Goal: Task Accomplishment & Management: Complete application form

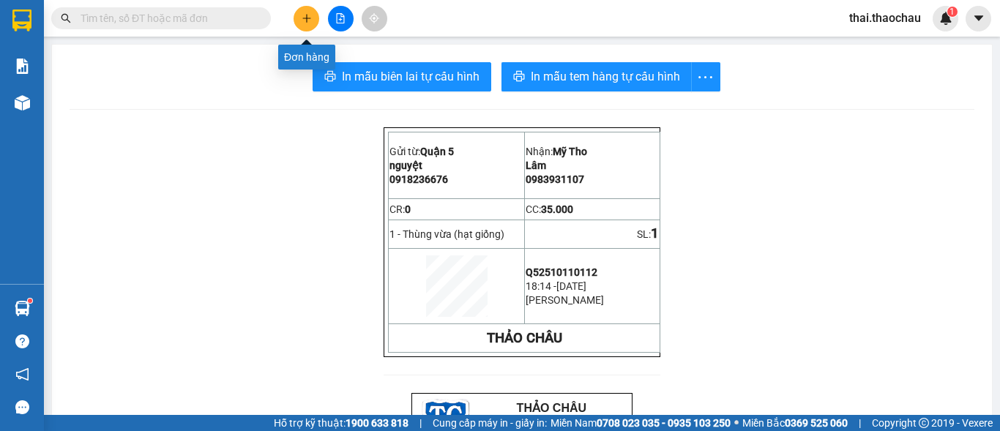
click at [308, 17] on icon "plus" at bounding box center [307, 18] width 10 height 10
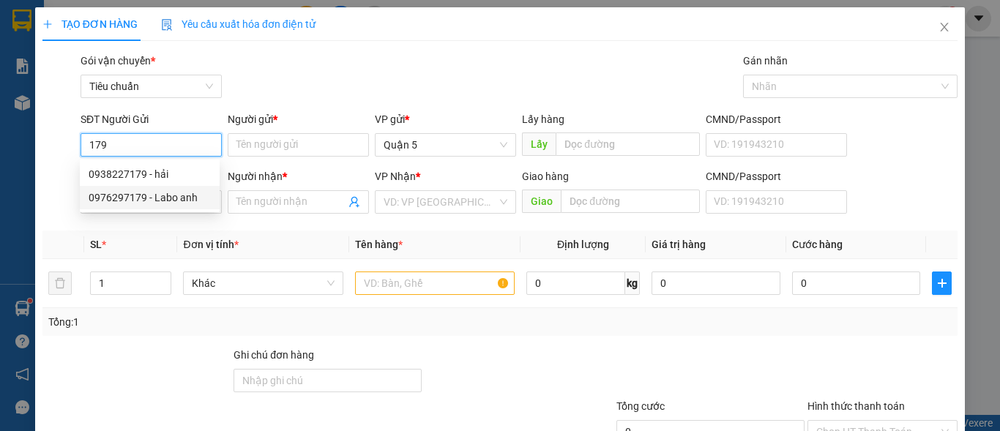
click at [132, 195] on div "0976297179 - Labo anh" at bounding box center [150, 198] width 122 height 16
type input "0976297179"
type input "Labo anh"
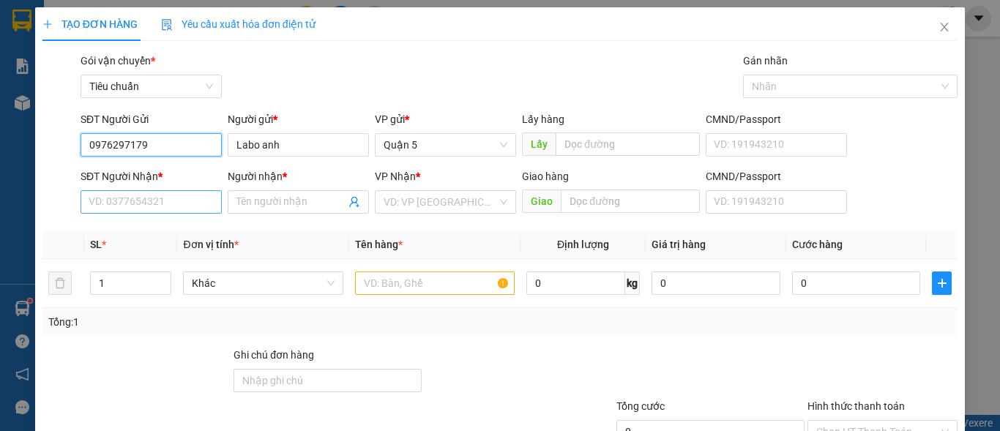
type input "0976297179"
click at [141, 206] on input "SĐT Người Nhận *" at bounding box center [151, 201] width 141 height 23
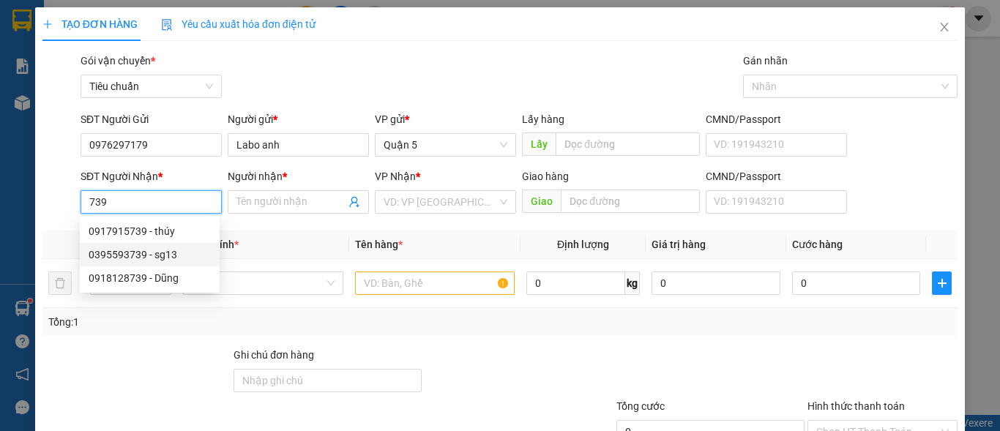
click at [150, 253] on div "0395593739 - sg13" at bounding box center [150, 255] width 122 height 16
type input "0395593739"
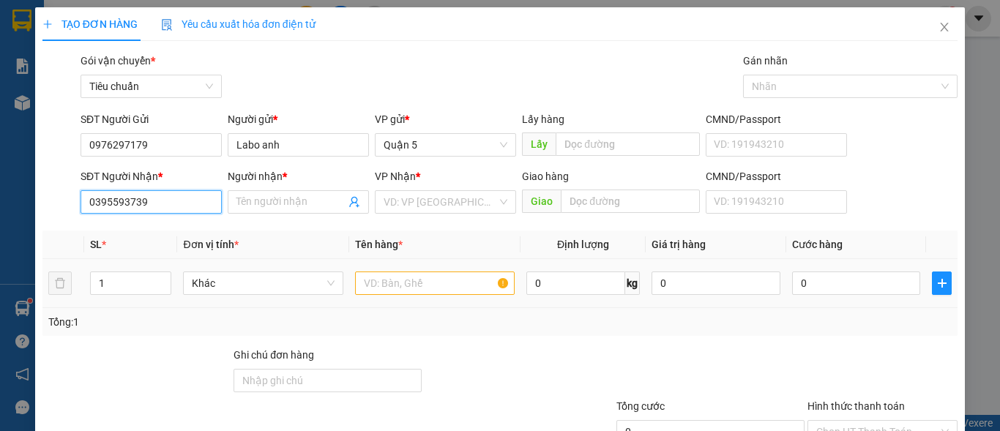
type input "sg13"
type input "bd"
click at [316, 294] on span "Khác" at bounding box center [263, 283] width 142 height 22
type input "0395593739"
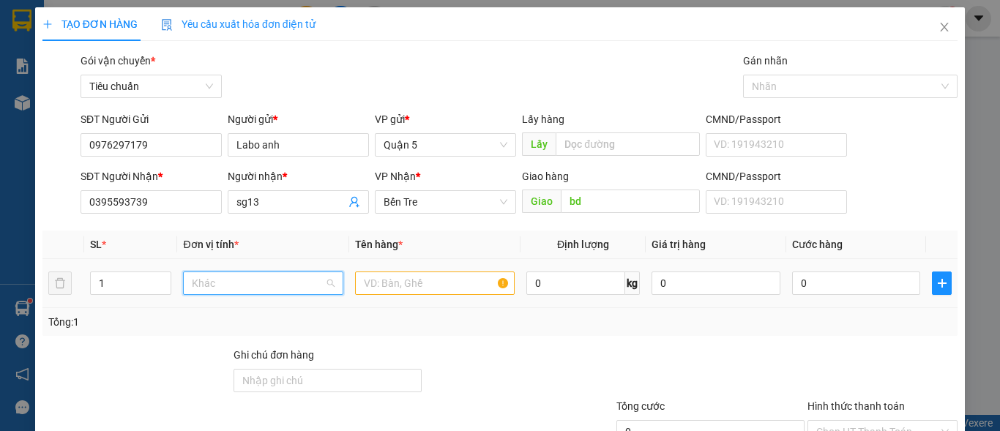
scroll to position [457, 0]
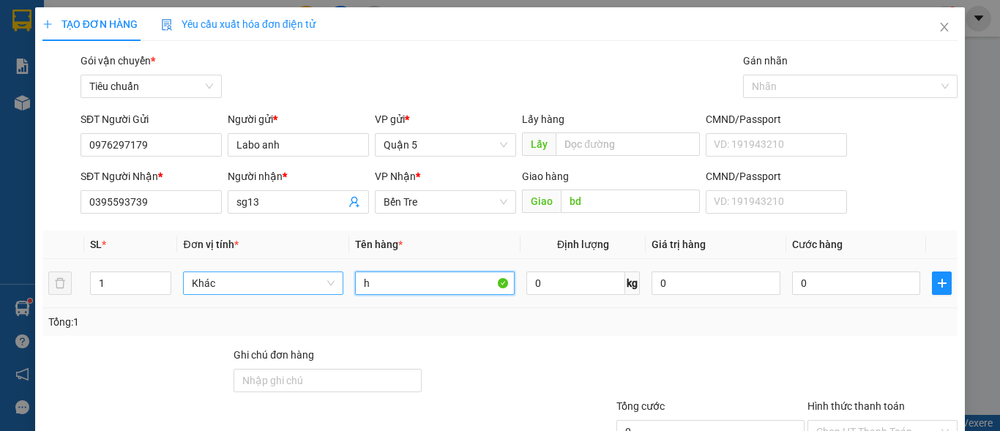
drag, startPoint x: 366, startPoint y: 288, endPoint x: 254, endPoint y: 283, distance: 112.1
click at [256, 287] on tr "1 Khác h 0 kg 0 0" at bounding box center [499, 283] width 915 height 49
click at [250, 274] on span "Khác" at bounding box center [263, 283] width 142 height 22
type input "h"
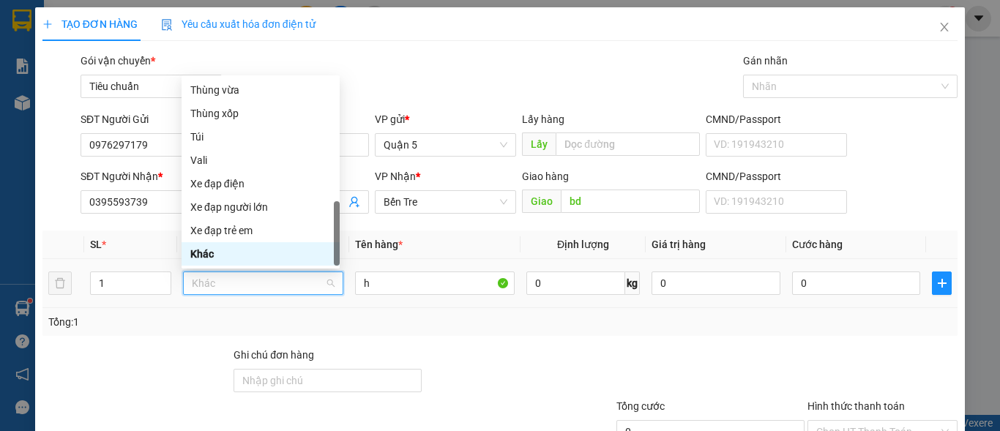
type input "h"
click at [234, 88] on div "Hộp" at bounding box center [260, 90] width 141 height 16
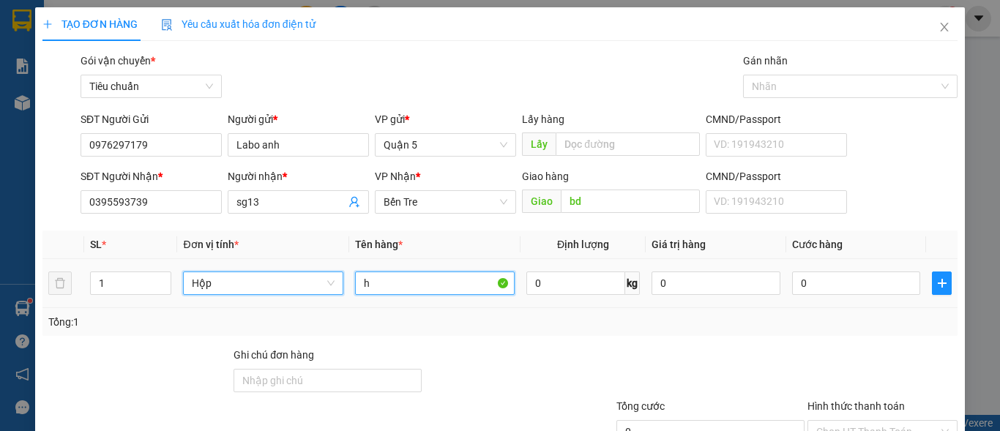
click at [385, 283] on input "h" at bounding box center [435, 283] width 160 height 23
click at [385, 283] on input "răng" at bounding box center [435, 283] width 160 height 23
type input "răng"
click at [887, 288] on input "0" at bounding box center [856, 283] width 129 height 23
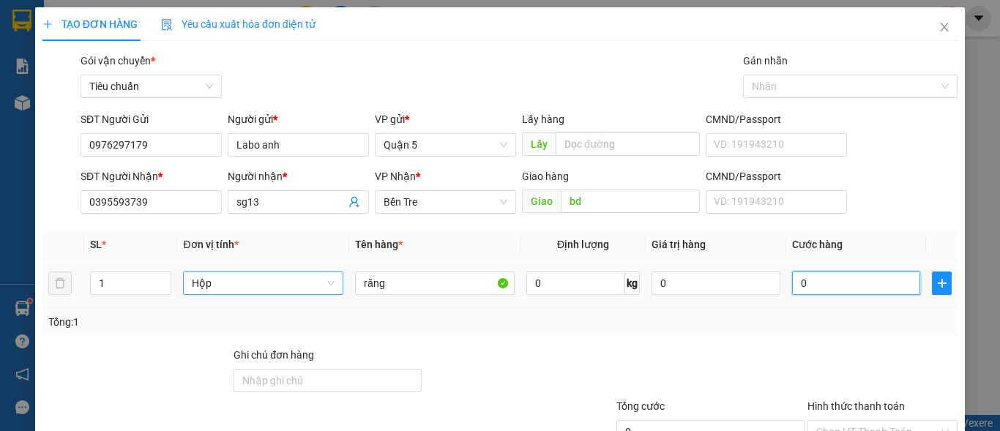
type input "2"
type input "20"
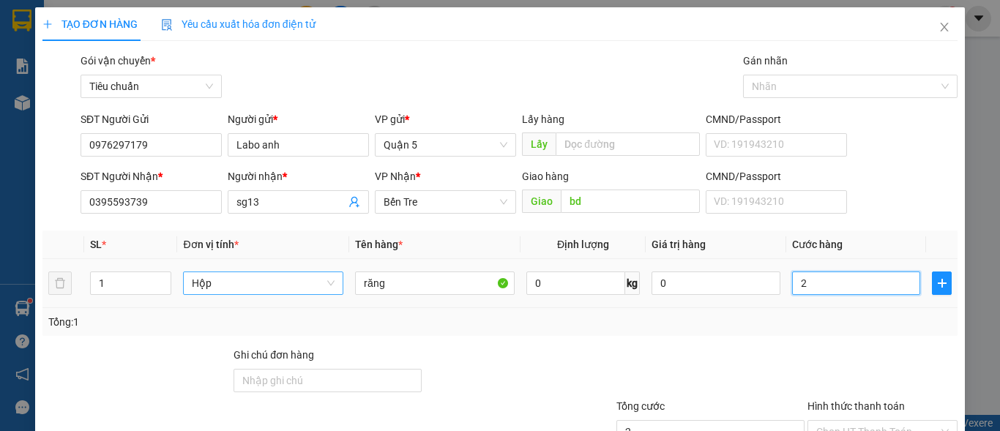
type input "20"
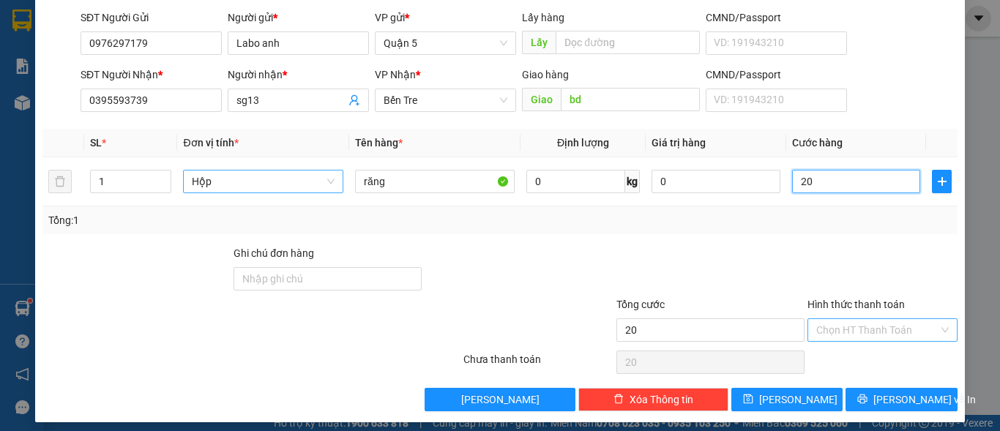
scroll to position [111, 0]
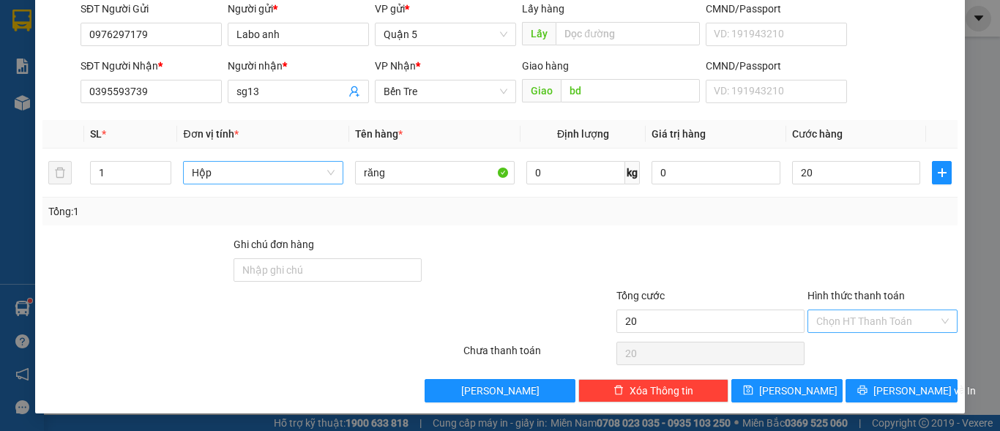
type input "20.000"
click at [870, 320] on input "Hình thức thanh toán" at bounding box center [877, 321] width 122 height 22
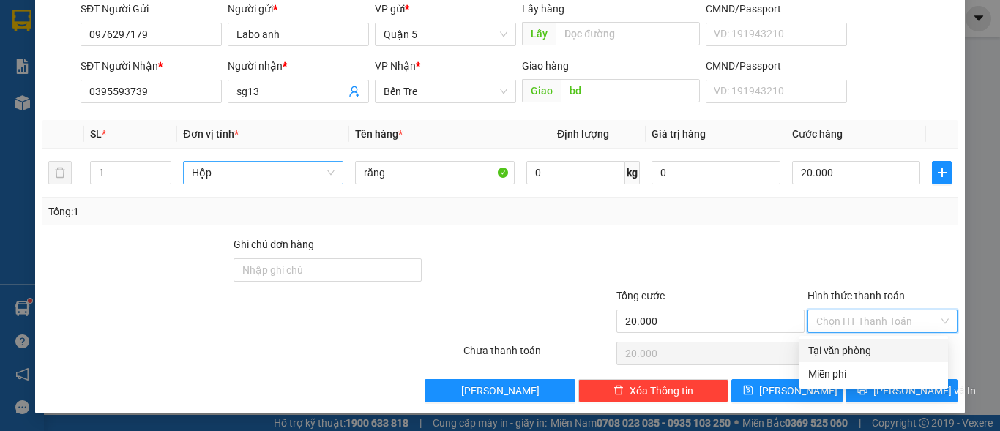
click at [854, 348] on div "Tại văn phòng" at bounding box center [873, 351] width 131 height 16
type input "0"
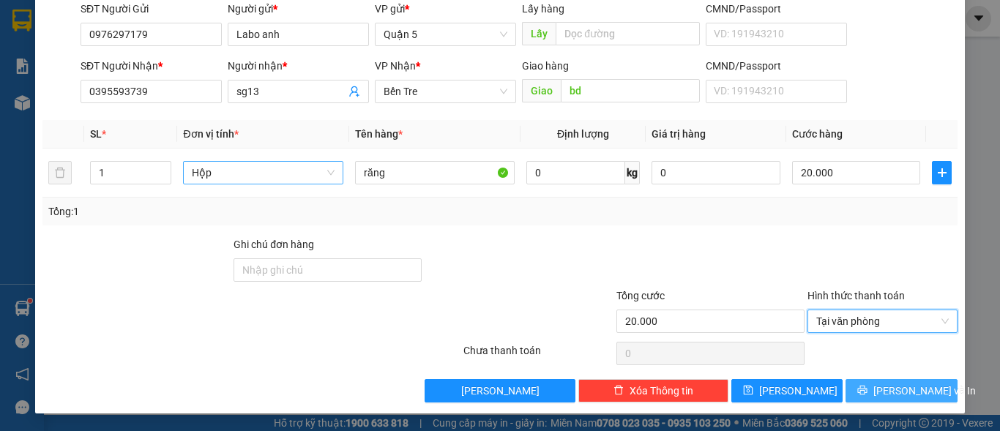
click at [868, 391] on icon "printer" at bounding box center [863, 391] width 10 height 10
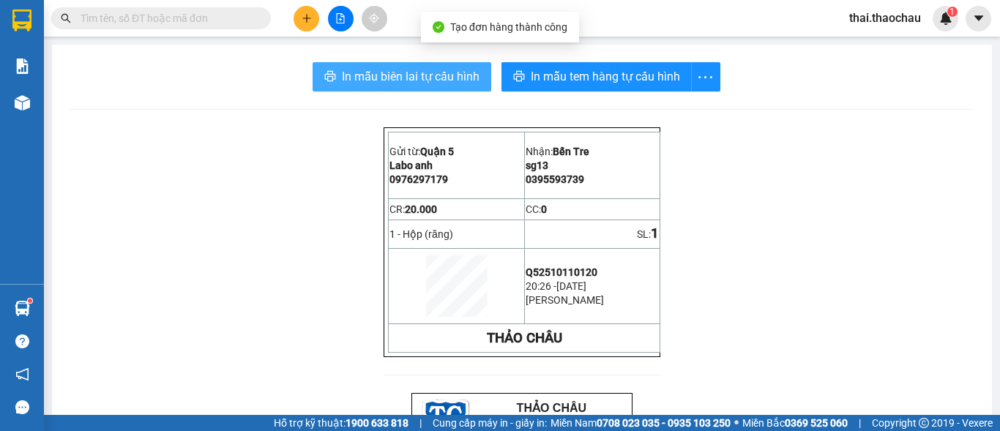
click at [398, 85] on span "In mẫu biên lai tự cấu hình" at bounding box center [411, 76] width 138 height 18
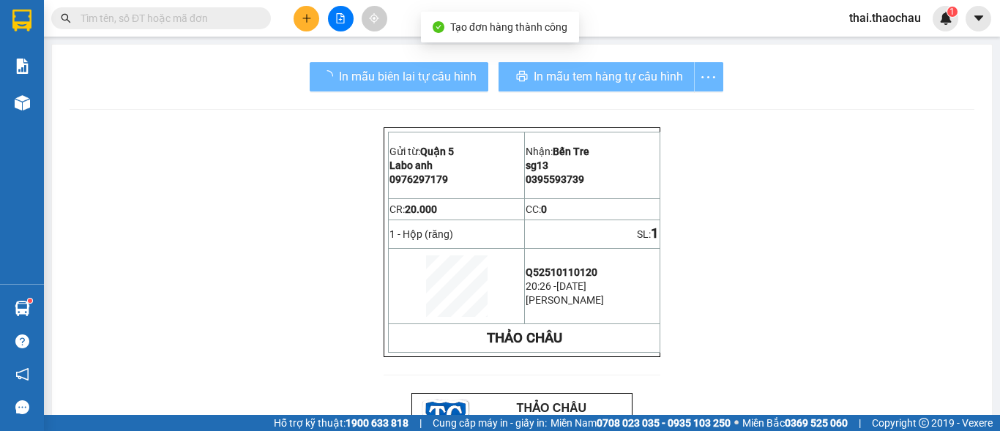
click at [556, 74] on div "In mẫu tem hàng tự cấu hình" at bounding box center [611, 76] width 225 height 29
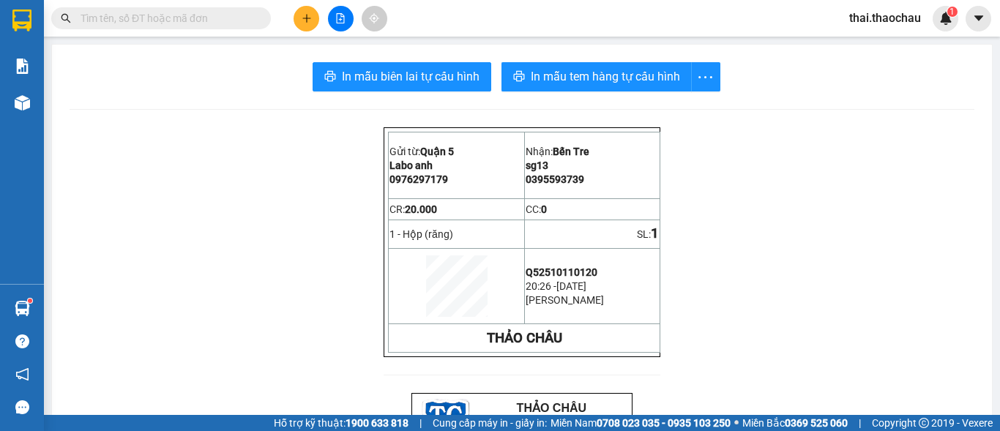
click at [302, 14] on icon "plus" at bounding box center [307, 18] width 10 height 10
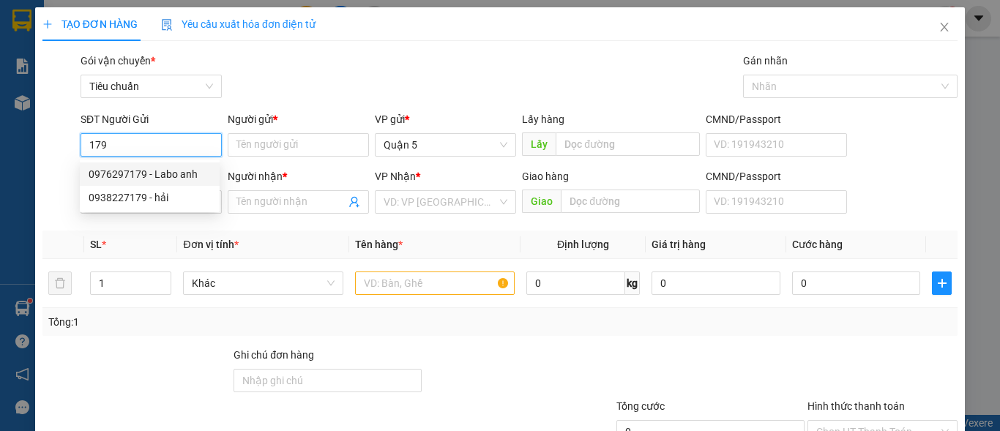
click at [182, 171] on div "0976297179 - Labo anh" at bounding box center [150, 174] width 122 height 16
type input "0976297179"
type input "Labo anh"
type input "0976297179"
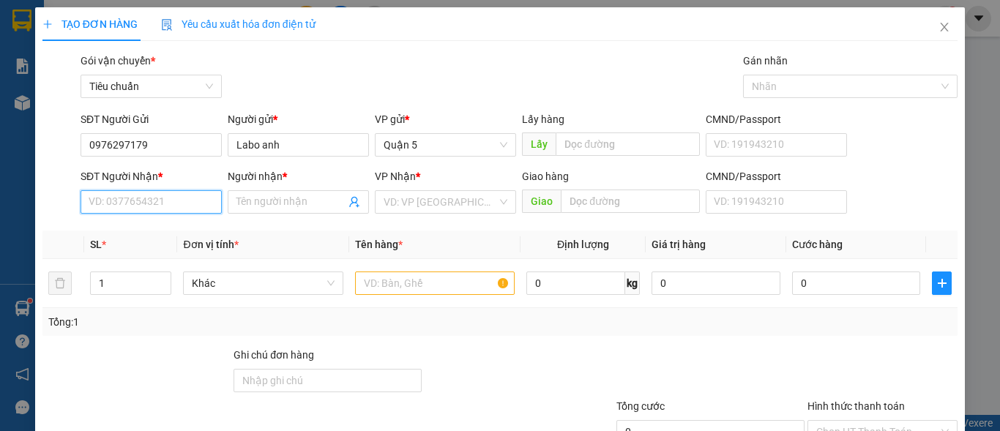
click at [174, 205] on input "SĐT Người Nhận *" at bounding box center [151, 201] width 141 height 23
click at [160, 232] on div "02753823711 - SG1" at bounding box center [150, 231] width 122 height 16
type input "02753823711"
type input "SG1"
click at [231, 289] on span "Khác" at bounding box center [263, 283] width 142 height 22
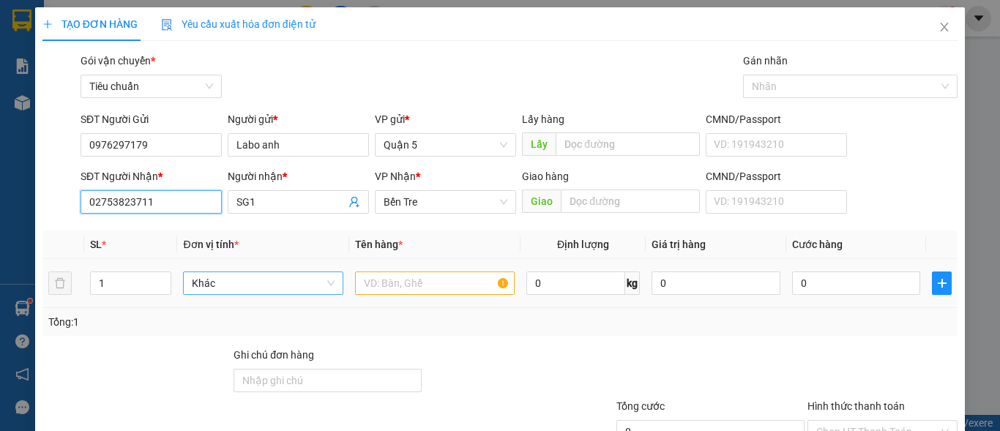
type input "02753823711"
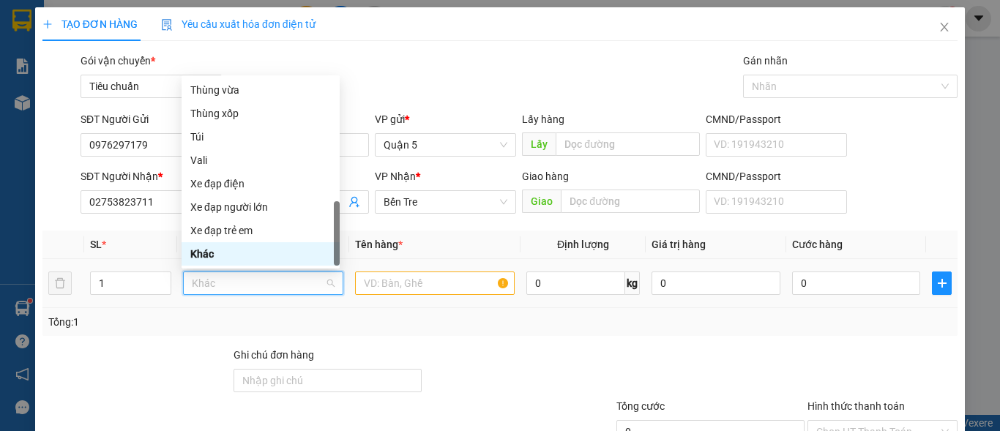
type input "h"
click at [261, 86] on div "Hộp" at bounding box center [260, 90] width 141 height 16
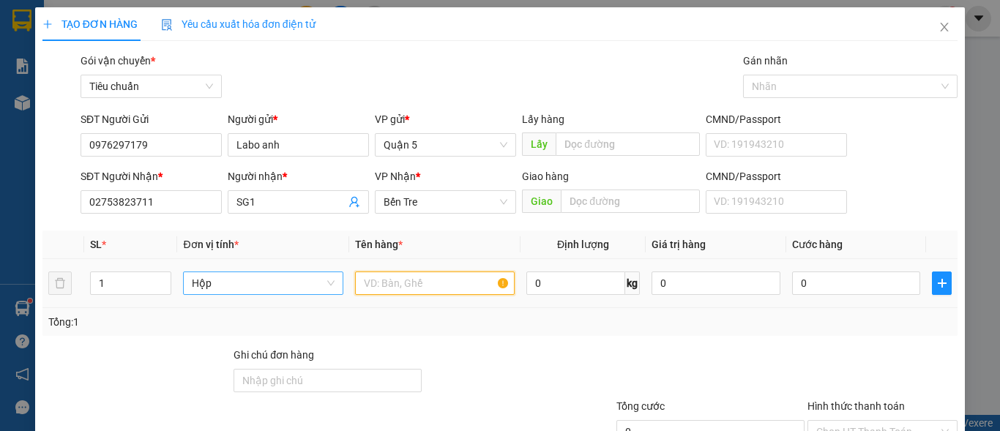
click at [422, 279] on input "text" at bounding box center [435, 283] width 160 height 23
paste input "răng"
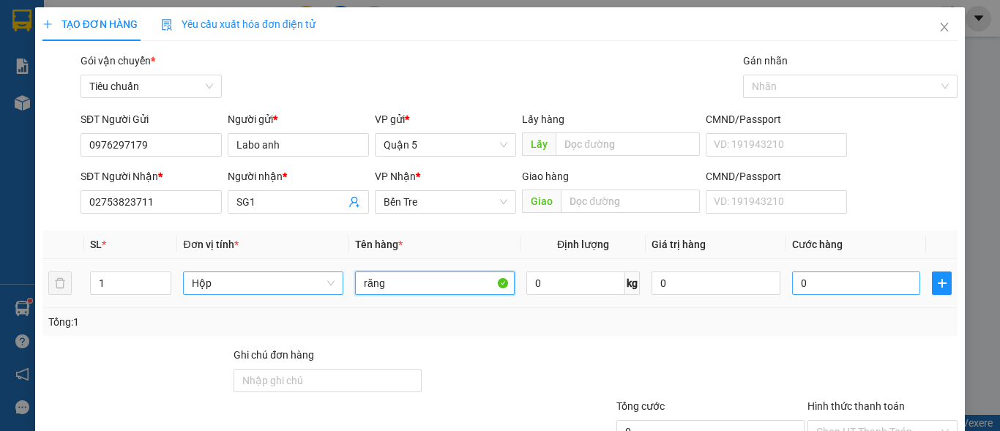
type input "răng"
click at [821, 272] on input "0" at bounding box center [856, 283] width 129 height 23
type input "2"
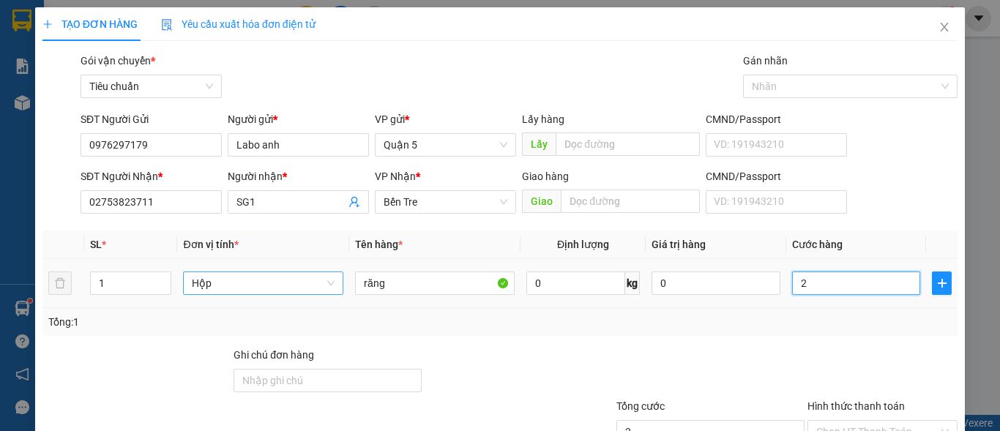
type input "20"
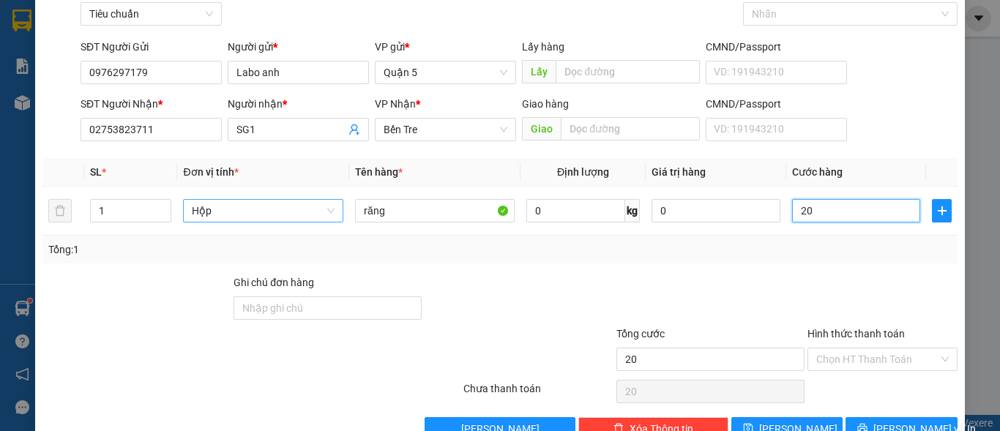
scroll to position [73, 0]
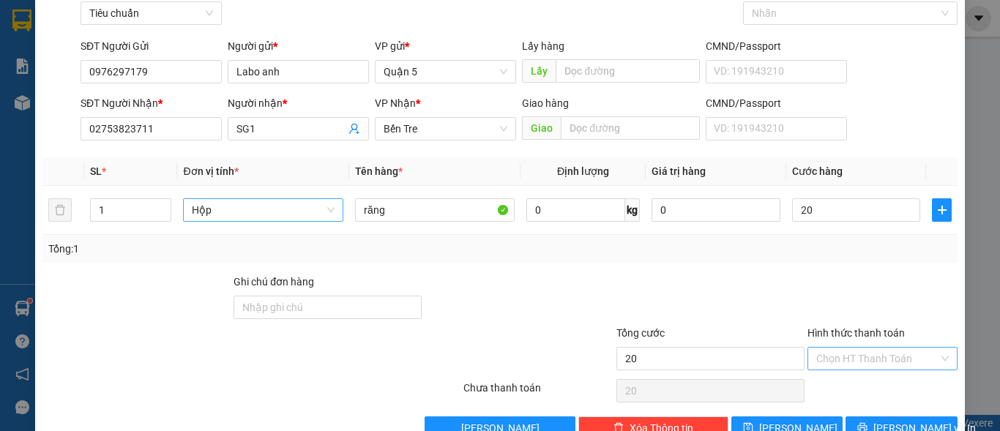
type input "20.000"
drag, startPoint x: 863, startPoint y: 364, endPoint x: 881, endPoint y: 368, distance: 18.1
click at [863, 365] on input "Hình thức thanh toán" at bounding box center [877, 359] width 122 height 22
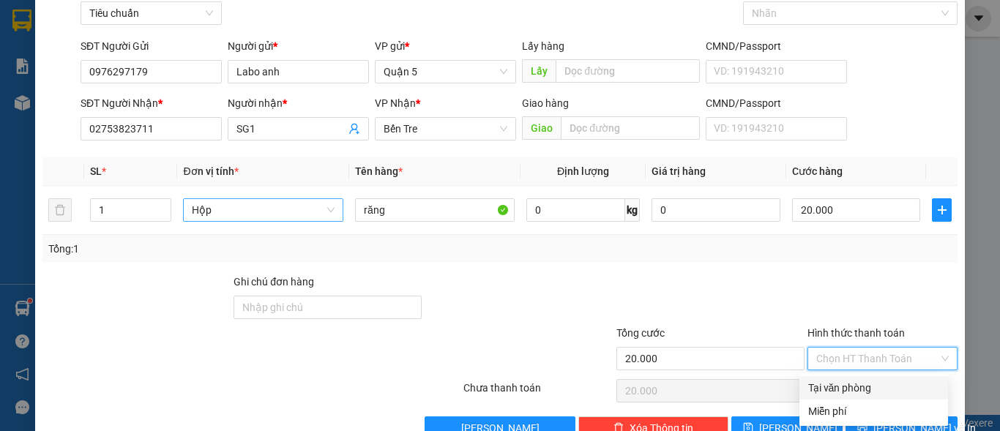
click at [868, 385] on div "Tại văn phòng" at bounding box center [873, 388] width 131 height 16
type input "0"
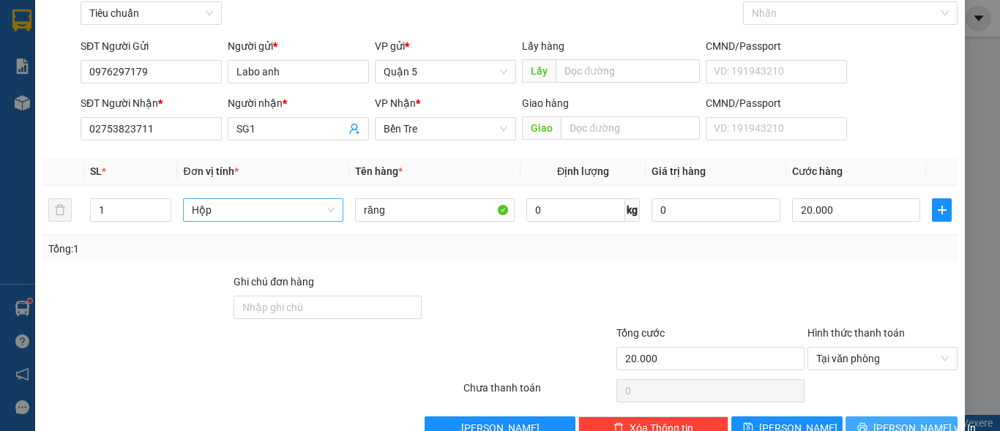
click at [884, 420] on span "[PERSON_NAME] và In" at bounding box center [924, 428] width 102 height 16
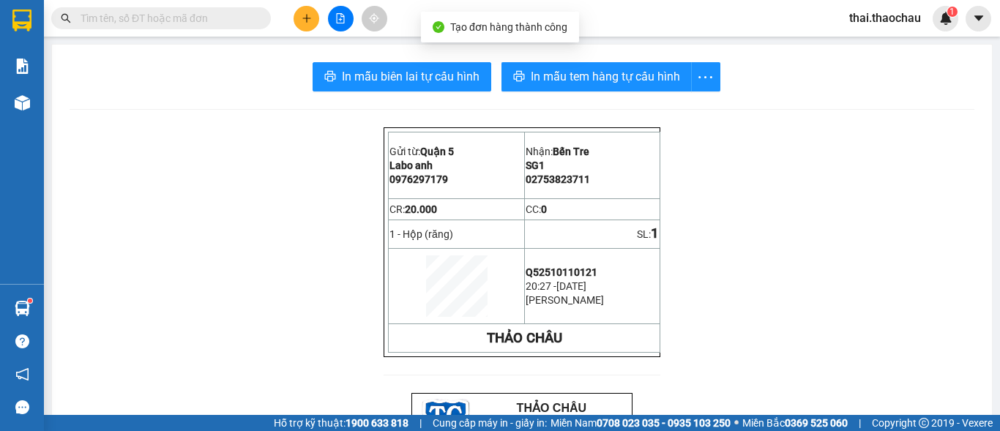
drag, startPoint x: 450, startPoint y: 97, endPoint x: 441, endPoint y: 72, distance: 27.3
click at [439, 70] on span "In mẫu biên lai tự cấu hình" at bounding box center [411, 76] width 138 height 18
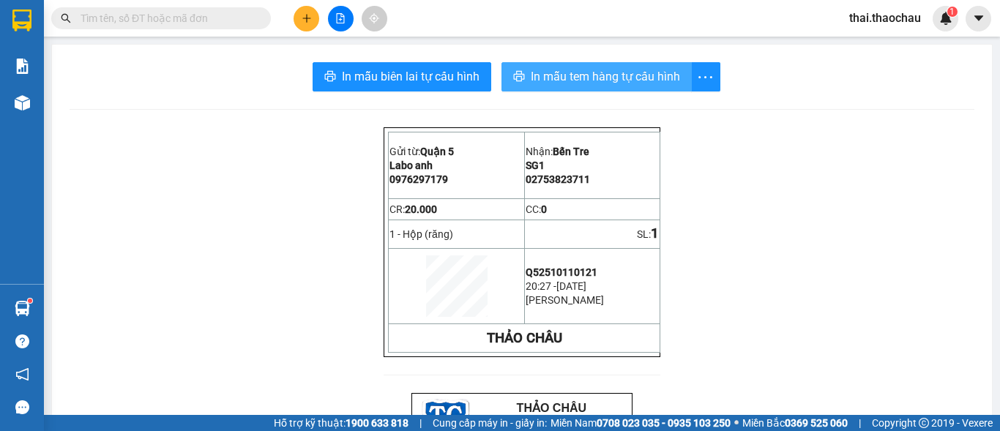
click at [616, 84] on span "In mẫu tem hàng tự cấu hình" at bounding box center [605, 76] width 149 height 18
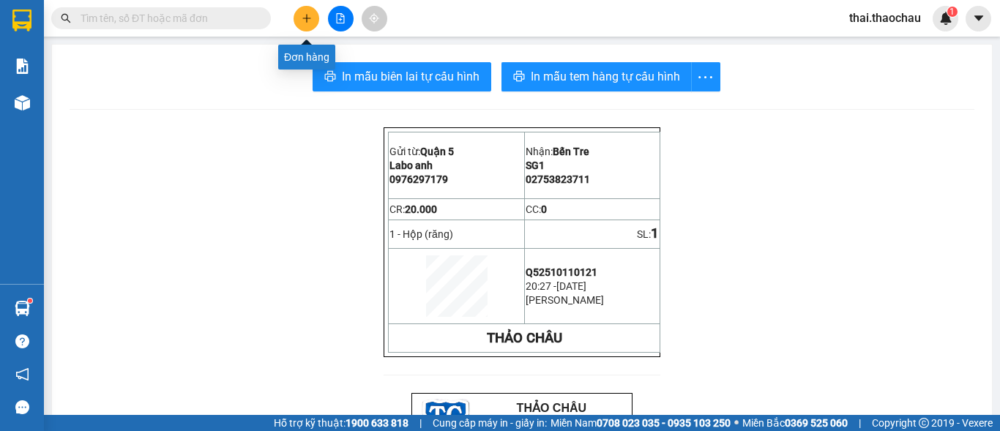
click at [304, 11] on button at bounding box center [307, 19] width 26 height 26
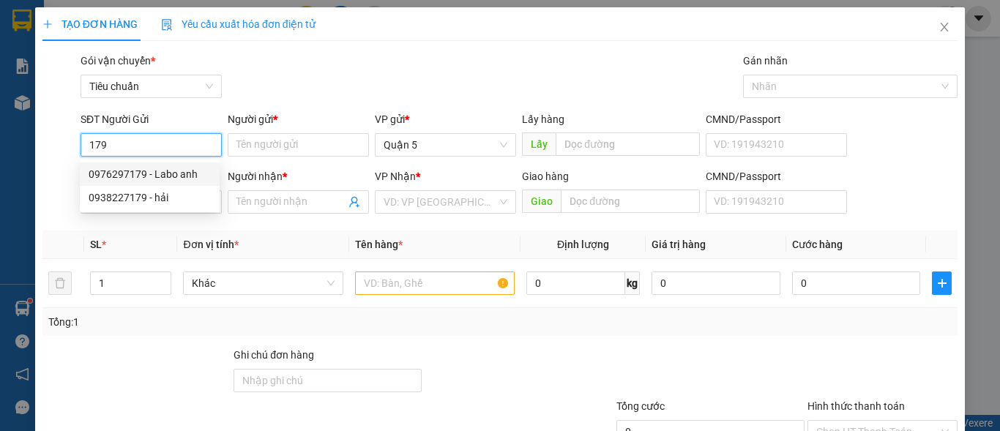
click at [131, 176] on div "0976297179 - Labo anh" at bounding box center [150, 174] width 122 height 16
type input "0976297179"
type input "Labo anh"
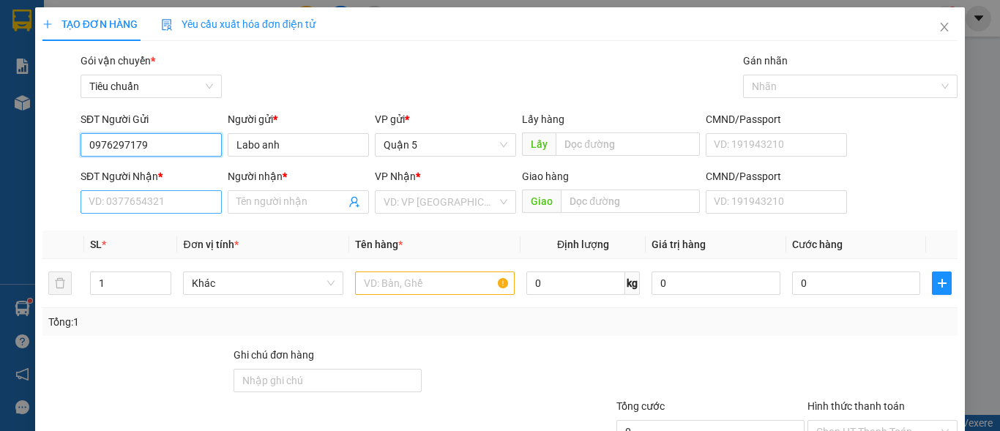
type input "0976297179"
click at [144, 211] on input "SĐT Người Nhận *" at bounding box center [151, 201] width 141 height 23
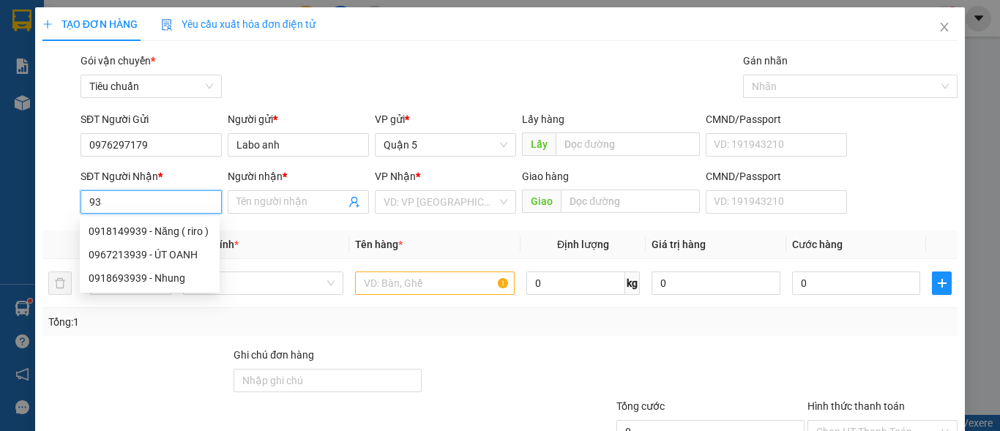
type input "9"
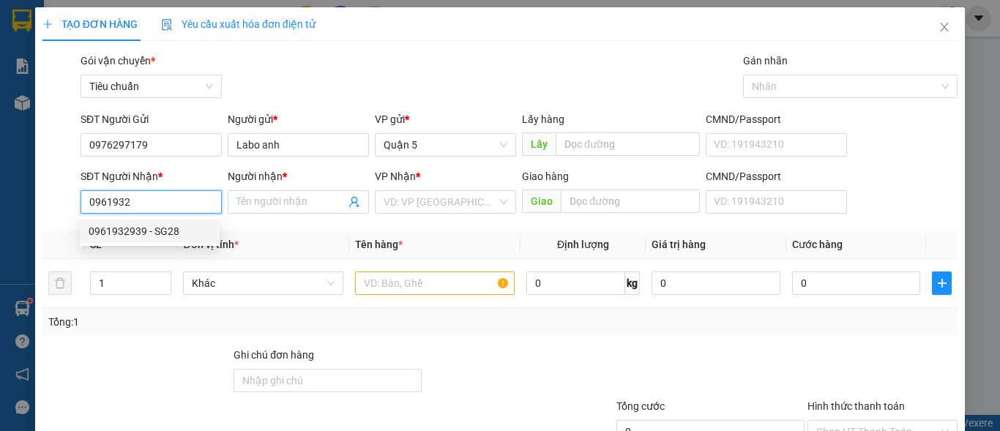
click at [176, 228] on div "0961932939 - SG28" at bounding box center [150, 231] width 122 height 16
type input "0961932939"
type input "SG28"
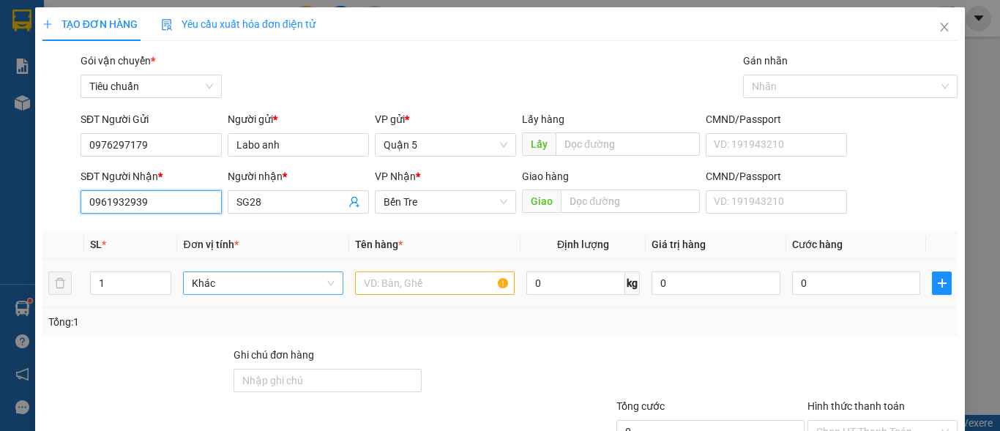
click at [280, 277] on span "Khác" at bounding box center [263, 283] width 142 height 22
type input "0961932939"
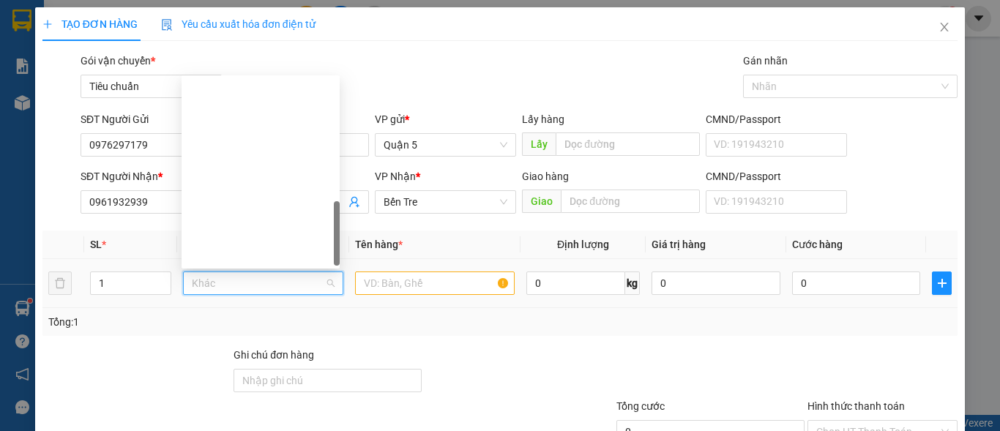
scroll to position [457, 0]
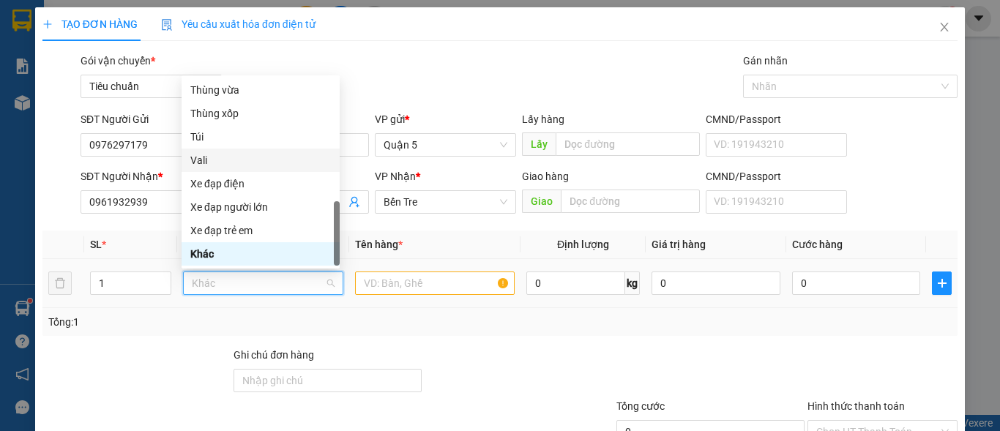
type input "h"
click at [248, 91] on div "Hộp" at bounding box center [260, 90] width 141 height 16
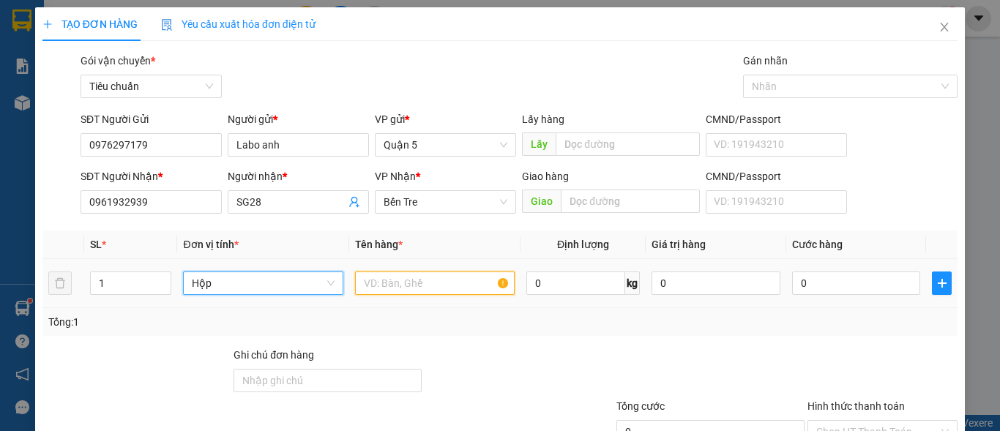
click at [410, 283] on input "text" at bounding box center [435, 283] width 160 height 23
drag, startPoint x: 410, startPoint y: 286, endPoint x: 417, endPoint y: 293, distance: 9.3
click at [409, 288] on input "text" at bounding box center [435, 283] width 160 height 23
paste input "răng"
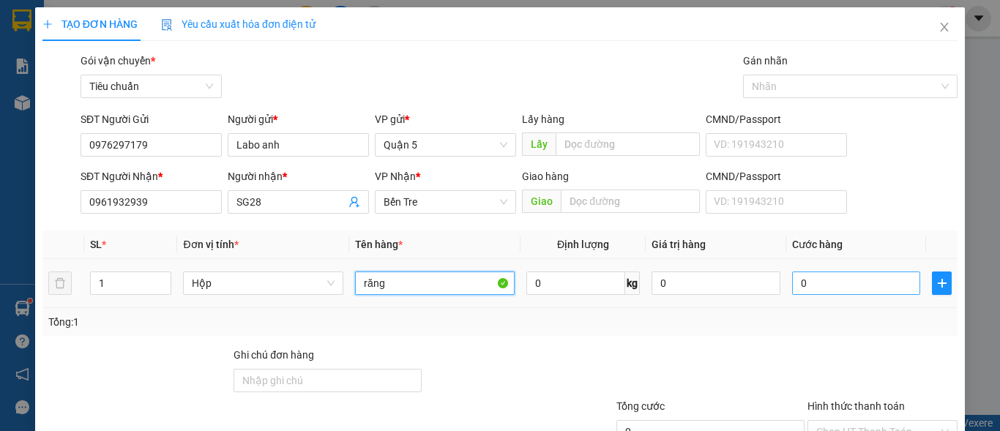
type input "răng"
click at [833, 282] on input "0" at bounding box center [856, 283] width 129 height 23
type input "2"
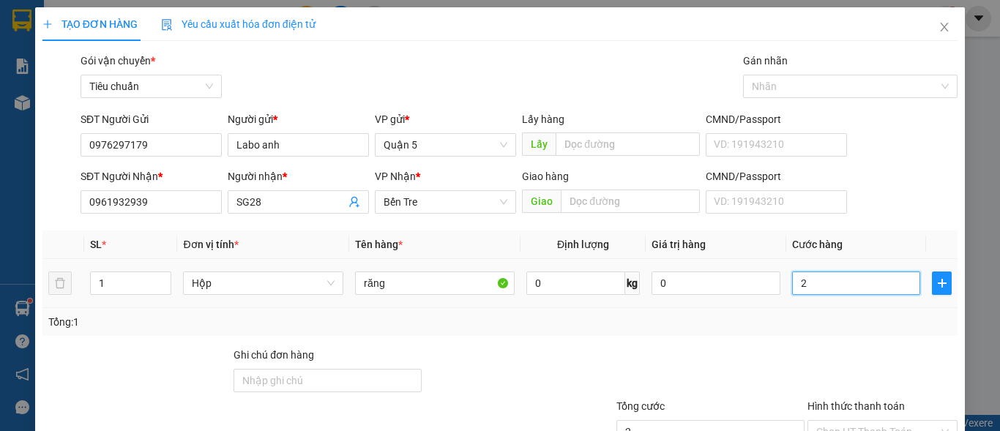
type input "20"
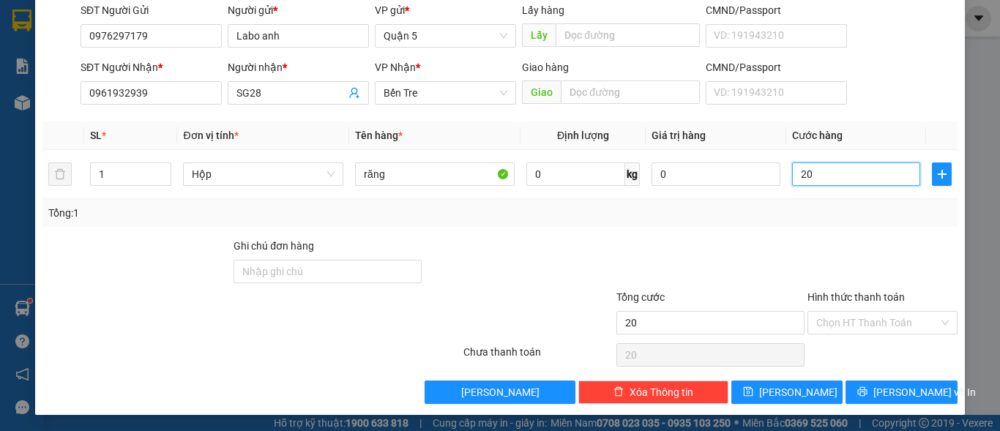
scroll to position [111, 0]
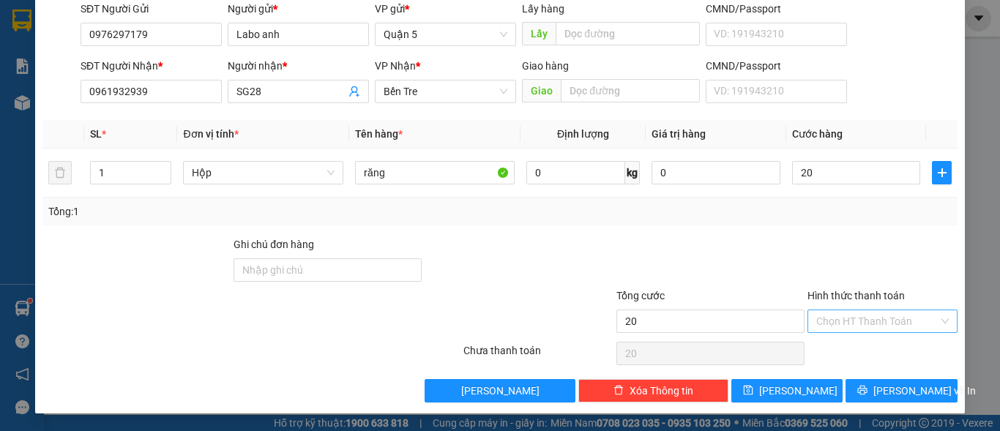
type input "20.000"
click at [841, 318] on input "Hình thức thanh toán" at bounding box center [877, 321] width 122 height 22
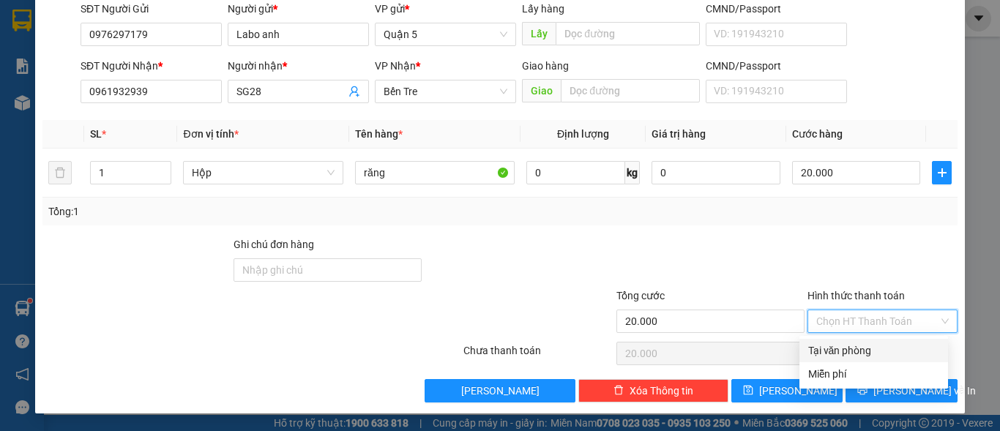
click at [829, 352] on div "Tại văn phòng" at bounding box center [873, 351] width 131 height 16
type input "0"
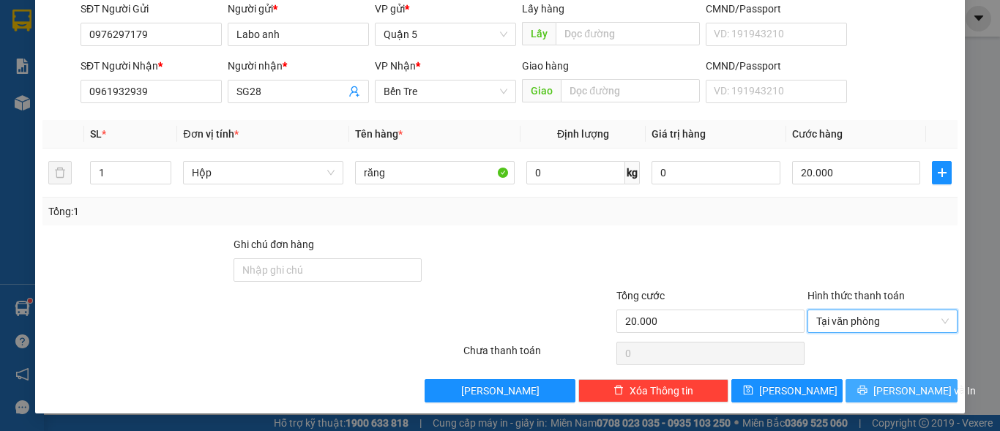
click at [892, 394] on span "[PERSON_NAME] và In" at bounding box center [924, 391] width 102 height 16
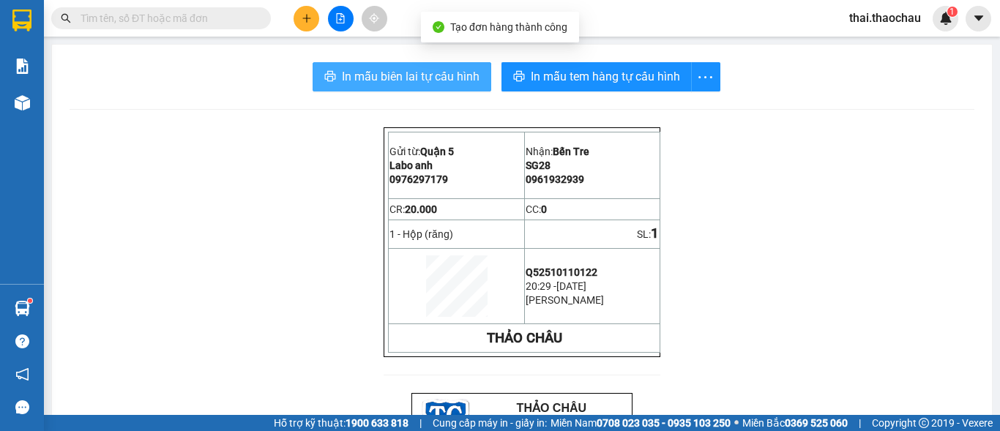
click at [429, 70] on span "In mẫu biên lai tự cấu hình" at bounding box center [411, 76] width 138 height 18
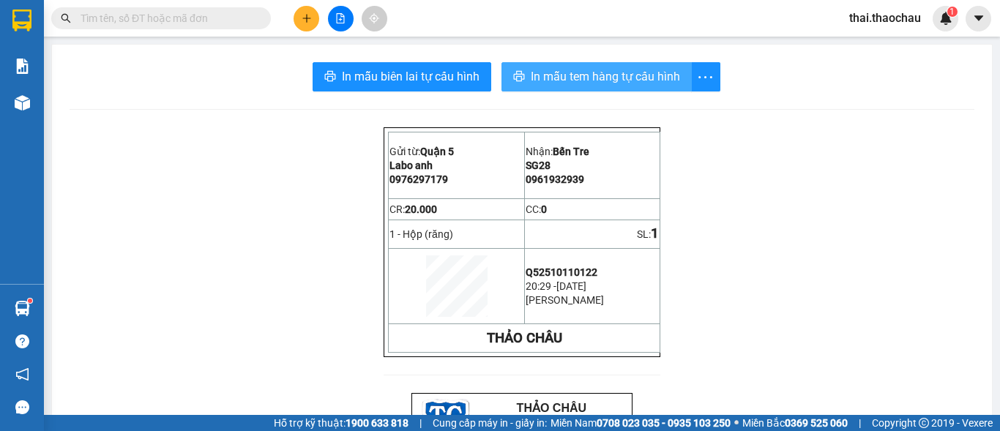
click at [630, 78] on span "In mẫu tem hàng tự cấu hình" at bounding box center [605, 76] width 149 height 18
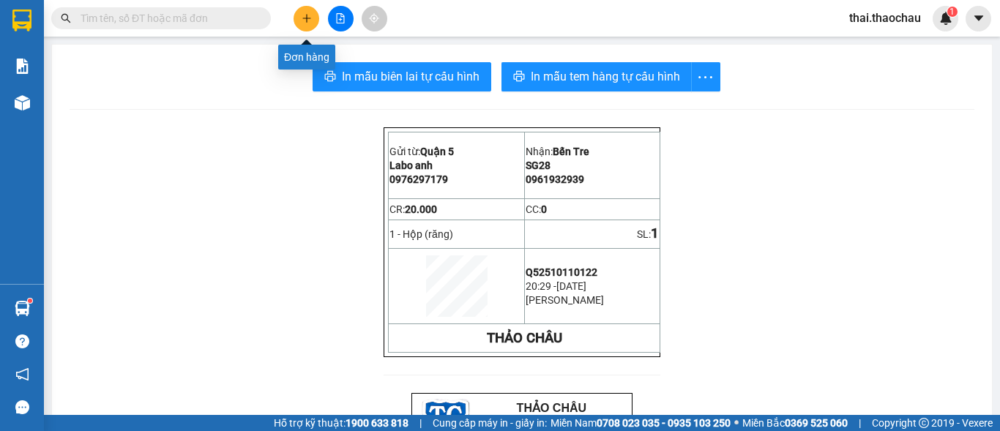
click at [309, 18] on icon "plus" at bounding box center [306, 18] width 8 height 1
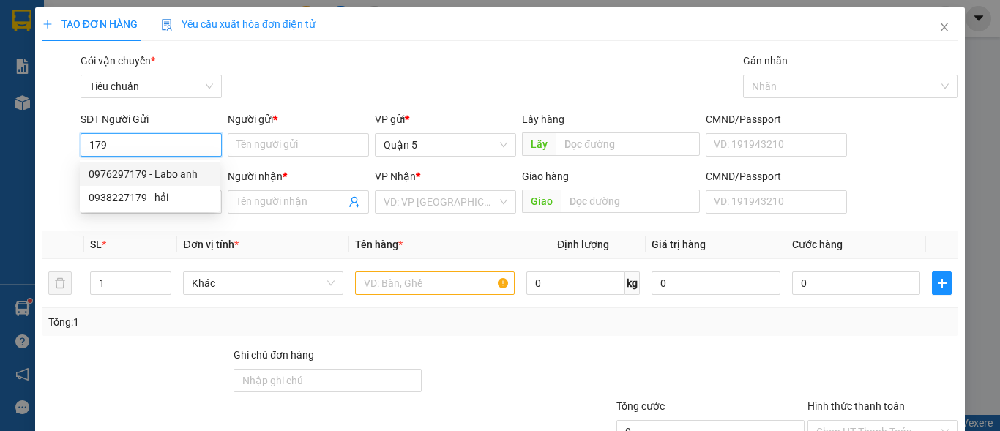
click at [144, 174] on div "0976297179 - Labo anh" at bounding box center [150, 174] width 122 height 16
type input "0976297179"
type input "Labo anh"
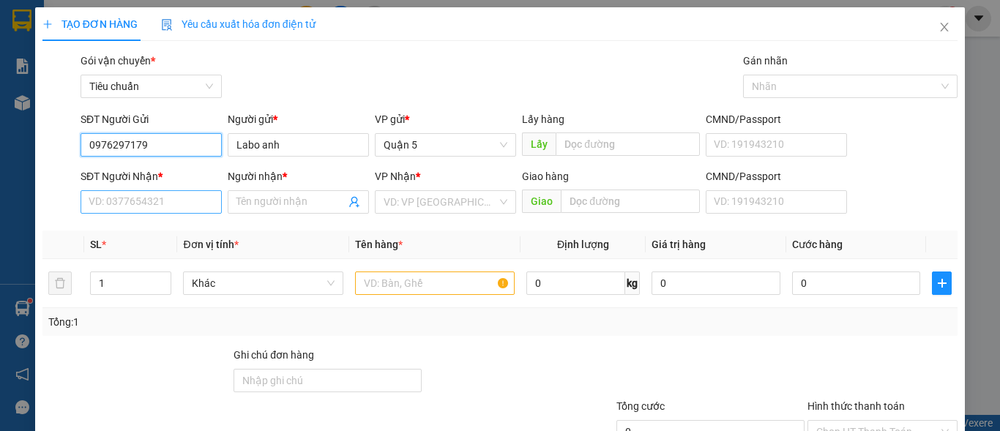
type input "0976297179"
click at [138, 198] on input "SĐT Người Nhận *" at bounding box center [151, 201] width 141 height 23
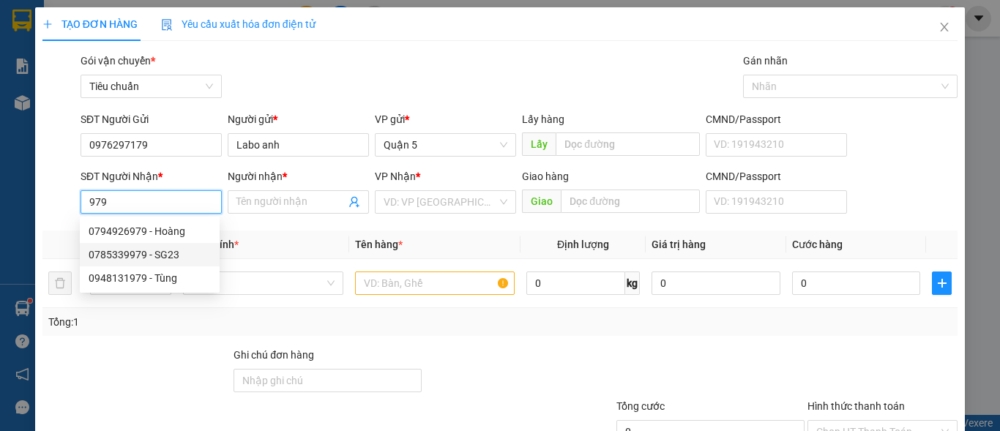
click at [127, 253] on div "0785339979 - SG23" at bounding box center [150, 255] width 122 height 16
type input "0785339979"
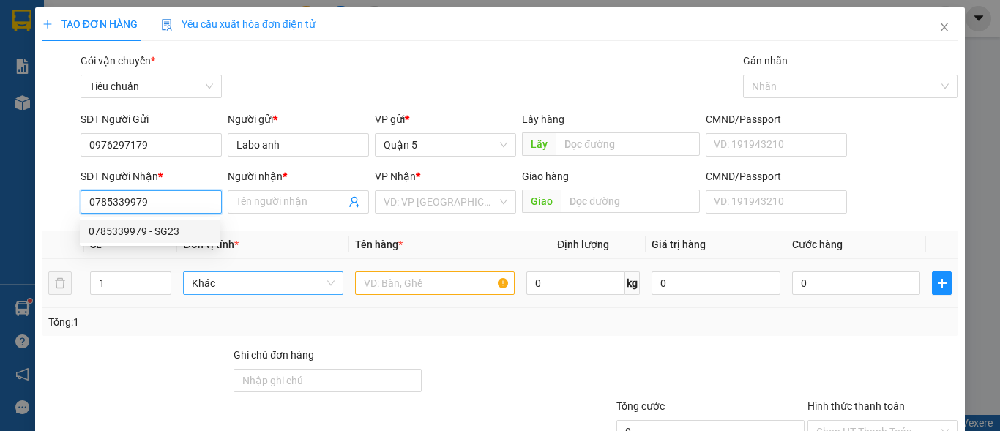
type input "SG23"
type input "BĐ"
click at [224, 291] on span "Khác" at bounding box center [263, 283] width 142 height 22
type input "0785339979"
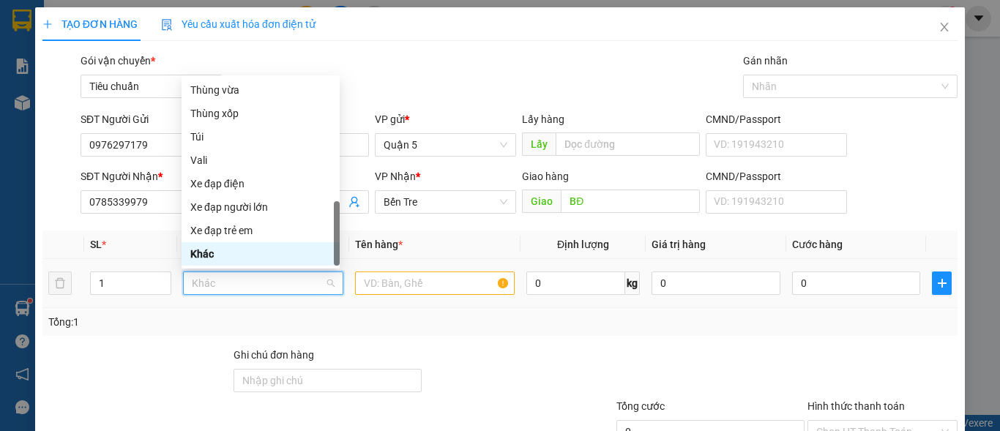
type input "h"
click at [218, 94] on div "Hộp" at bounding box center [260, 90] width 141 height 16
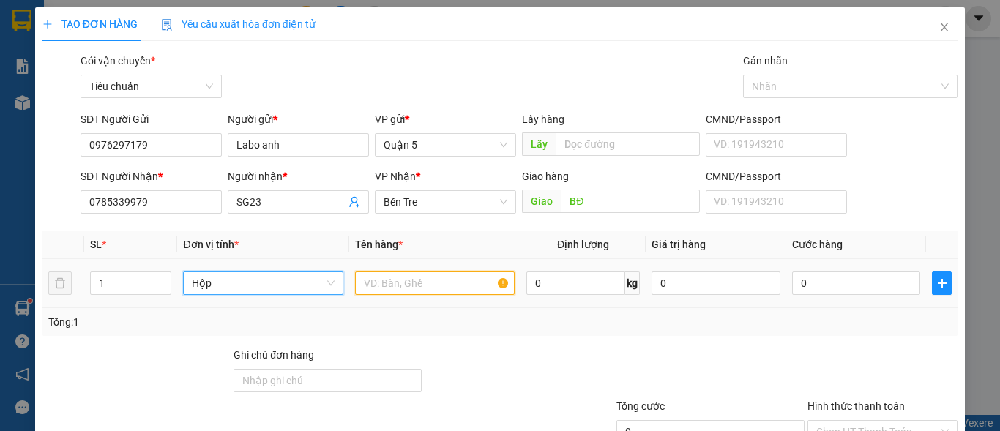
click at [430, 286] on input "text" at bounding box center [435, 283] width 160 height 23
paste input "răng"
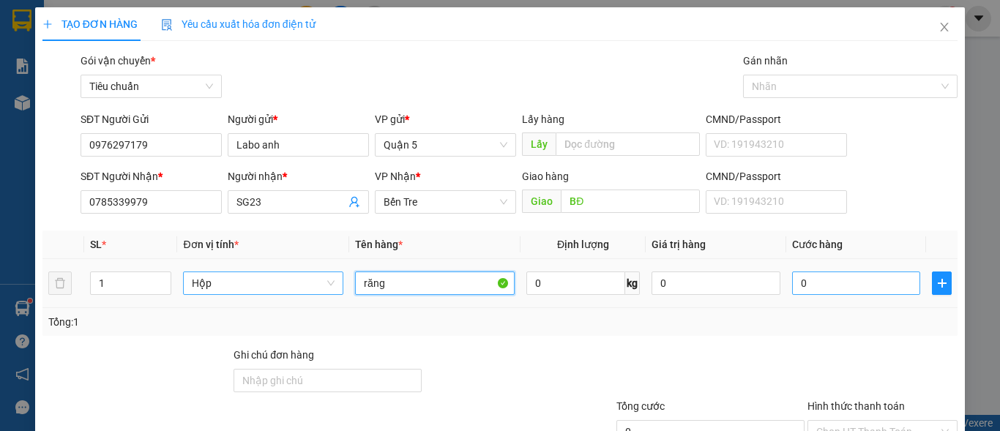
type input "răng"
click at [821, 286] on input "0" at bounding box center [856, 283] width 129 height 23
type input "2"
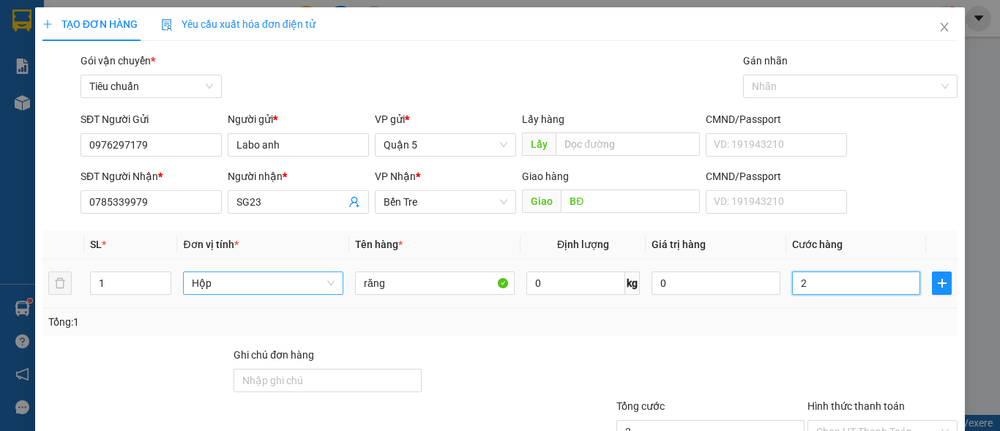
type input "20"
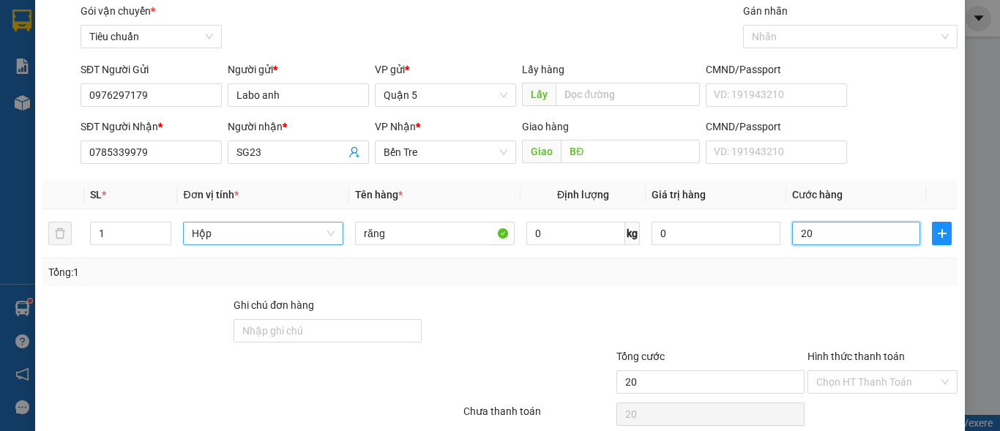
scroll to position [111, 0]
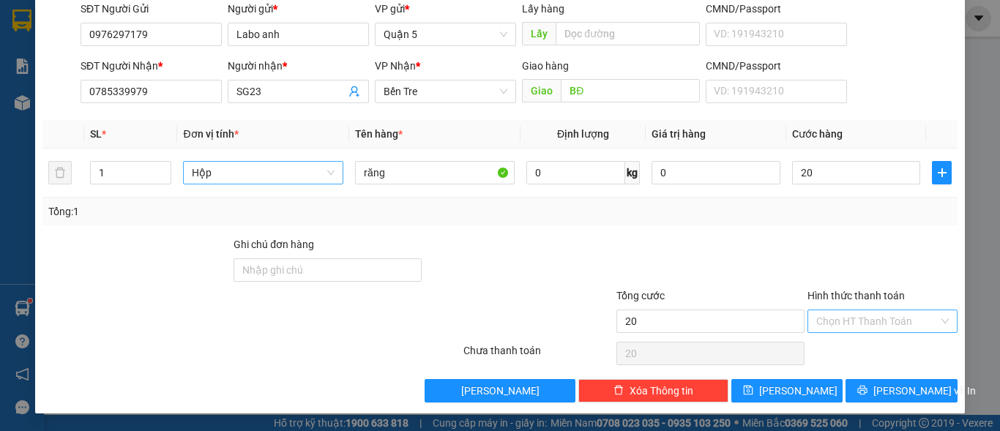
type input "20.000"
click at [850, 313] on input "Hình thức thanh toán" at bounding box center [877, 321] width 122 height 22
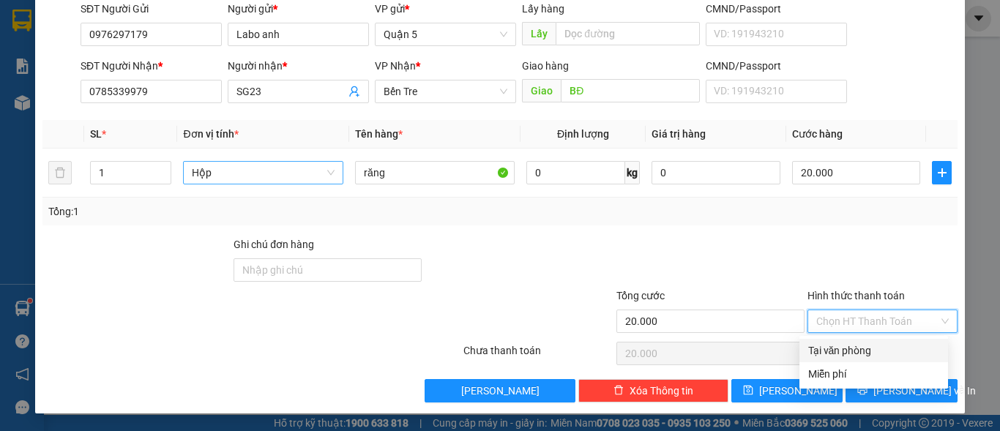
click at [835, 348] on div "Tại văn phòng" at bounding box center [873, 351] width 131 height 16
type input "0"
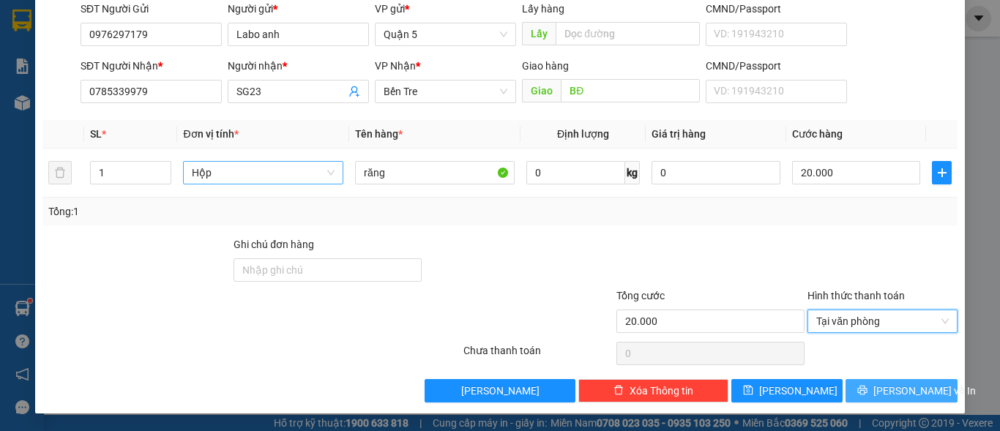
click at [904, 389] on span "[PERSON_NAME] và In" at bounding box center [924, 391] width 102 height 16
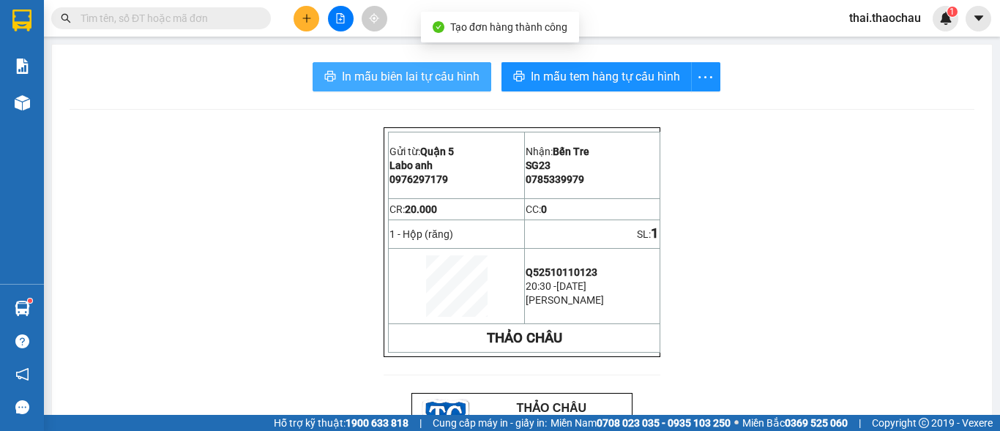
click at [432, 83] on span "In mẫu biên lai tự cấu hình" at bounding box center [411, 76] width 138 height 18
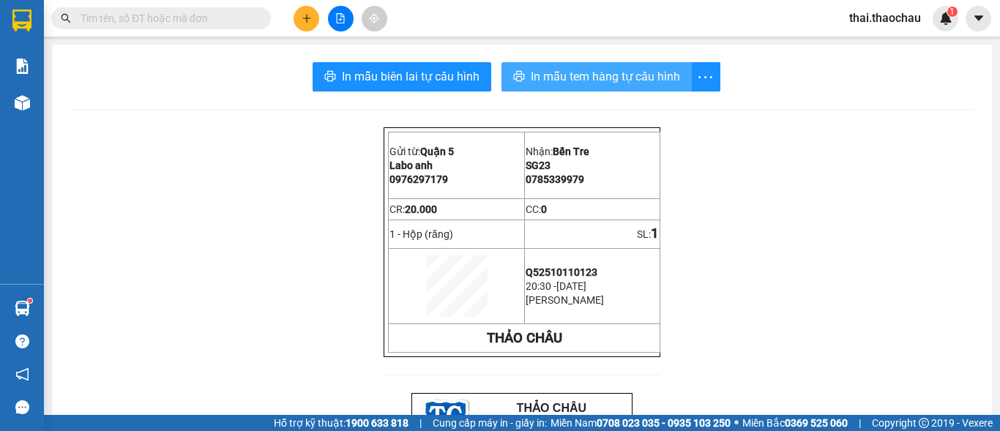
click at [559, 78] on span "In mẫu tem hàng tự cấu hình" at bounding box center [605, 76] width 149 height 18
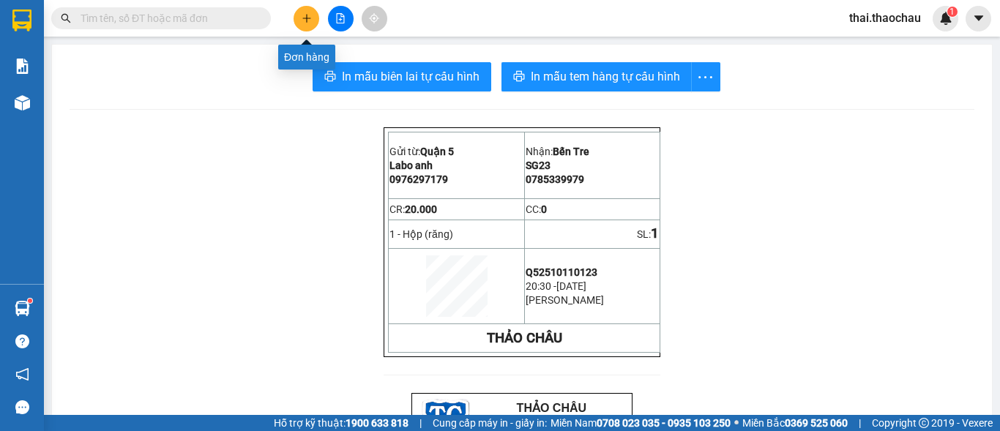
click at [310, 17] on icon "plus" at bounding box center [307, 18] width 10 height 10
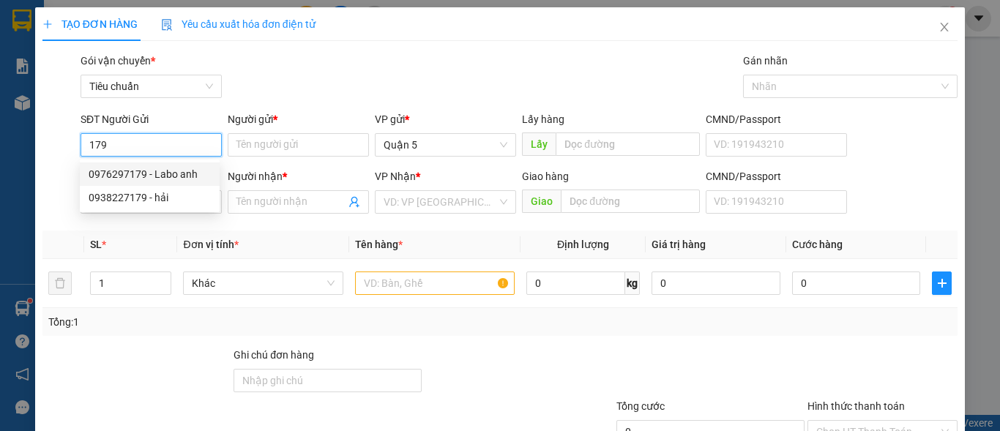
click at [157, 182] on div "0976297179 - Labo anh" at bounding box center [150, 174] width 122 height 16
type input "0976297179"
type input "Labo anh"
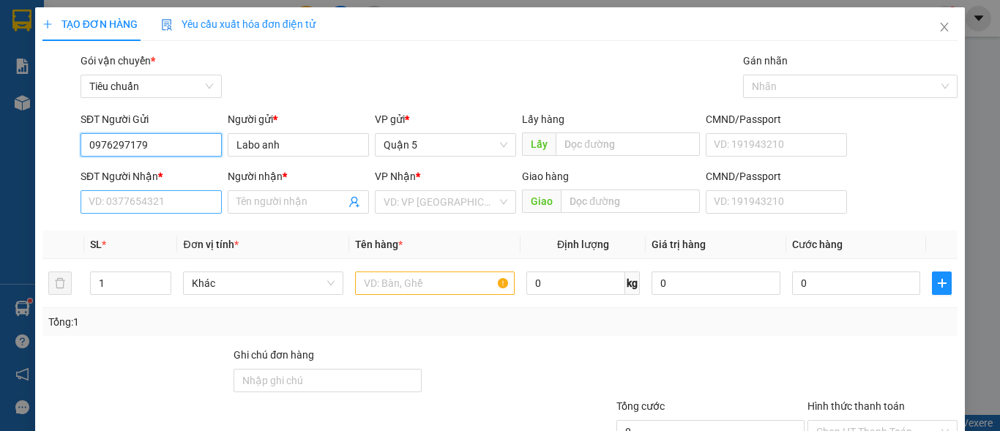
type input "0976297179"
click at [161, 197] on input "SĐT Người Nhận *" at bounding box center [151, 201] width 141 height 23
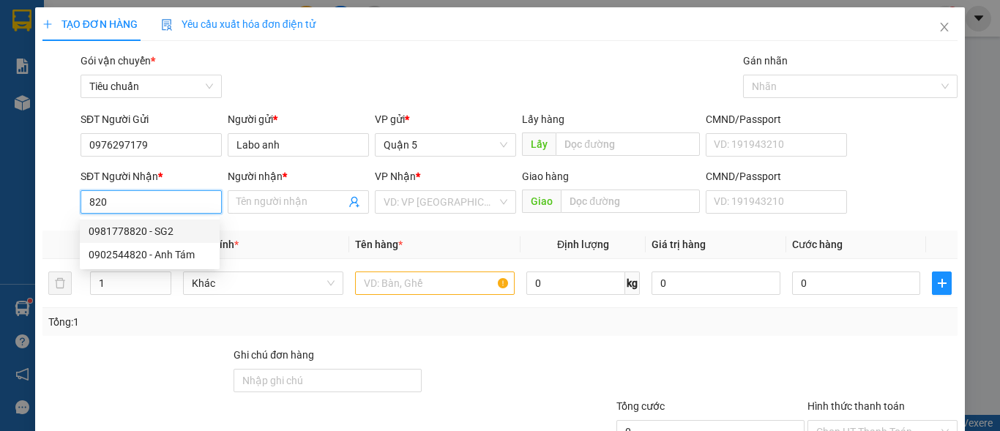
click at [150, 225] on div "0981778820 - SG2" at bounding box center [150, 231] width 122 height 16
type input "0981778820"
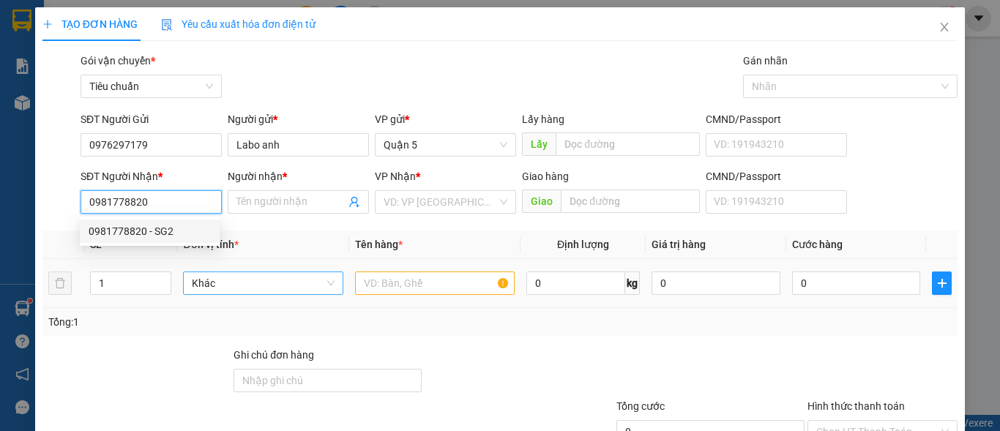
type input "SG2"
click at [261, 277] on span "Khác" at bounding box center [263, 283] width 142 height 22
type input "0981778820"
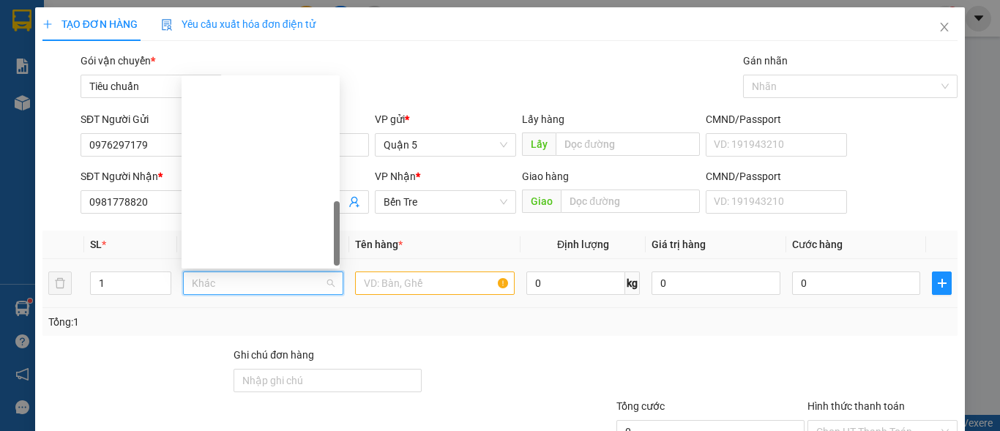
click at [261, 277] on span "Khác" at bounding box center [263, 283] width 142 height 22
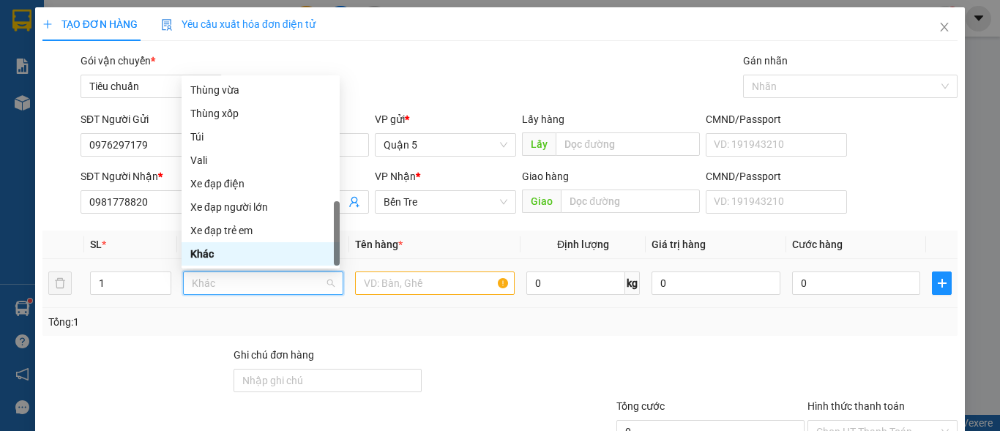
type input "h"
click at [243, 83] on div "Hộp" at bounding box center [260, 90] width 141 height 16
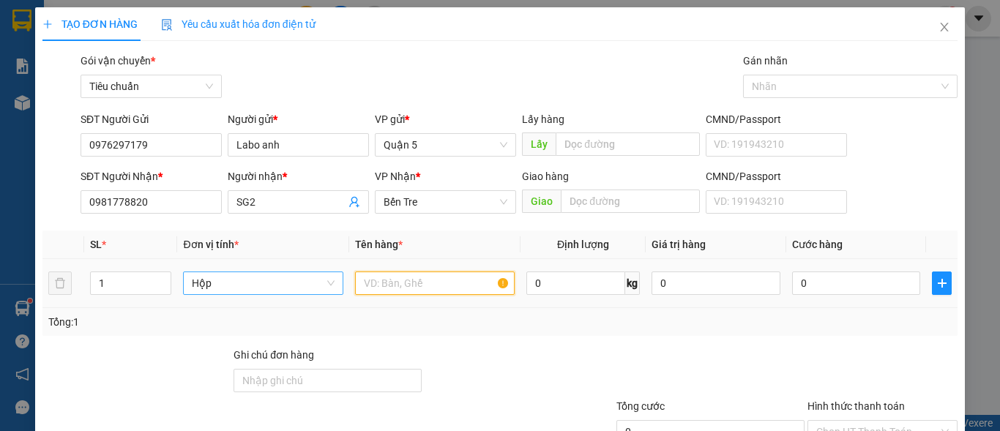
click at [419, 285] on input "text" at bounding box center [435, 283] width 160 height 23
paste input "răng"
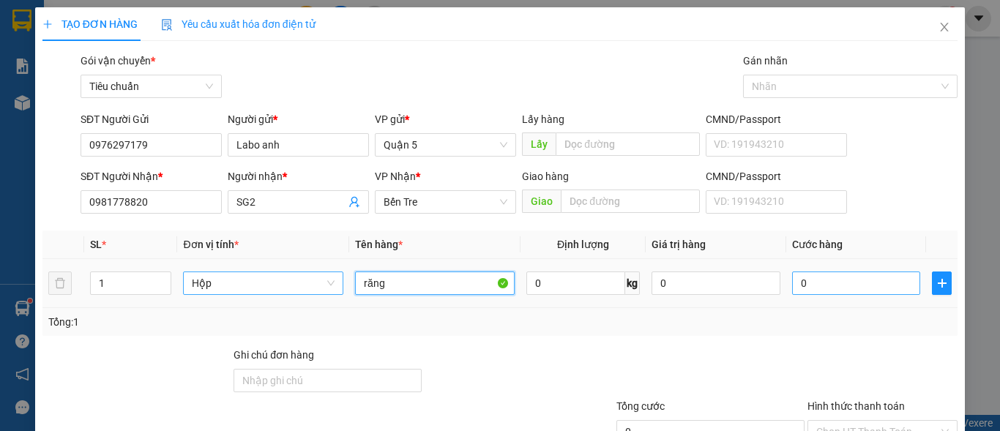
type input "răng"
click at [823, 285] on input "0" at bounding box center [856, 283] width 129 height 23
type input "2"
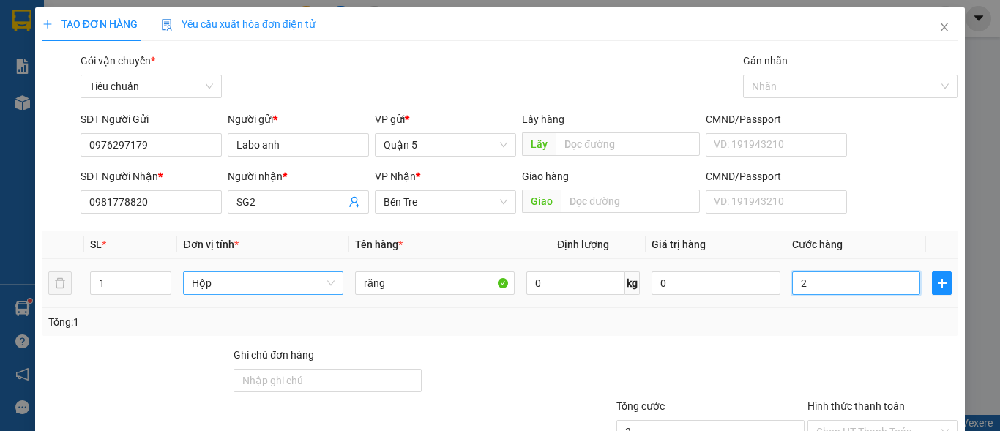
type input "20"
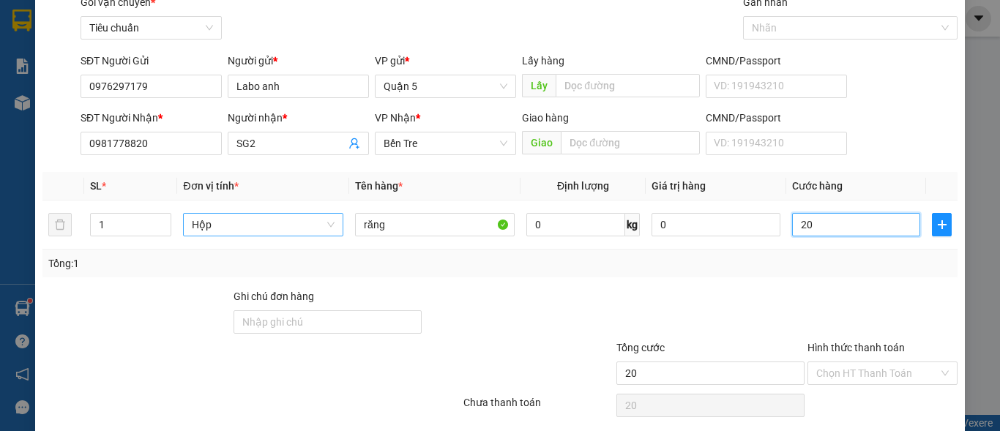
scroll to position [111, 0]
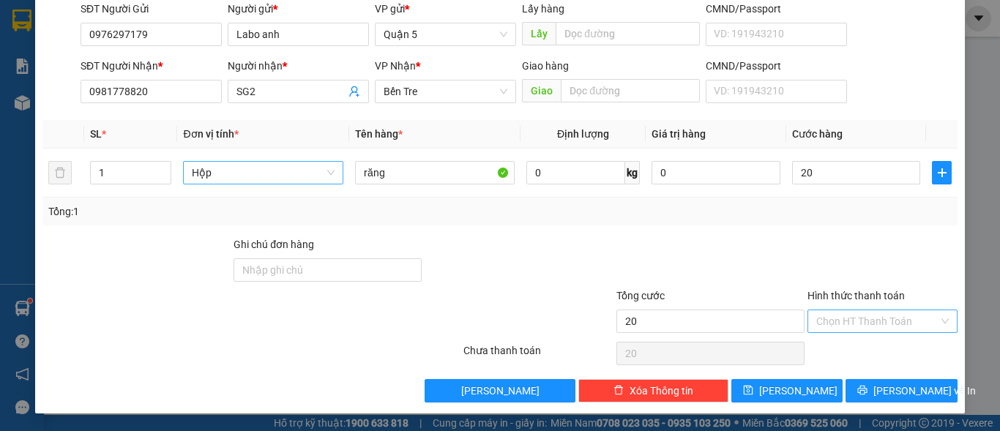
type input "20.000"
click at [849, 316] on input "Hình thức thanh toán" at bounding box center [877, 321] width 122 height 22
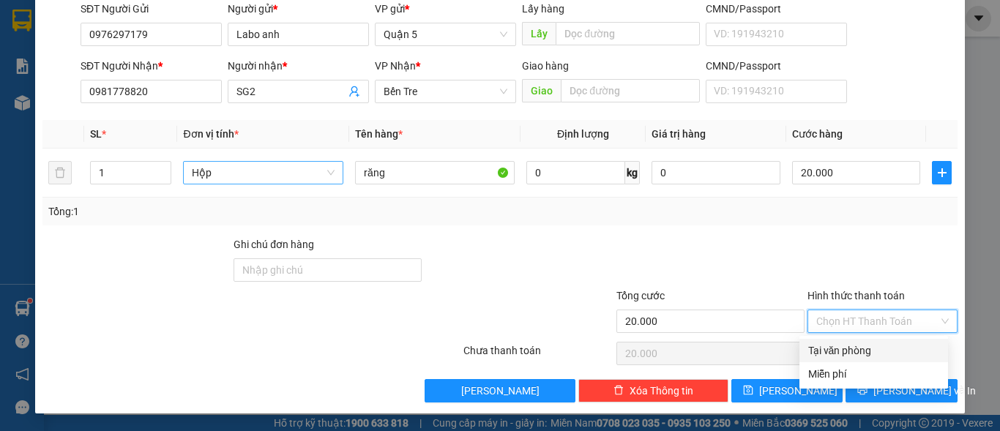
click at [842, 345] on div "Tại văn phòng" at bounding box center [873, 351] width 131 height 16
type input "0"
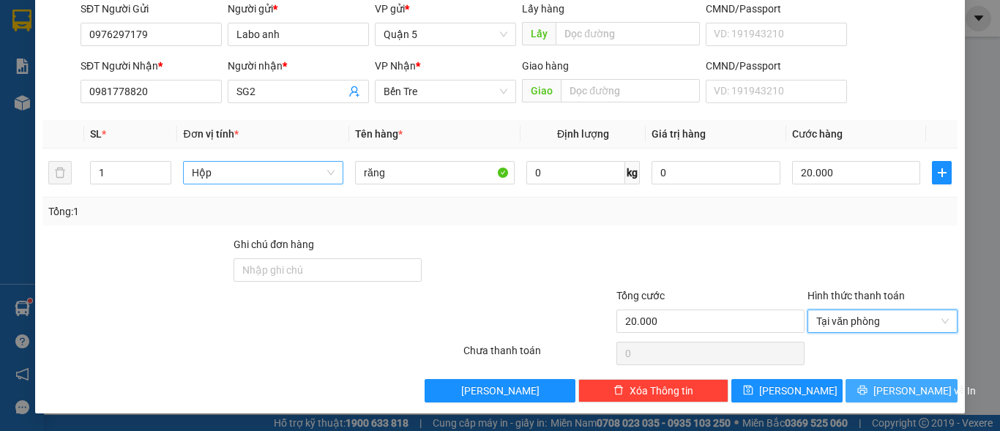
click at [876, 384] on button "[PERSON_NAME] và In" at bounding box center [902, 390] width 112 height 23
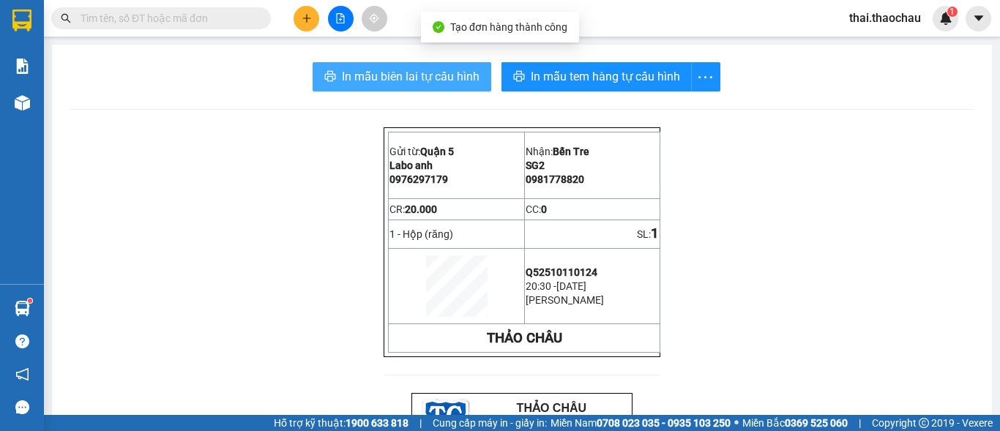
click at [429, 64] on button "In mẫu biên lai tự cấu hình" at bounding box center [402, 76] width 179 height 29
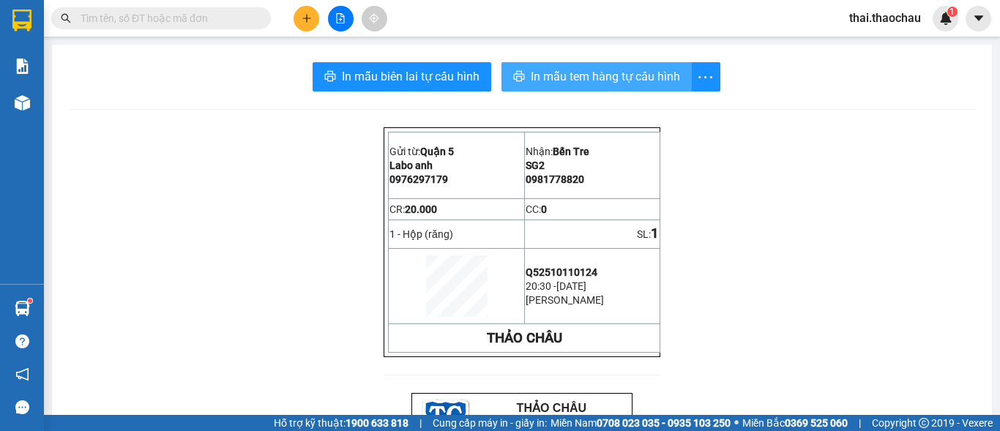
click at [583, 70] on span "In mẫu tem hàng tự cấu hình" at bounding box center [605, 76] width 149 height 18
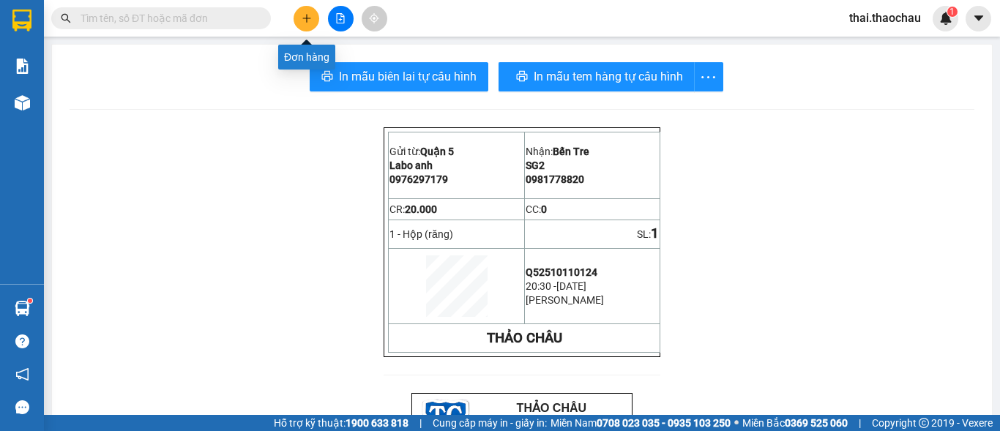
click at [302, 23] on button at bounding box center [307, 19] width 26 height 26
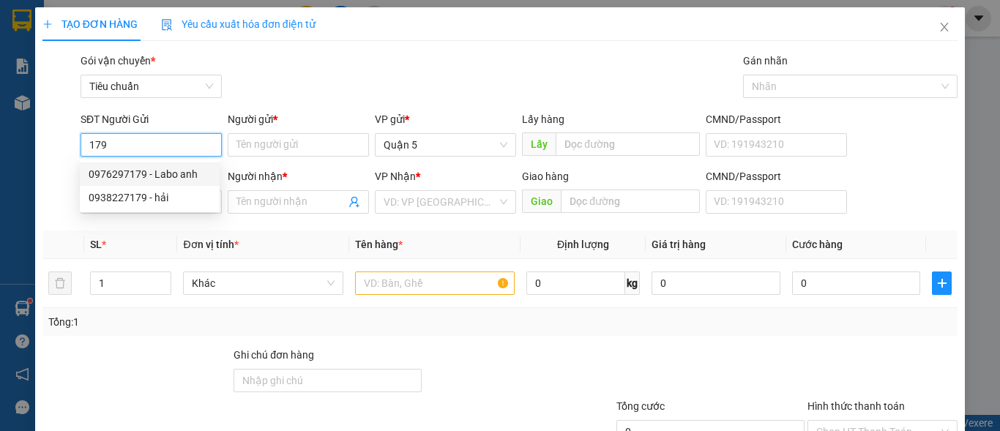
click at [154, 177] on div "0976297179 - Labo anh" at bounding box center [150, 174] width 122 height 16
type input "0976297179"
type input "Labo anh"
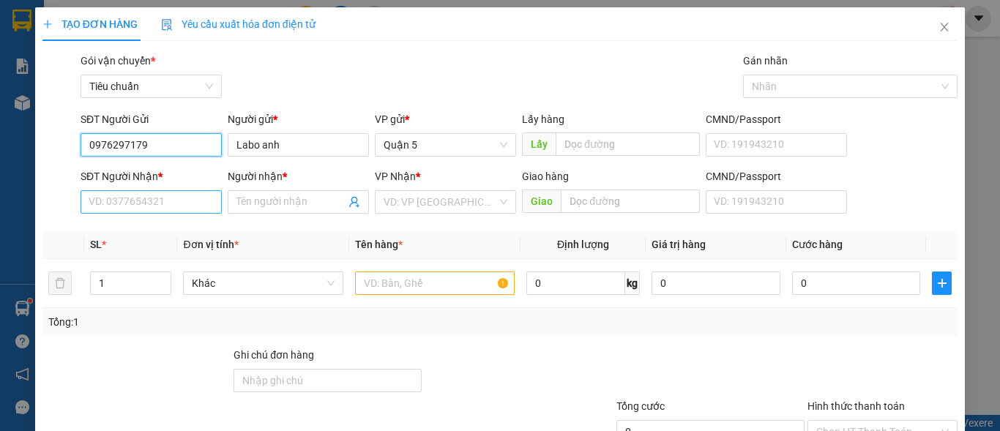
type input "0976297179"
click at [168, 207] on input "SĐT Người Nhận *" at bounding box center [151, 201] width 141 height 23
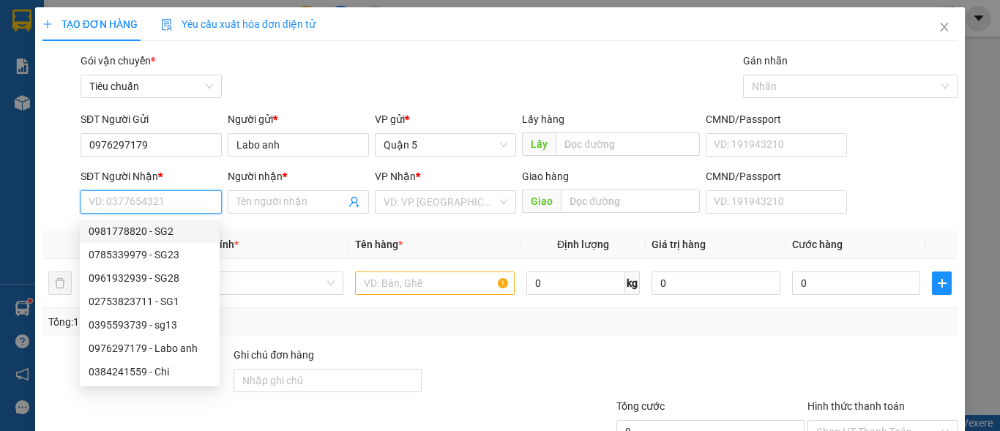
click at [126, 206] on input "SĐT Người Nhận *" at bounding box center [151, 201] width 141 height 23
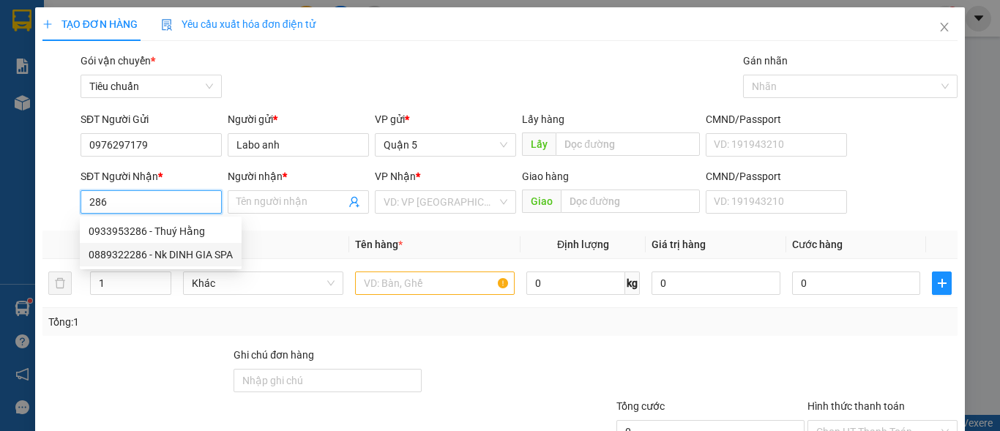
click at [152, 255] on div "0889322286 - Nk DINH GIA SPA" at bounding box center [161, 255] width 144 height 16
type input "0889322286"
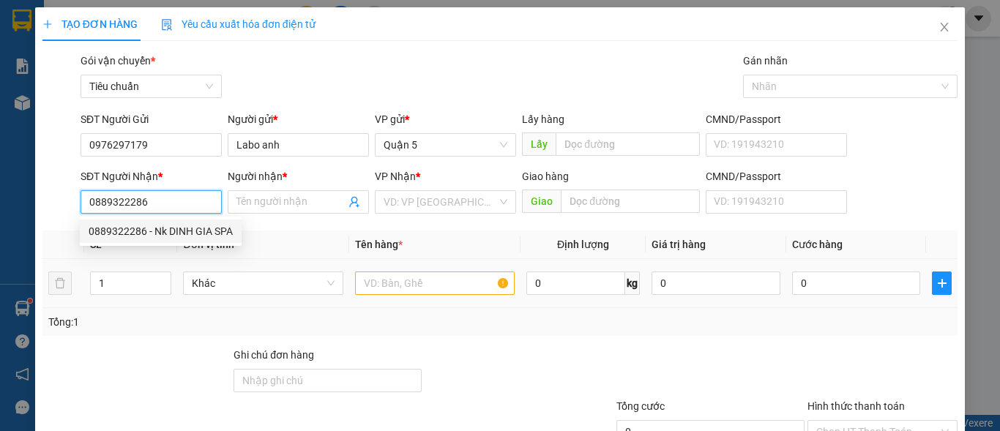
type input "Nk DINH GIA SPA"
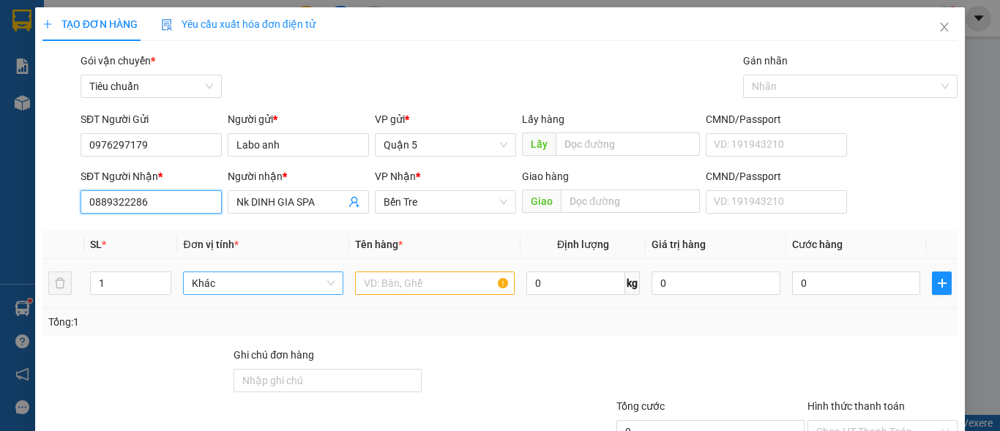
click at [241, 272] on div "Khác" at bounding box center [263, 283] width 160 height 23
type input "0889322286"
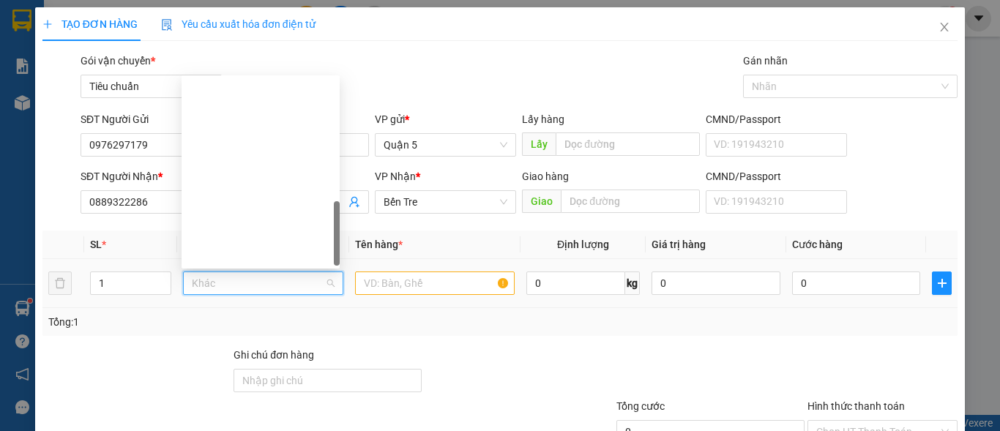
scroll to position [457, 0]
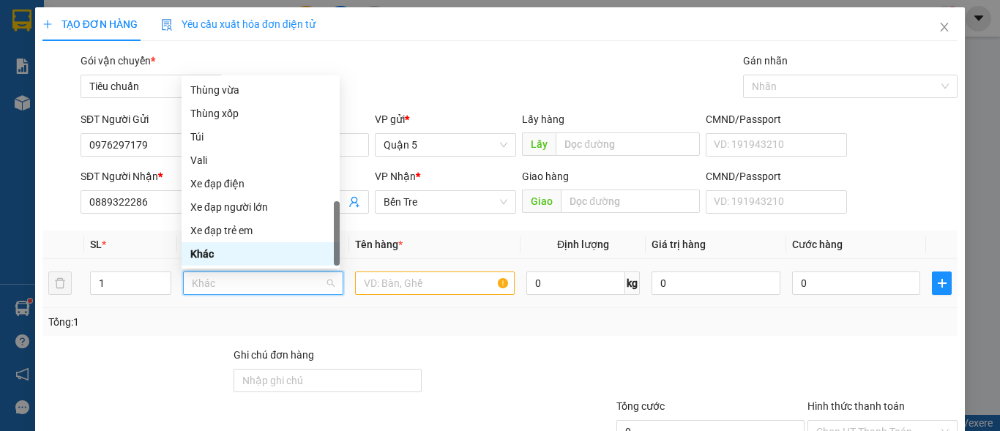
paste input "răng"
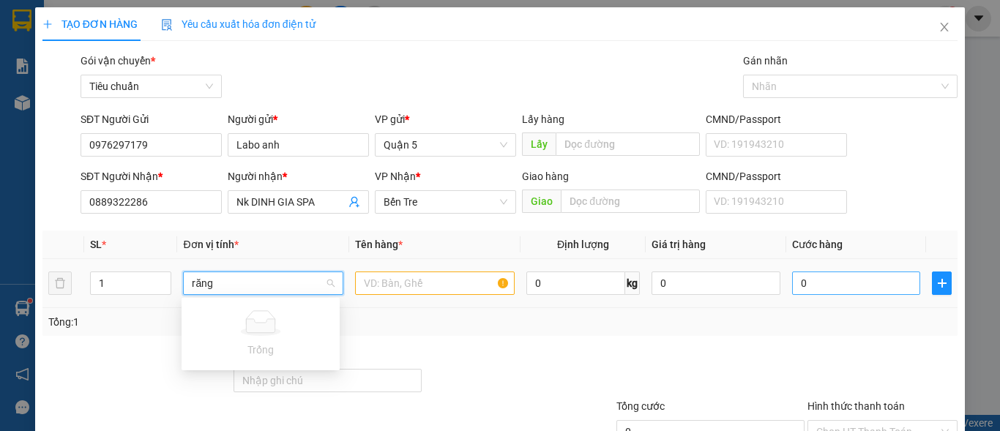
type input "răng"
click at [856, 288] on input "0" at bounding box center [856, 283] width 129 height 23
type input "3"
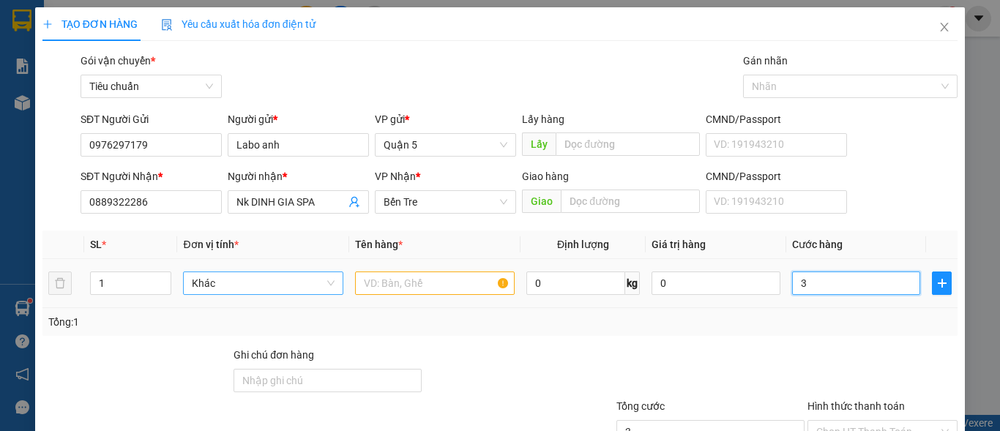
type input "30"
type input "30.000"
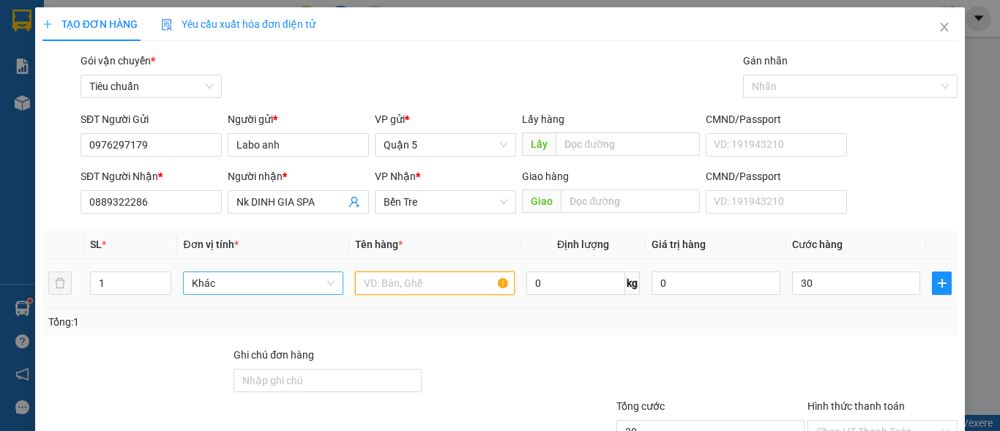
type input "30.000"
click at [458, 280] on input "text" at bounding box center [435, 283] width 160 height 23
click at [212, 285] on span "Khác" at bounding box center [263, 283] width 142 height 22
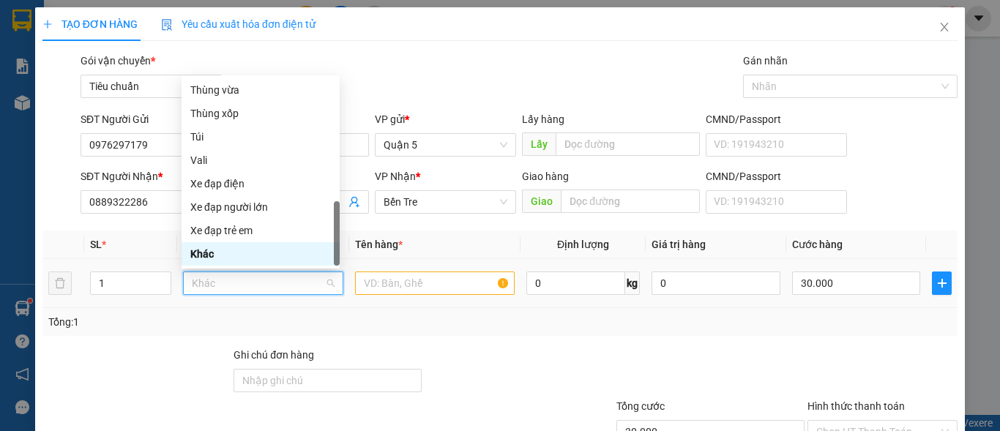
type input "h"
click at [239, 87] on div "Hộp" at bounding box center [260, 90] width 141 height 16
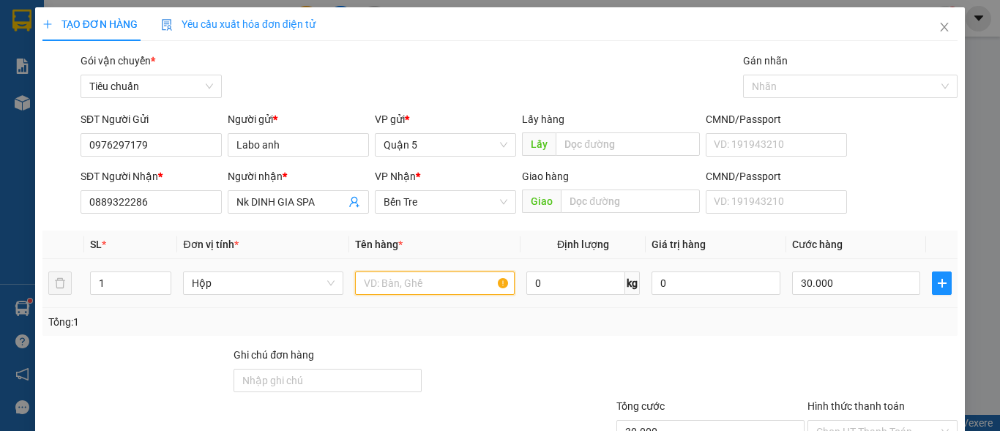
click at [417, 289] on input "text" at bounding box center [435, 283] width 160 height 23
type input "0"
paste input "răng"
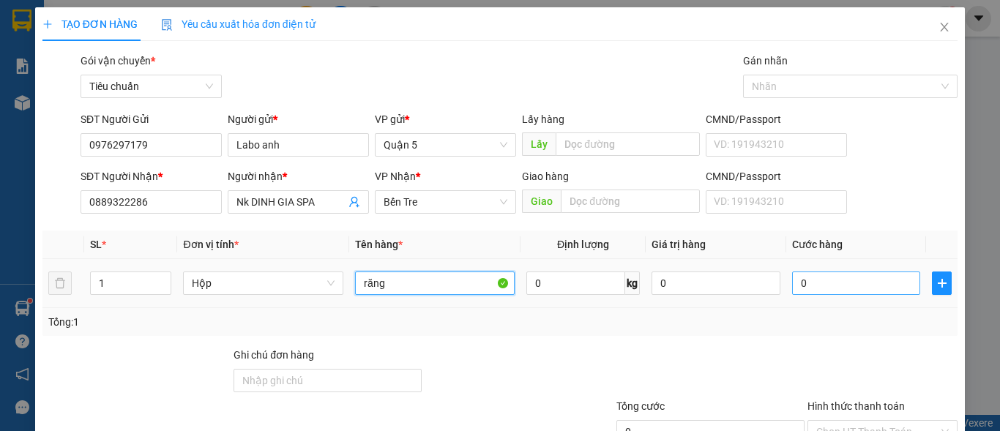
type input "răng"
click at [816, 291] on input "0" at bounding box center [856, 283] width 129 height 23
type input "3"
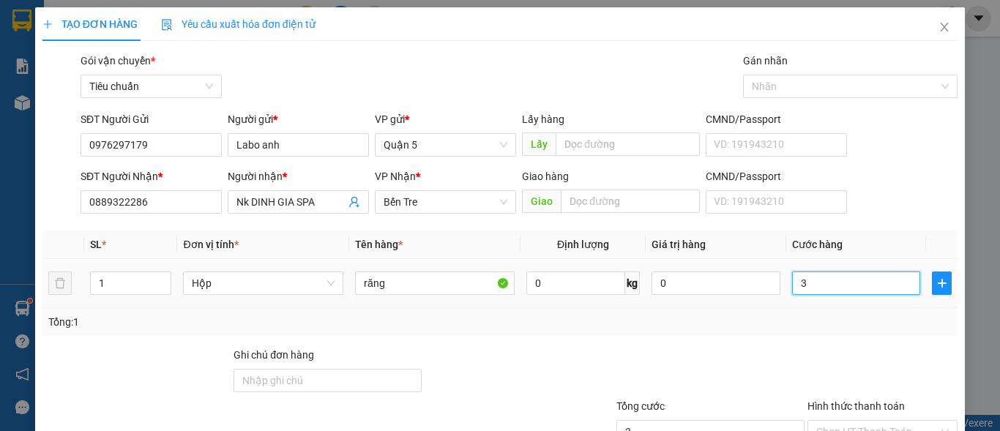
type input "30"
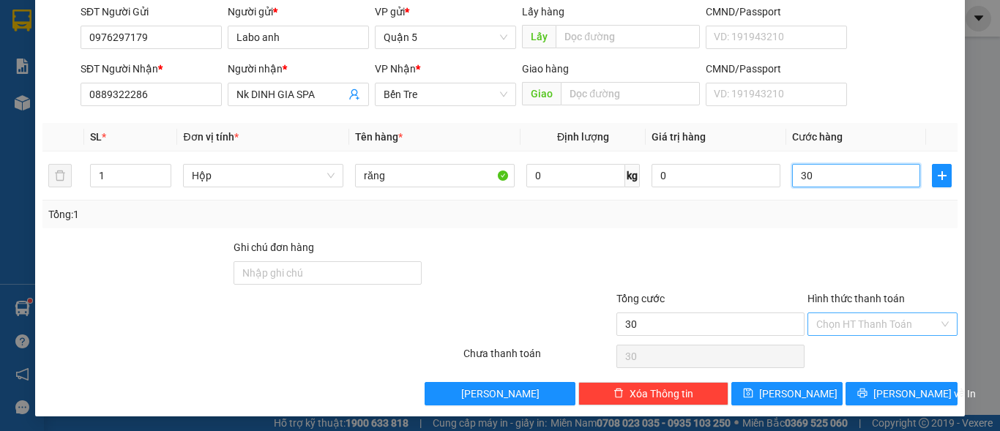
scroll to position [111, 0]
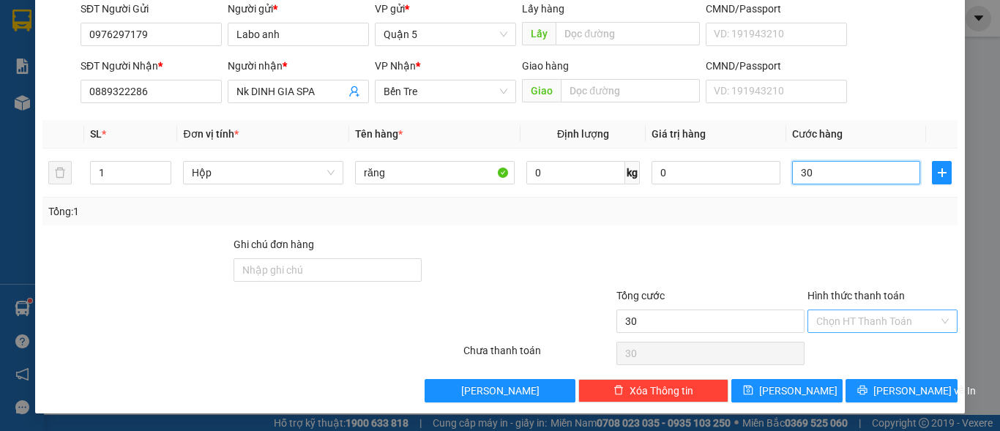
click at [837, 310] on div "Chọn HT Thanh Toán" at bounding box center [882, 321] width 150 height 23
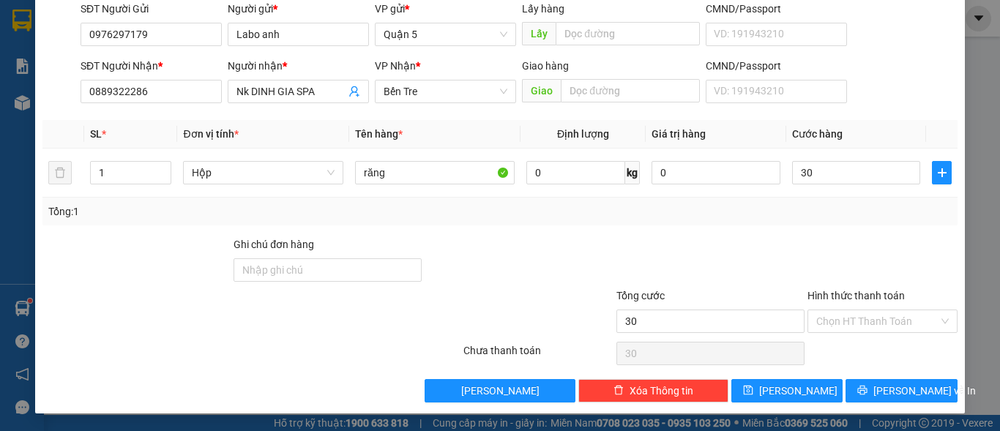
type input "30.000"
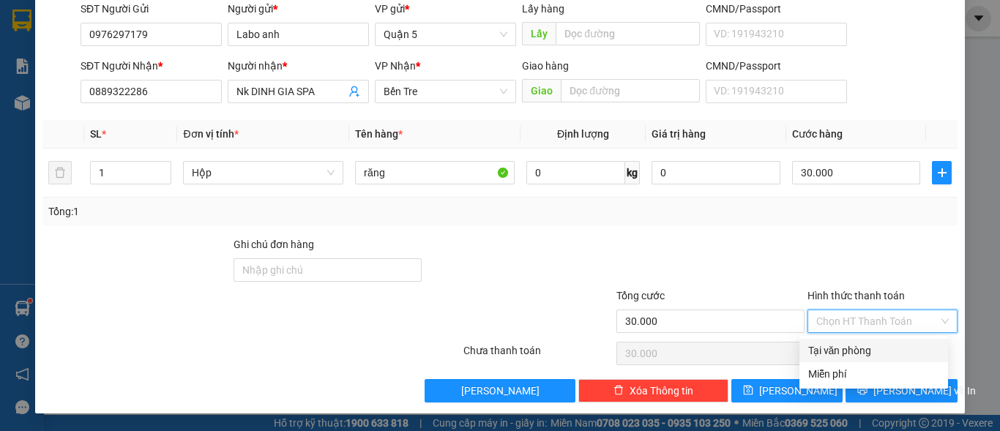
click at [823, 342] on div "Tại văn phòng" at bounding box center [873, 350] width 149 height 23
type input "0"
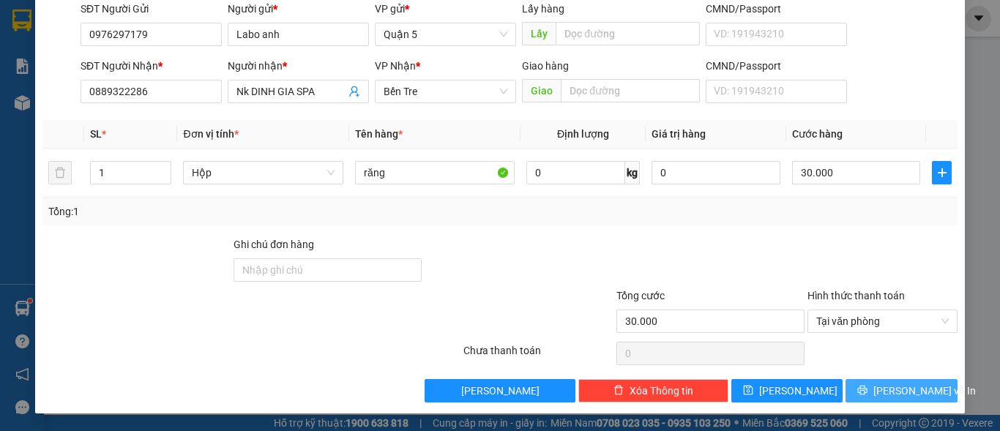
click at [878, 382] on button "[PERSON_NAME] và In" at bounding box center [902, 390] width 112 height 23
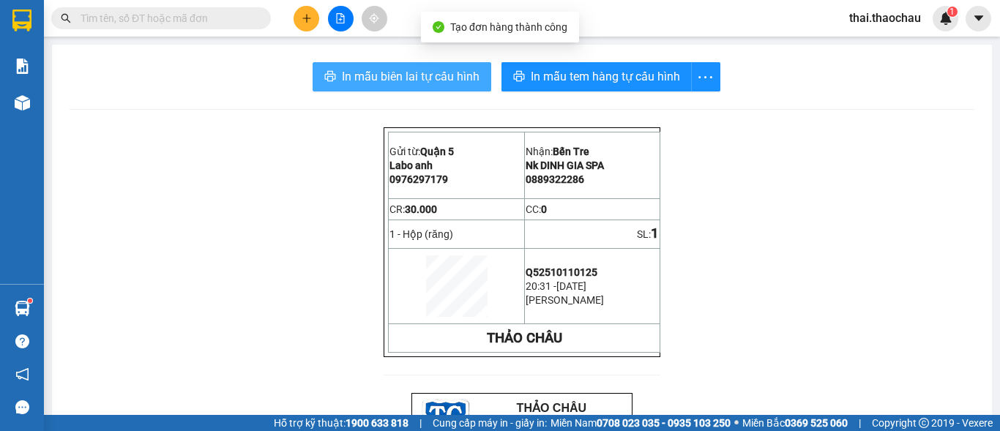
click at [400, 79] on span "In mẫu biên lai tự cấu hình" at bounding box center [411, 76] width 138 height 18
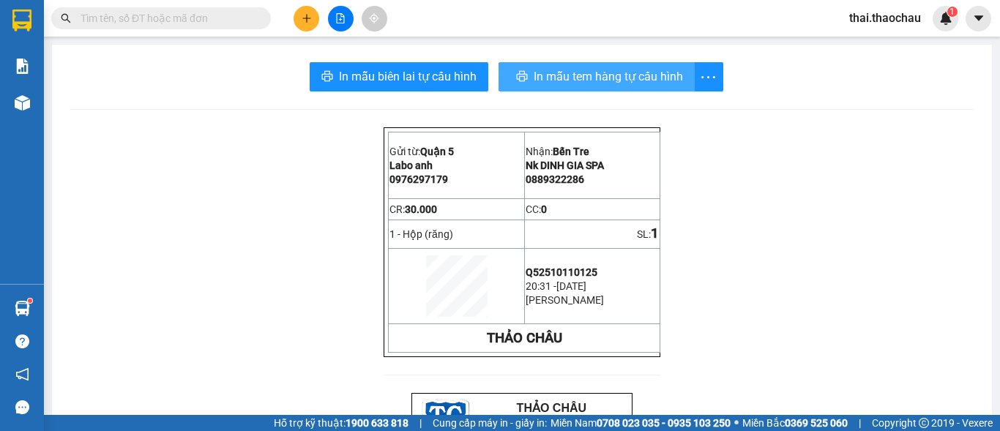
click at [597, 78] on span "In mẫu tem hàng tự cấu hình" at bounding box center [608, 76] width 149 height 18
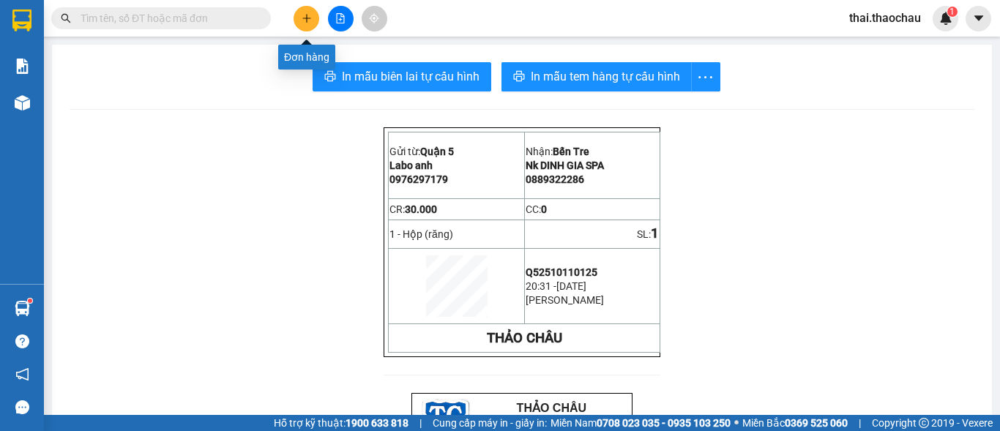
click at [313, 20] on button at bounding box center [307, 19] width 26 height 26
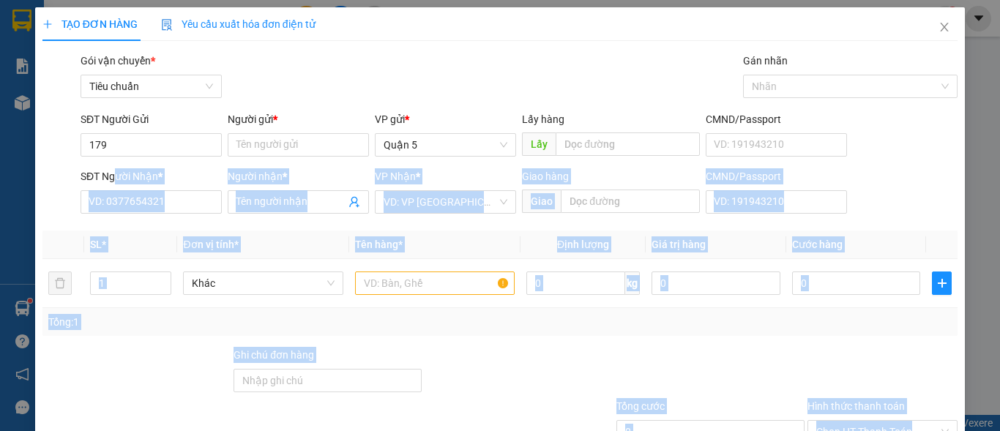
drag, startPoint x: 119, startPoint y: 163, endPoint x: 127, endPoint y: 166, distance: 9.5
click at [127, 164] on body "Kết quả tìm kiếm ( 0 ) Bộ lọc No Data thai.thaochau 1 Báo cáo Báo cáo dòng tiền…" at bounding box center [500, 215] width 1000 height 431
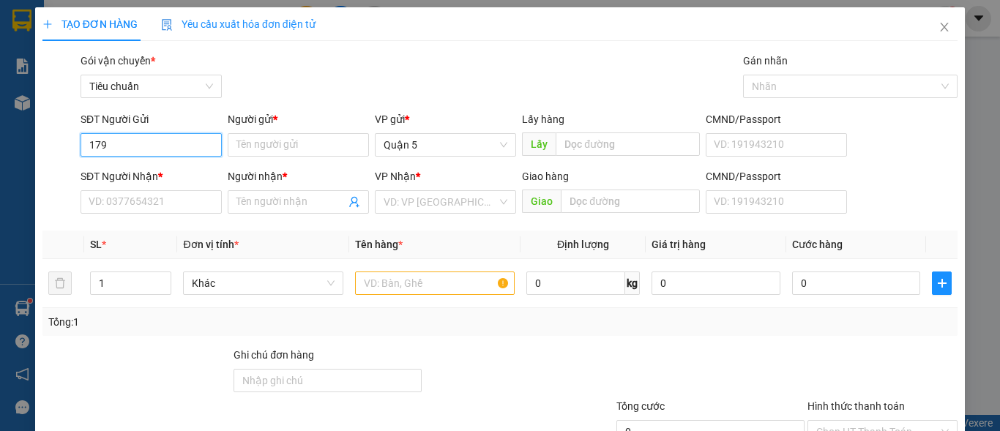
click at [154, 141] on input "179" at bounding box center [151, 144] width 141 height 23
click at [155, 176] on div "0976297179 - Labo anh" at bounding box center [150, 174] width 122 height 16
type input "0976297179"
type input "Labo anh"
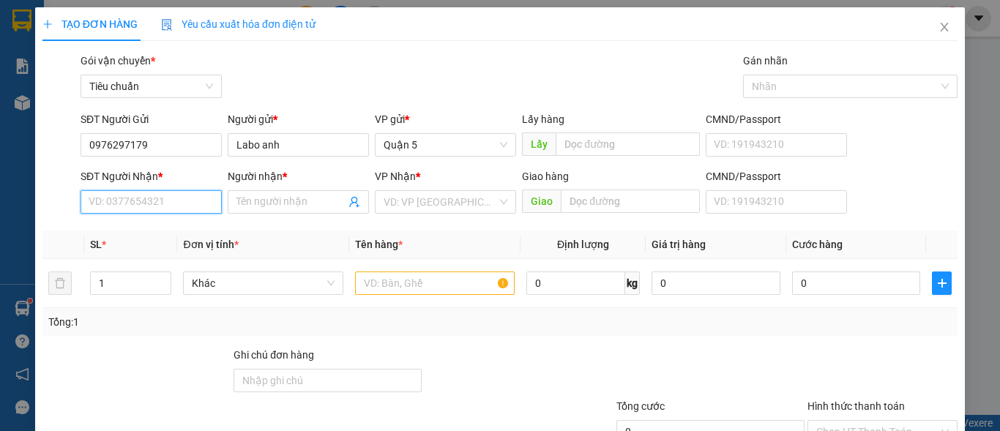
click at [158, 204] on input "SĐT Người Nhận *" at bounding box center [151, 201] width 141 height 23
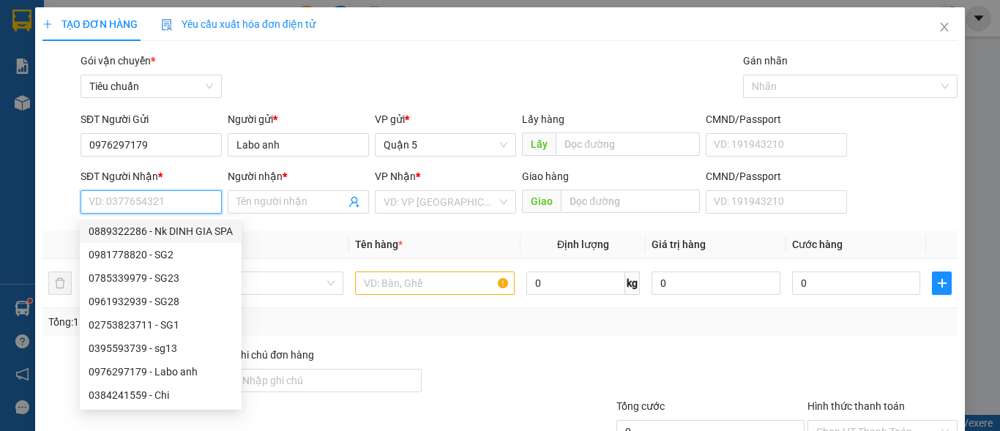
paste input "răng"
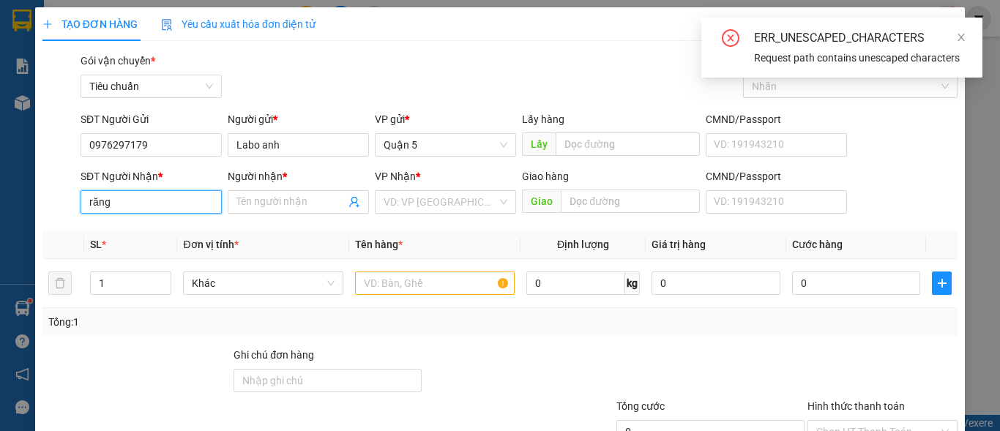
click at [172, 195] on input "răng" at bounding box center [151, 201] width 141 height 23
type input "r"
click at [167, 199] on input "r" at bounding box center [151, 201] width 141 height 23
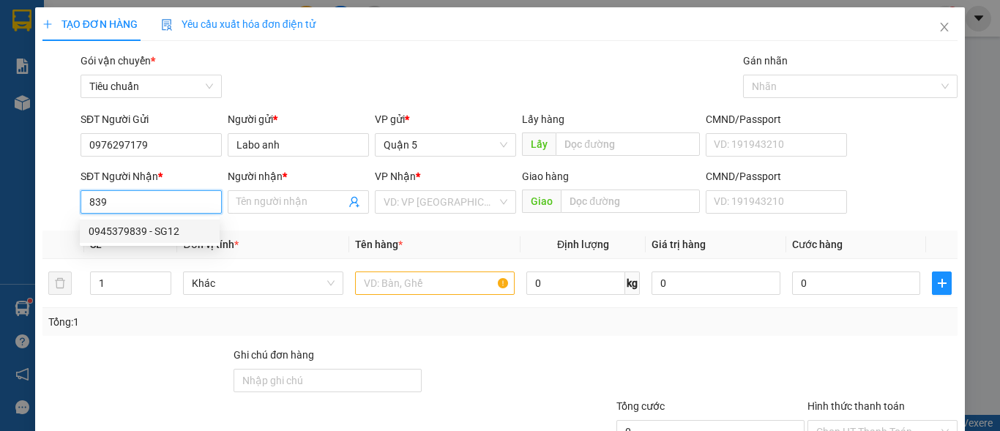
click at [157, 232] on div "0945379839 - SG12" at bounding box center [150, 231] width 122 height 16
type input "0945379839"
type input "SG12"
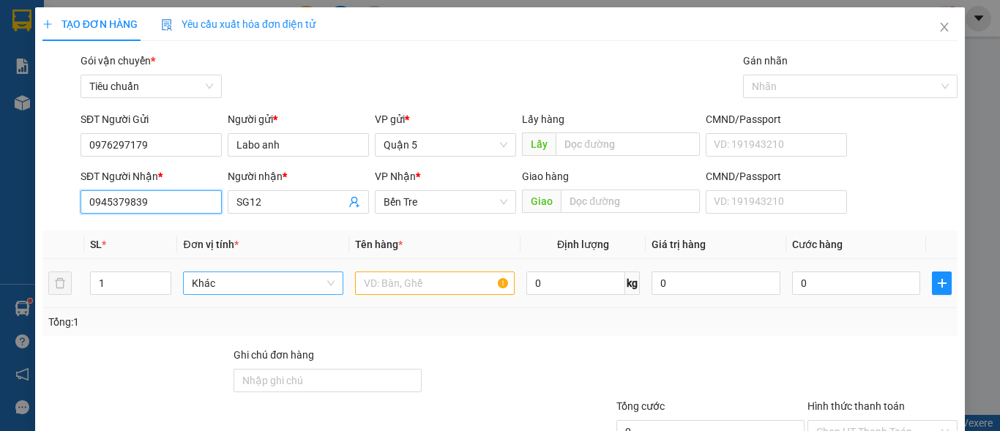
click at [250, 272] on span "Khác" at bounding box center [263, 283] width 142 height 22
type input "0945379839"
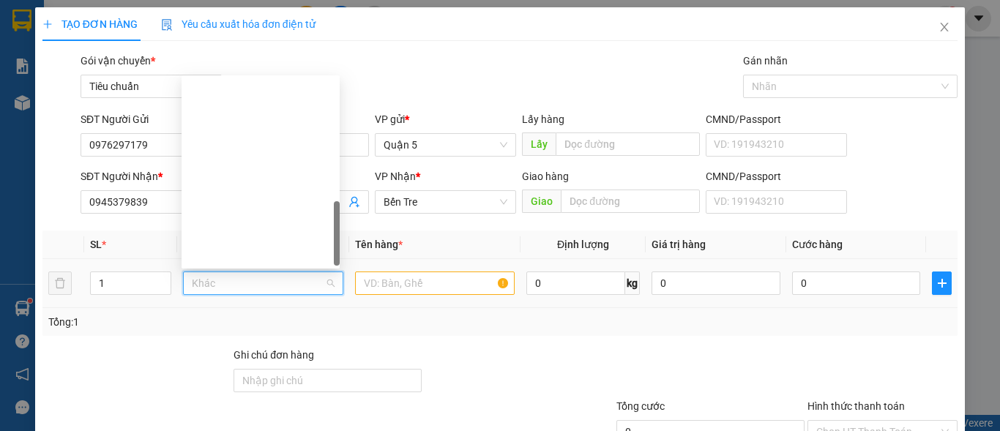
click at [250, 272] on span "Khác" at bounding box center [263, 283] width 142 height 22
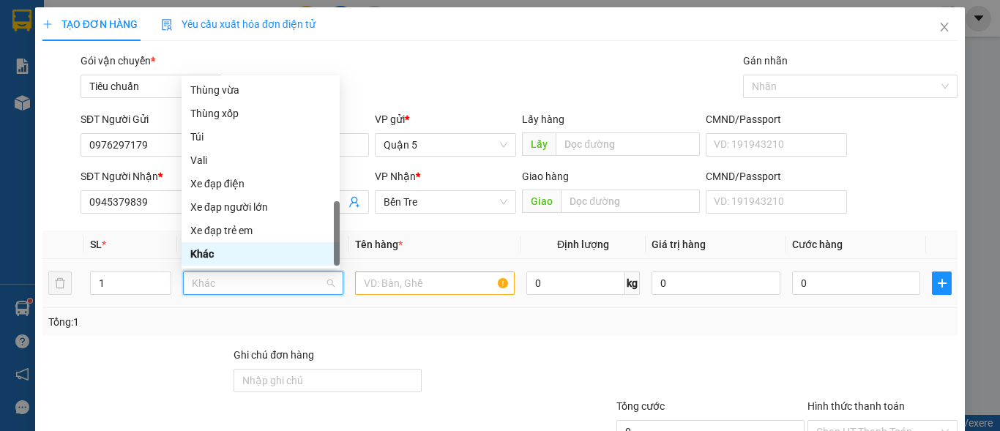
type input "h"
click at [208, 87] on div "Hộp" at bounding box center [260, 90] width 141 height 16
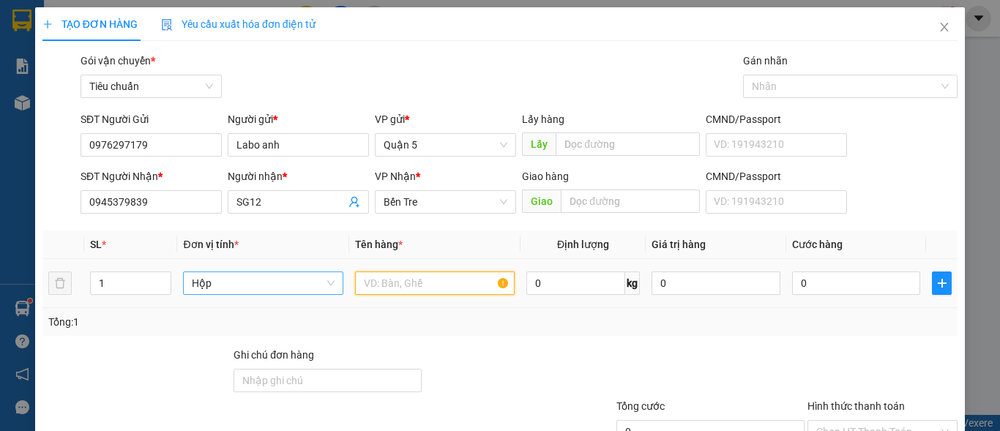
click at [395, 287] on input "text" at bounding box center [435, 283] width 160 height 23
paste input "răng"
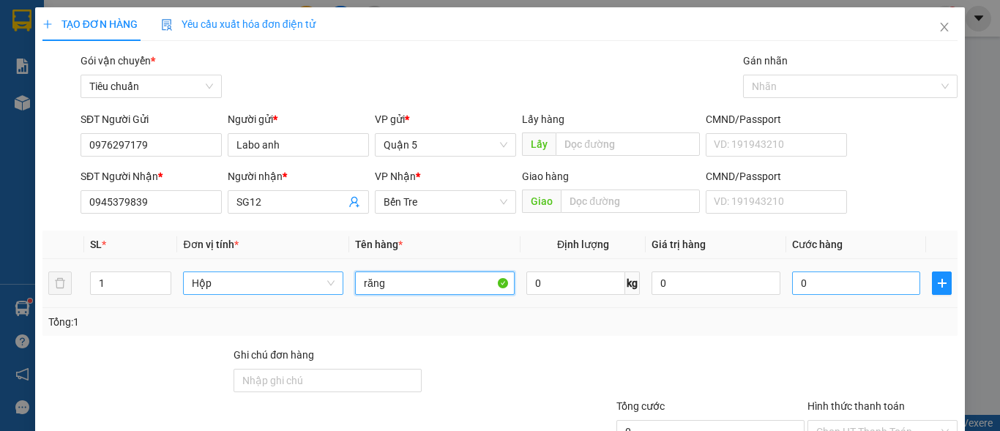
type input "răng"
click at [840, 280] on input "0" at bounding box center [856, 283] width 129 height 23
type input "4"
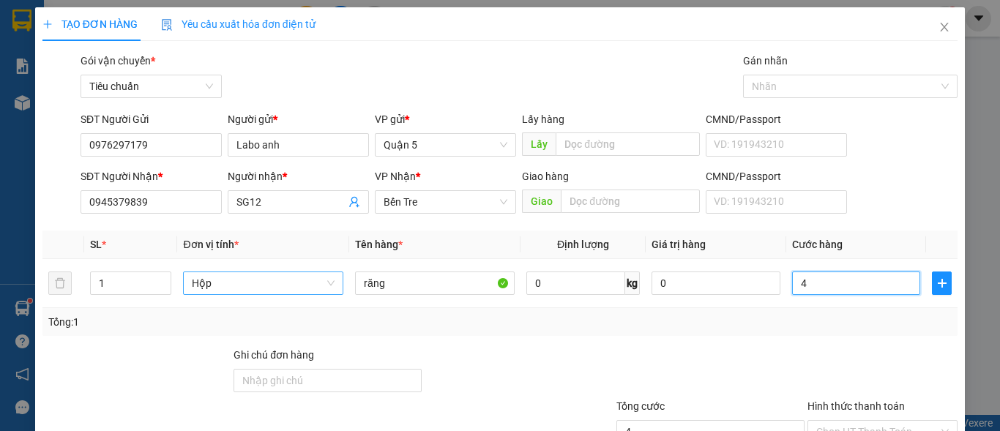
type input "40"
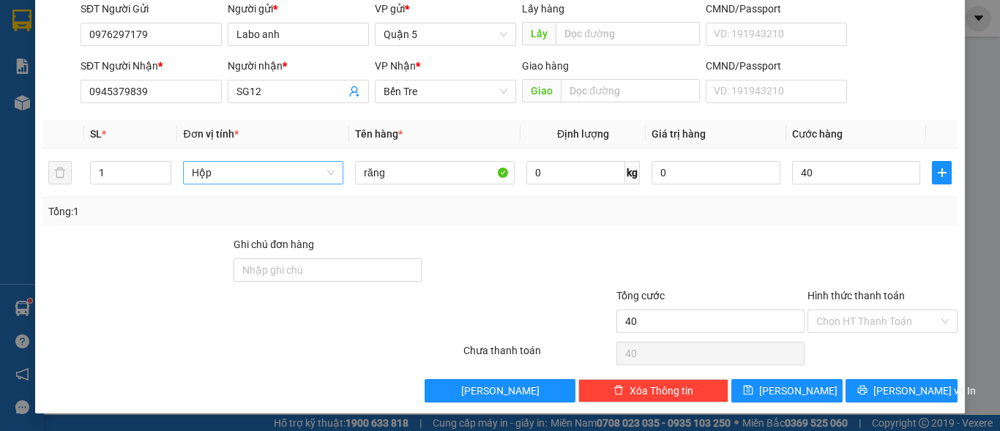
type input "40.000"
click at [846, 307] on div "Hình thức thanh toán" at bounding box center [882, 299] width 150 height 22
click at [848, 316] on input "Hình thức thanh toán" at bounding box center [877, 321] width 122 height 22
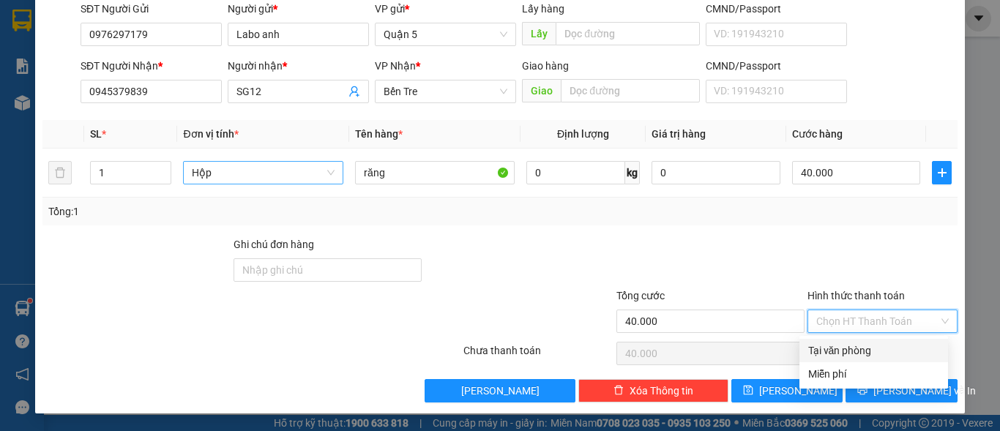
click at [839, 353] on div "Tại văn phòng" at bounding box center [873, 351] width 131 height 16
type input "0"
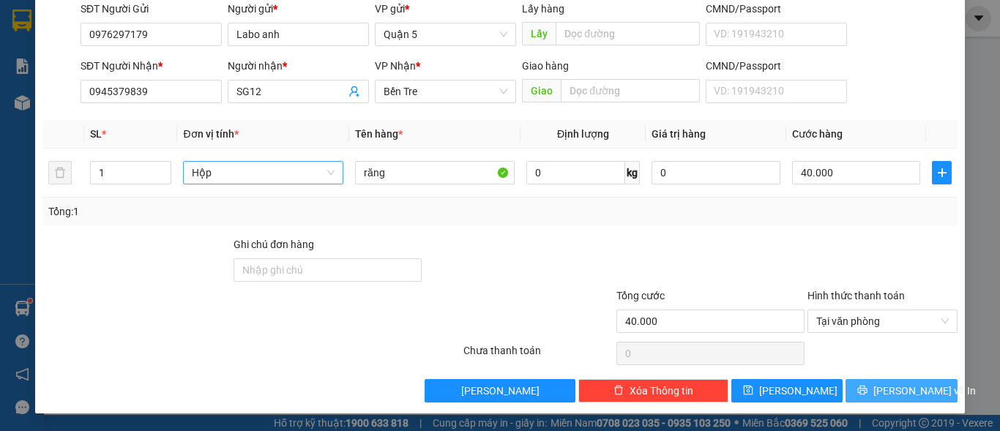
click at [880, 391] on span "[PERSON_NAME] và In" at bounding box center [924, 391] width 102 height 16
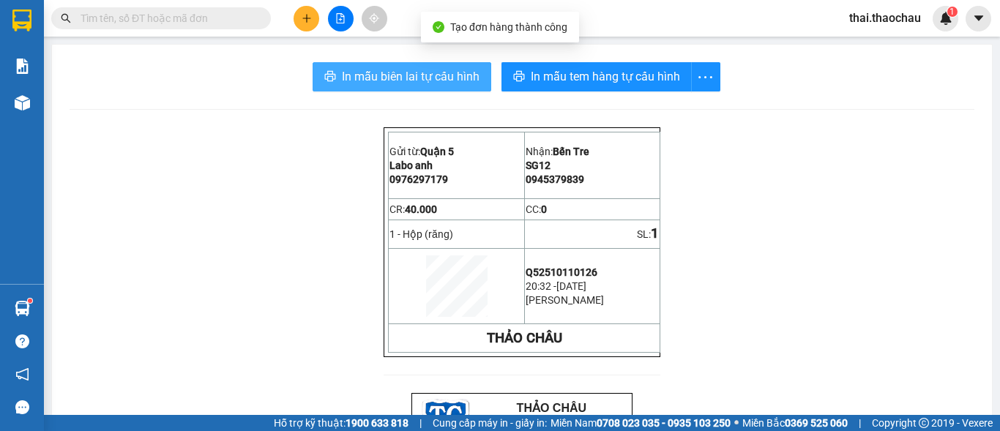
click at [346, 68] on span "In mẫu biên lai tự cấu hình" at bounding box center [411, 76] width 138 height 18
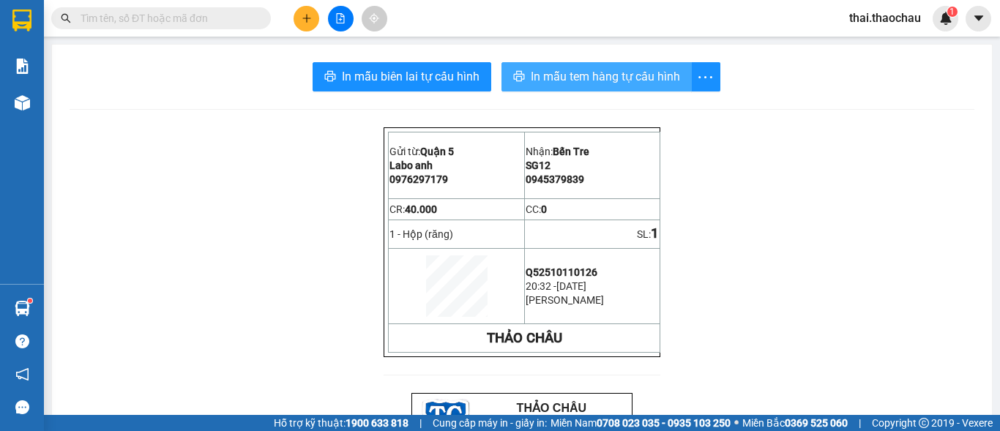
click at [575, 80] on span "In mẫu tem hàng tự cấu hình" at bounding box center [605, 76] width 149 height 18
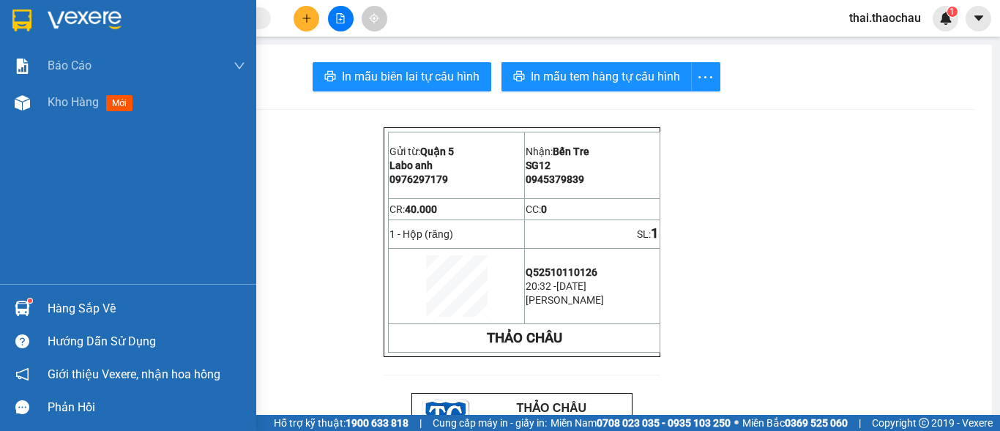
click at [31, 290] on div "Hàng sắp về Hướng dẫn sử dụng Giới thiệu Vexere, nhận hoa hồng Phản hồi" at bounding box center [128, 354] width 256 height 140
click at [82, 324] on div "Hàng sắp về" at bounding box center [128, 308] width 256 height 33
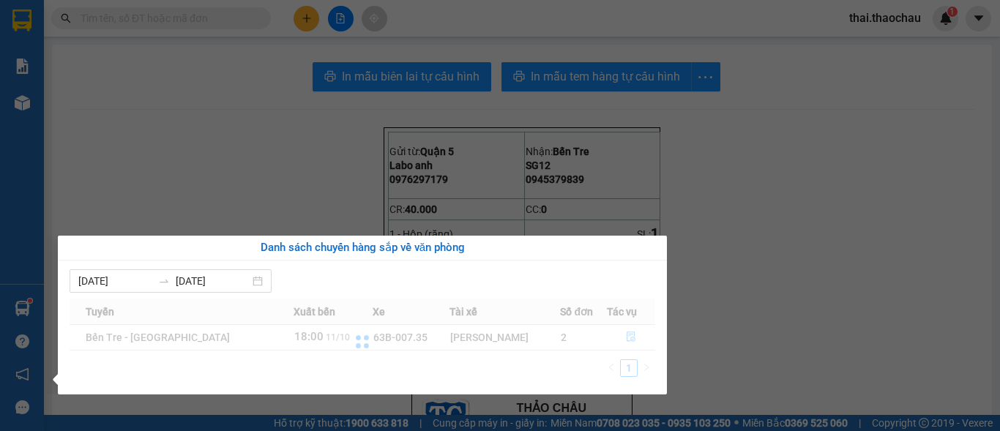
click at [85, 311] on div at bounding box center [363, 342] width 586 height 87
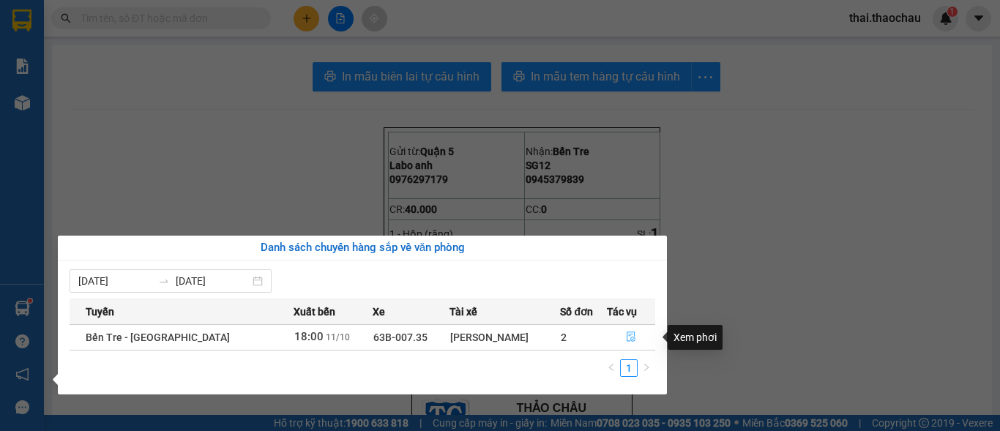
drag, startPoint x: 614, startPoint y: 335, endPoint x: 594, endPoint y: 340, distance: 20.4
click at [613, 335] on button "button" at bounding box center [632, 337] width 48 height 23
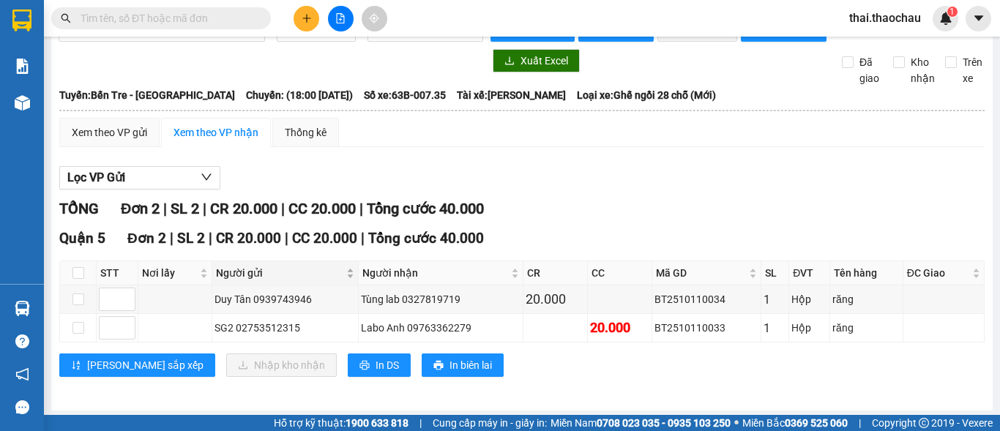
scroll to position [48, 0]
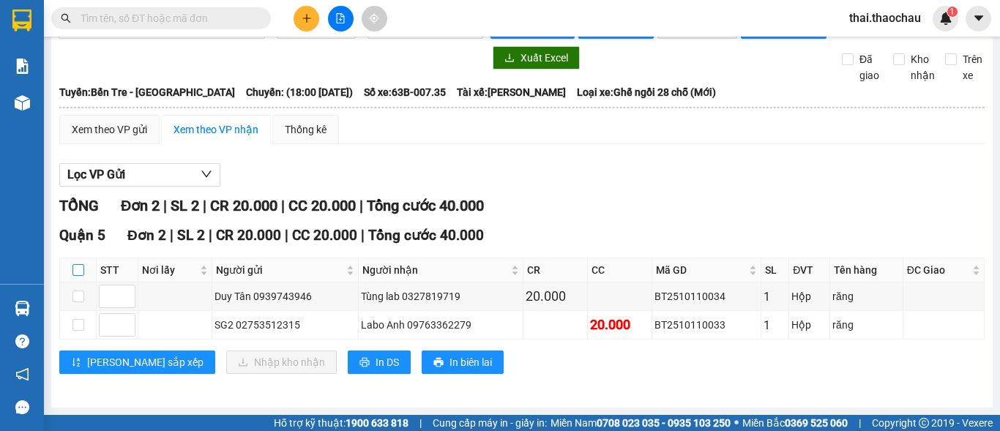
click at [74, 263] on label at bounding box center [78, 270] width 12 height 16
click at [74, 264] on input "checkbox" at bounding box center [78, 270] width 12 height 12
checkbox input "true"
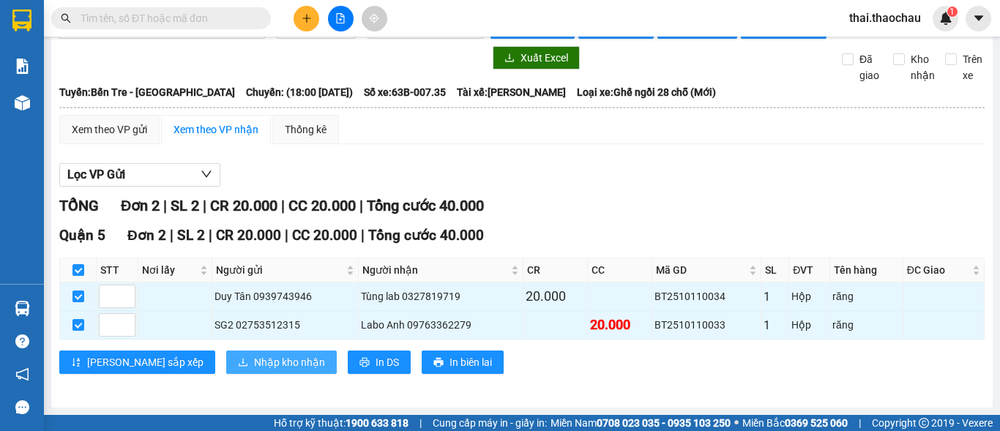
click at [254, 362] on span "Nhập kho nhận" at bounding box center [289, 362] width 71 height 16
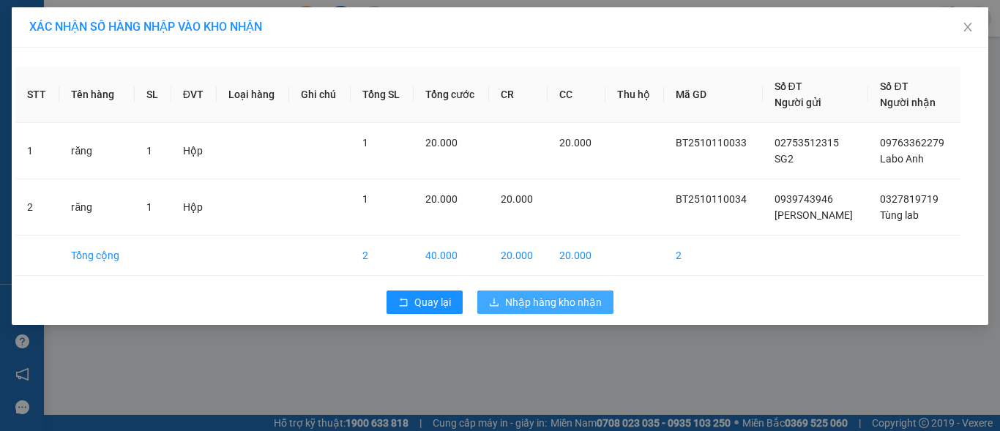
click at [518, 303] on span "Nhập hàng kho nhận" at bounding box center [553, 302] width 97 height 16
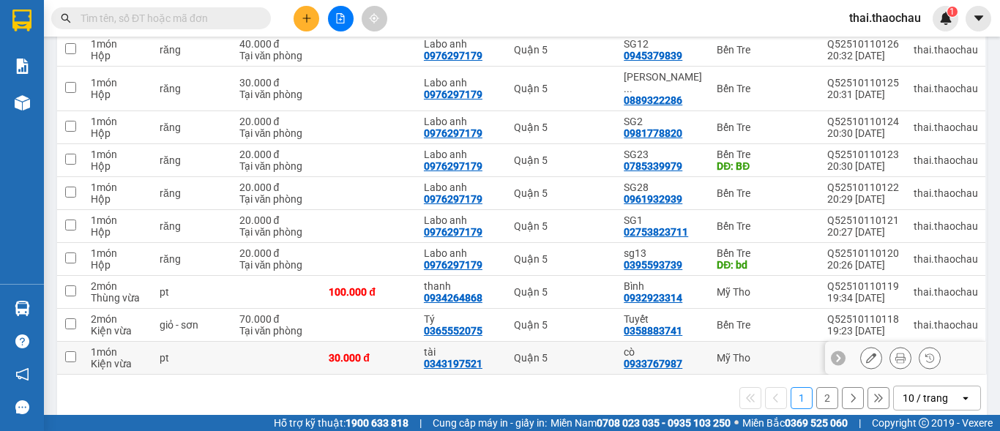
scroll to position [220, 0]
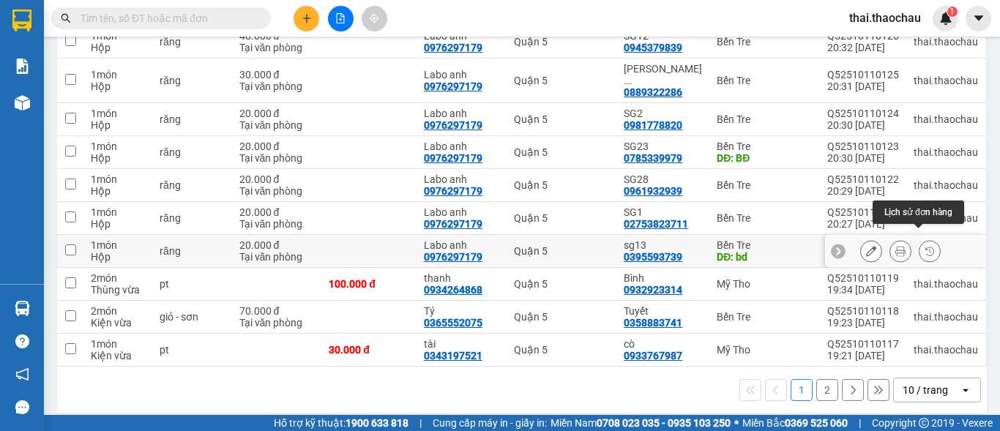
click at [925, 246] on icon at bounding box center [930, 251] width 10 height 10
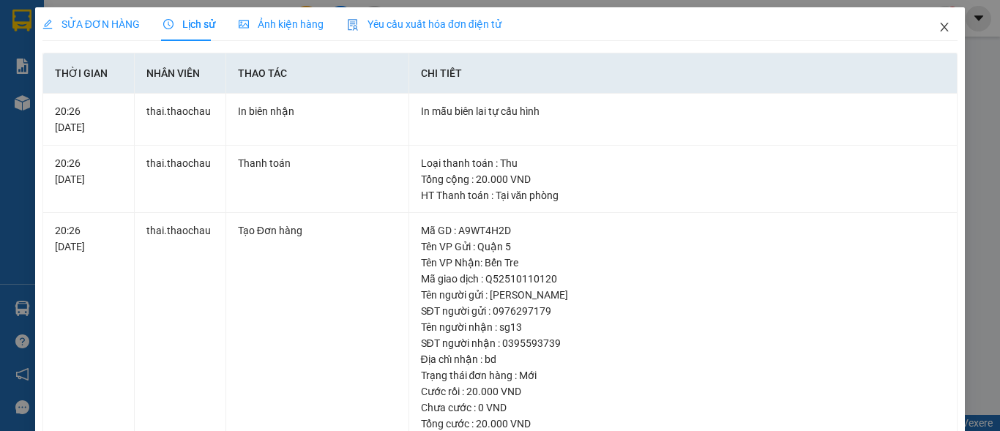
click at [939, 26] on icon "close" at bounding box center [945, 27] width 12 height 12
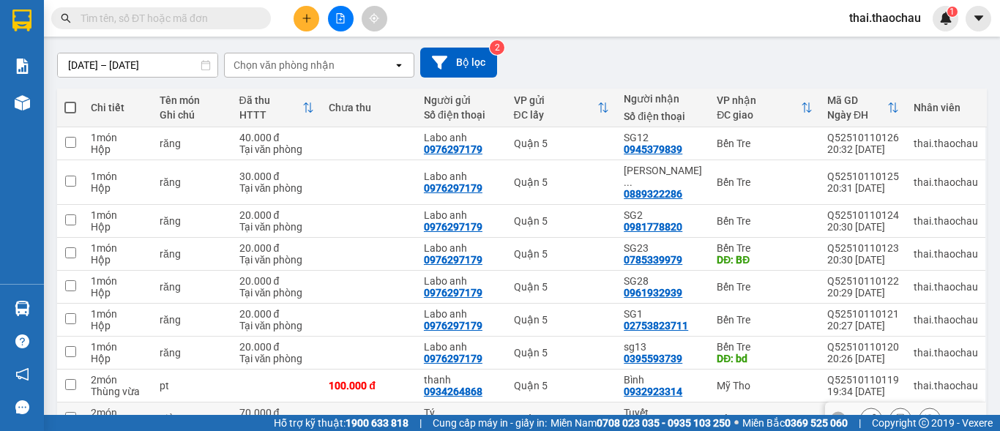
scroll to position [220, 0]
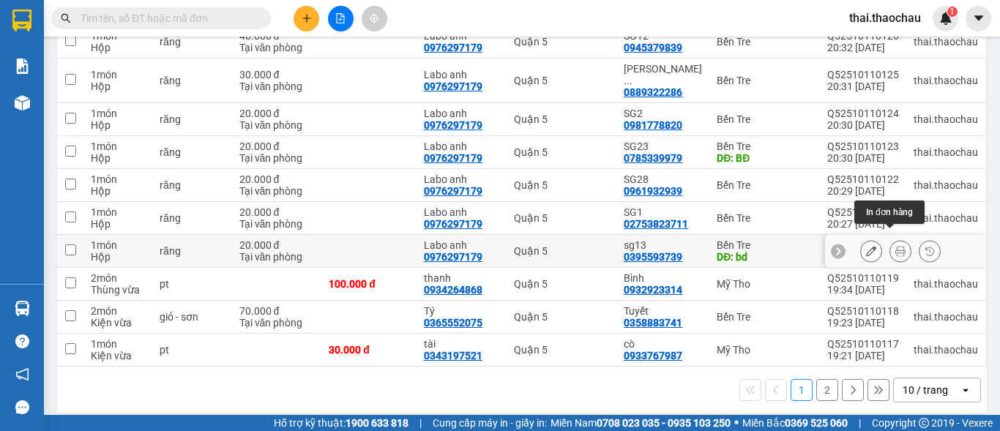
click at [895, 246] on icon at bounding box center [900, 251] width 10 height 10
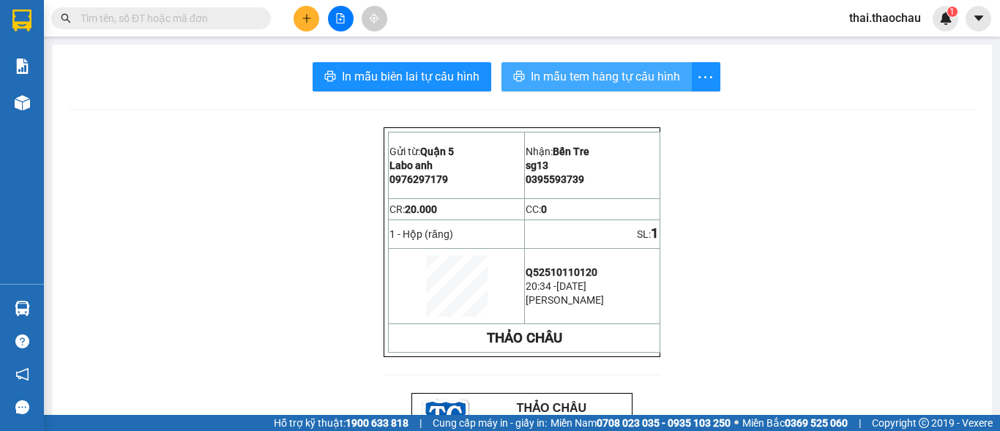
click at [556, 81] on span "In mẫu tem hàng tự cấu hình" at bounding box center [605, 76] width 149 height 18
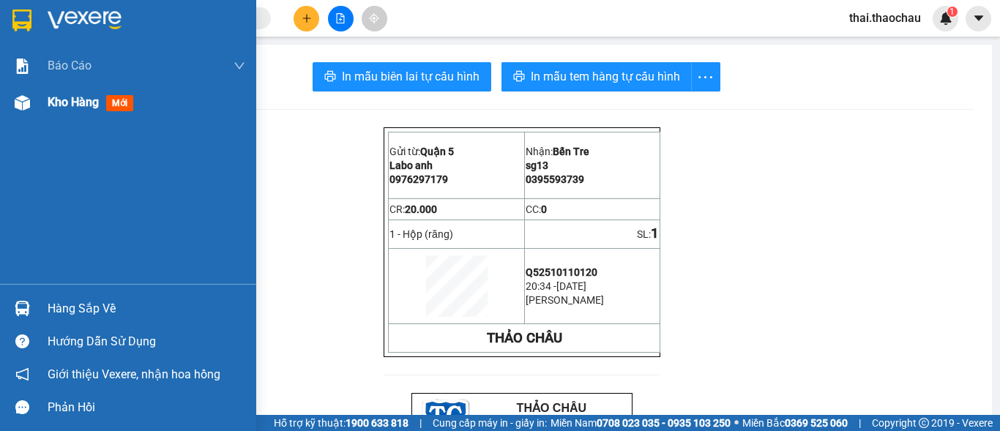
click at [58, 108] on span "Kho hàng" at bounding box center [73, 102] width 51 height 14
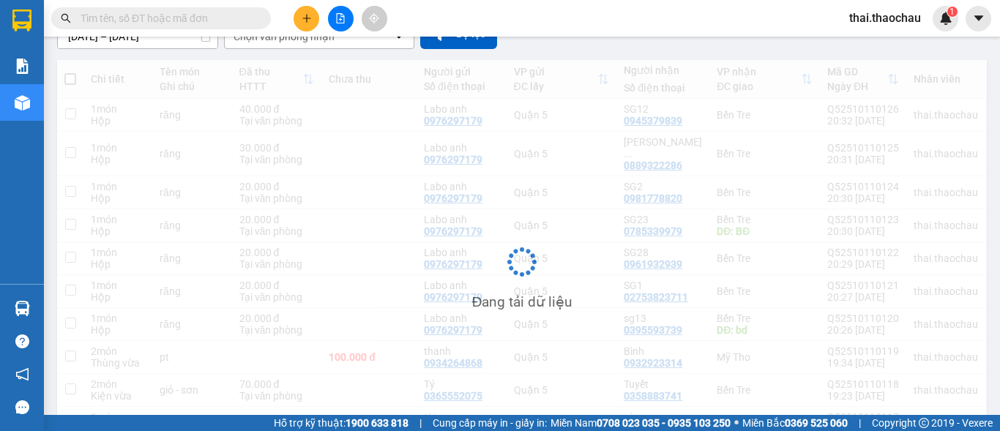
scroll to position [146, 0]
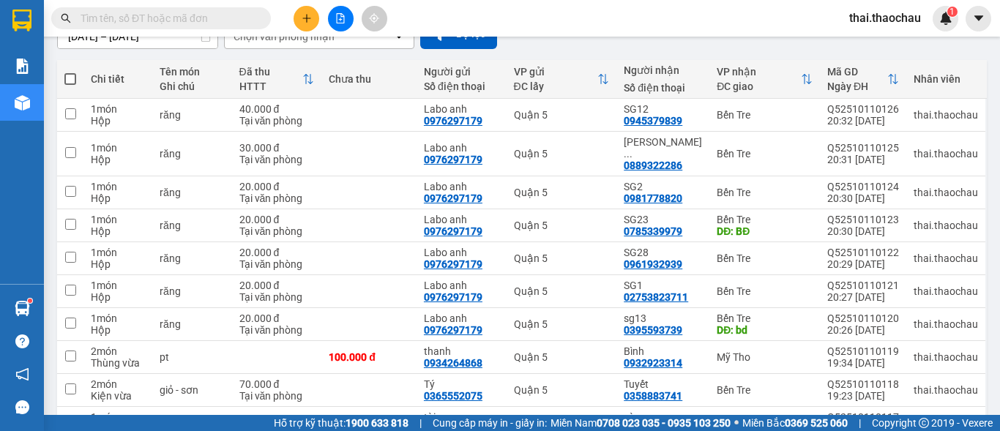
click at [210, 23] on input "text" at bounding box center [167, 18] width 173 height 16
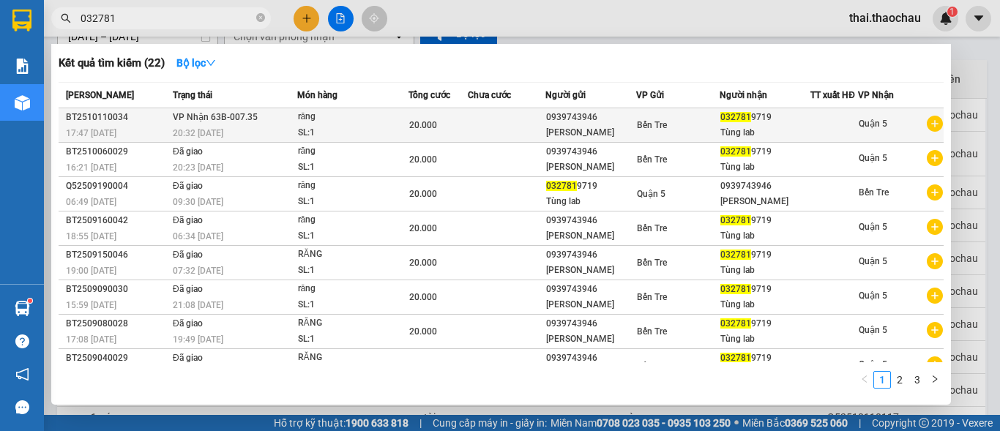
type input "032781"
click at [687, 133] on div "Bến Tre" at bounding box center [678, 125] width 82 height 16
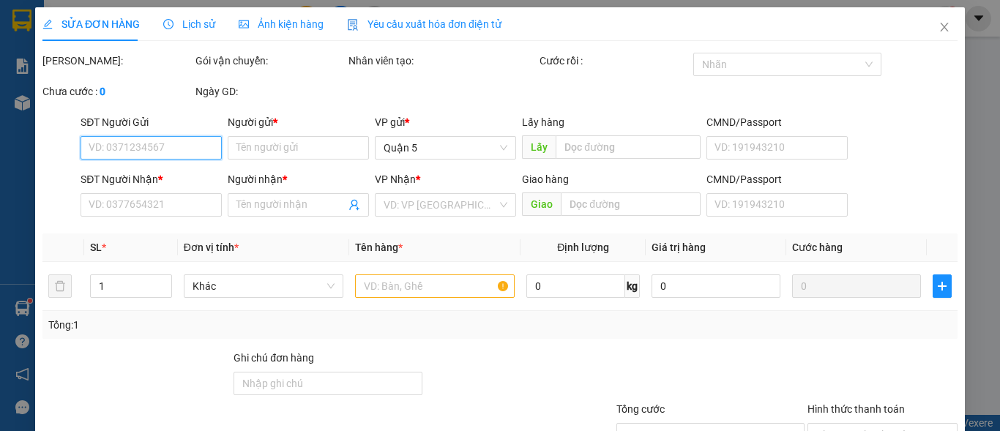
type input "0939743946"
type input "[PERSON_NAME]"
type input "0327819719"
type input "Tùng lab"
type input "20.000"
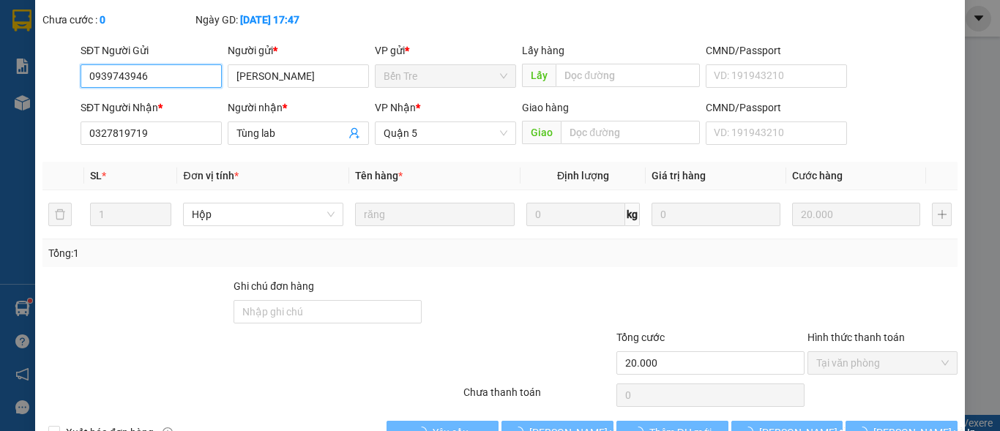
scroll to position [113, 0]
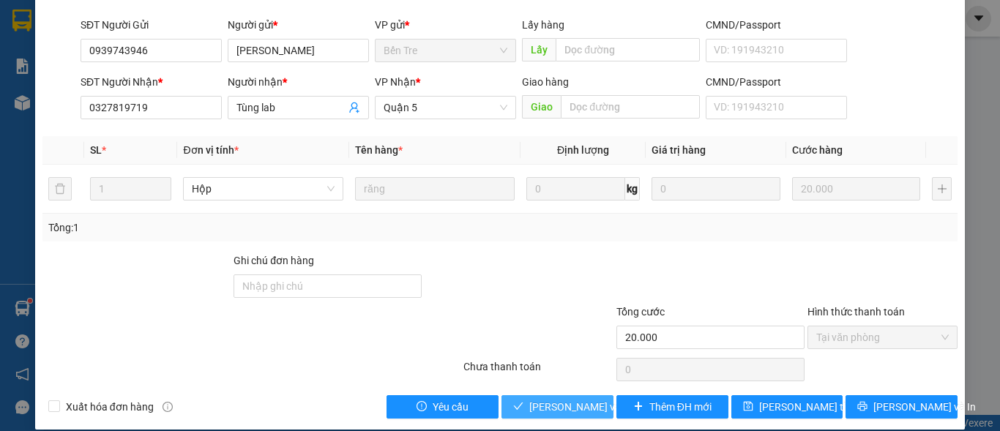
click at [571, 399] on span "[PERSON_NAME] và Giao hàng" at bounding box center [599, 407] width 141 height 16
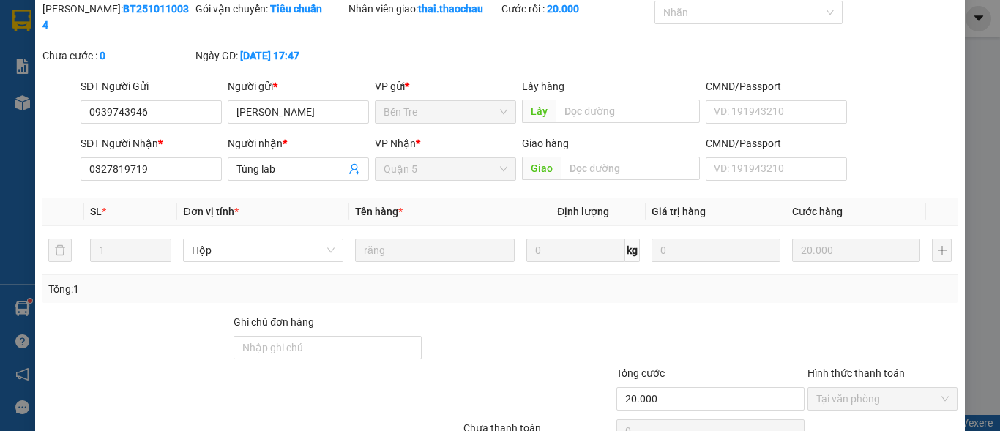
scroll to position [0, 0]
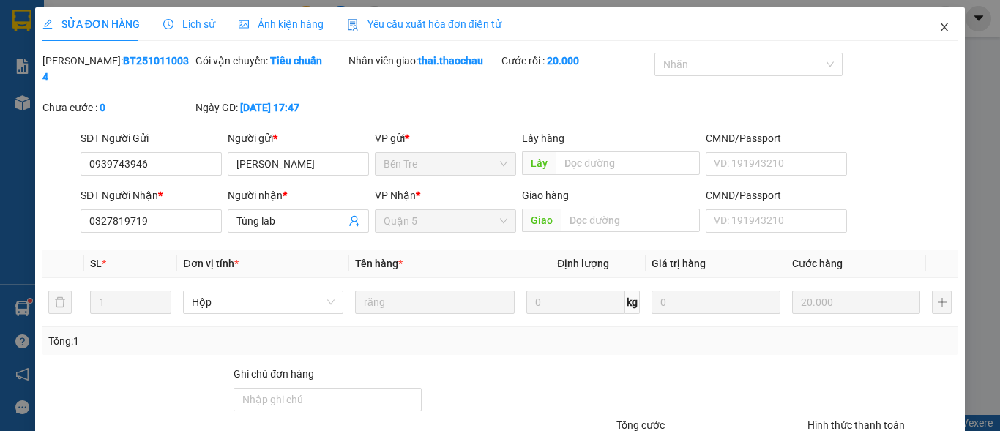
click at [939, 24] on icon "close" at bounding box center [945, 27] width 12 height 12
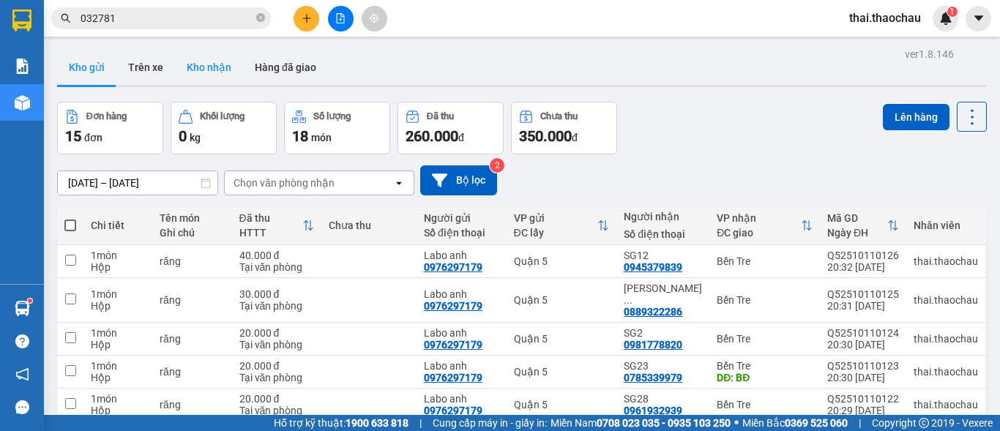
click at [219, 68] on button "Kho nhận" at bounding box center [209, 67] width 68 height 35
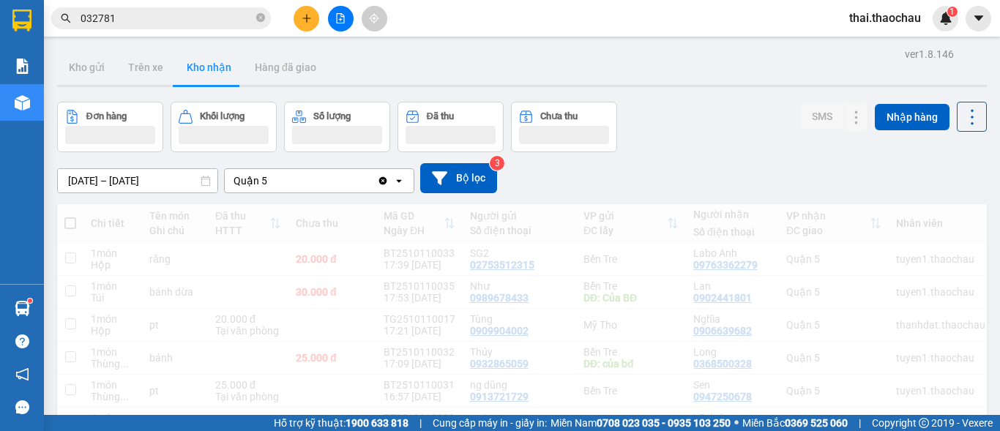
scroll to position [117, 0]
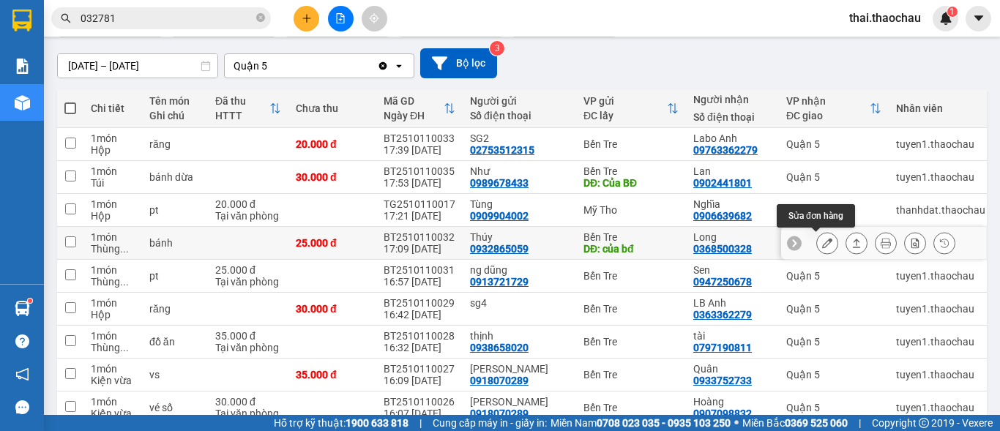
click at [817, 242] on button at bounding box center [827, 244] width 20 height 26
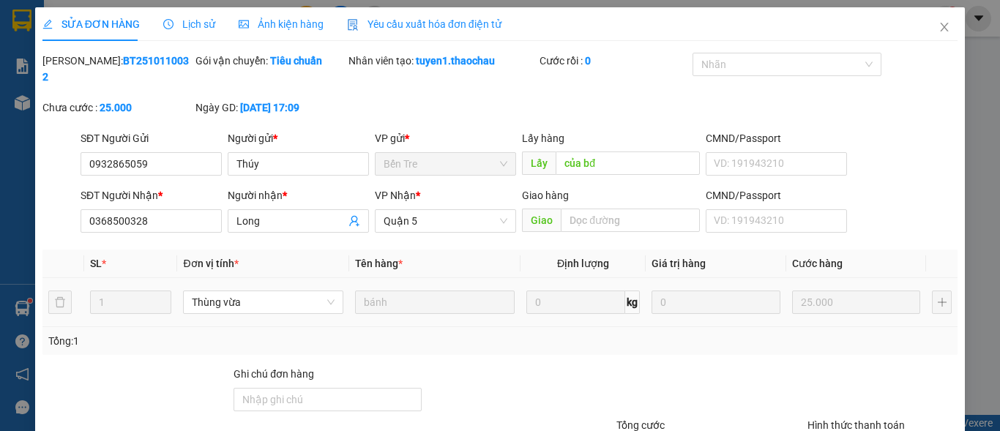
type input "0932865059"
type input "Thúy"
type input "của bđ"
type input "0368500328"
type input "Long"
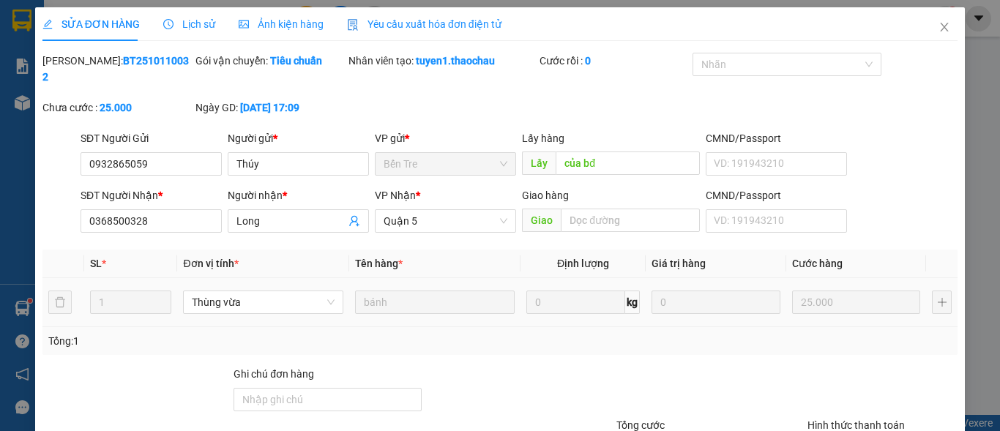
type input "25.000"
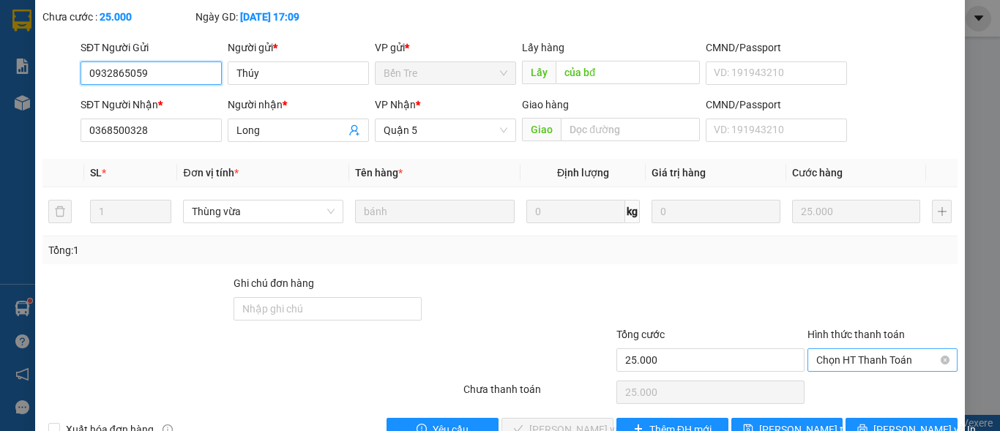
scroll to position [113, 0]
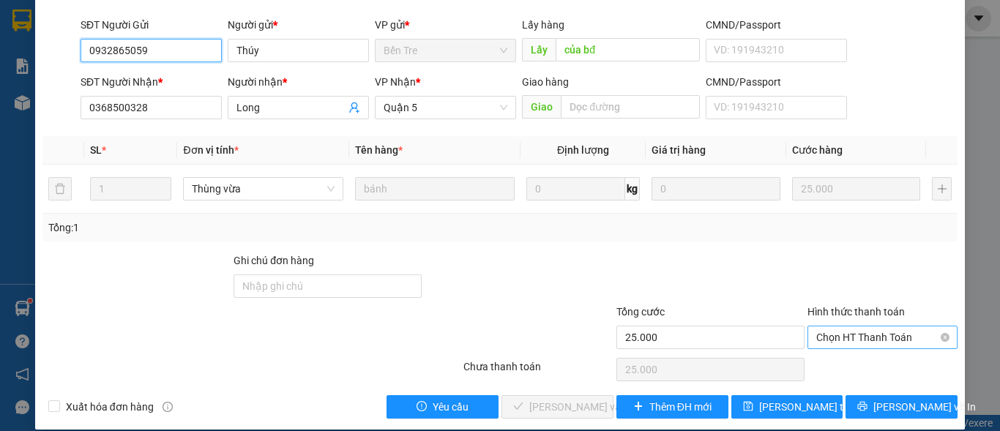
click at [848, 327] on span "Chọn HT Thanh Toán" at bounding box center [882, 338] width 133 height 22
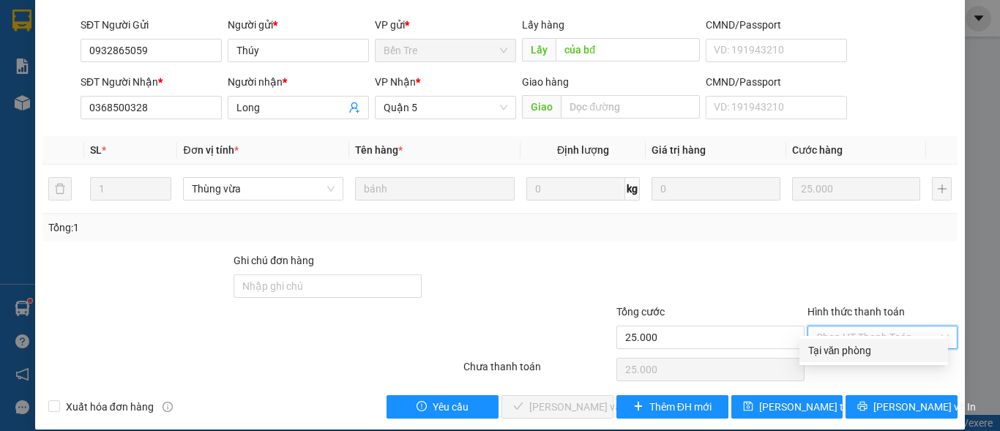
click at [835, 357] on div "Tại văn phòng" at bounding box center [873, 351] width 131 height 16
type input "0"
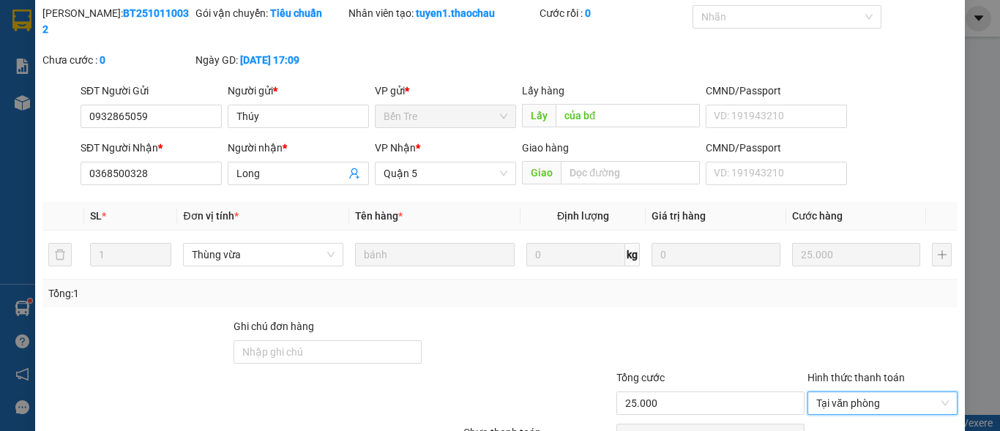
scroll to position [0, 0]
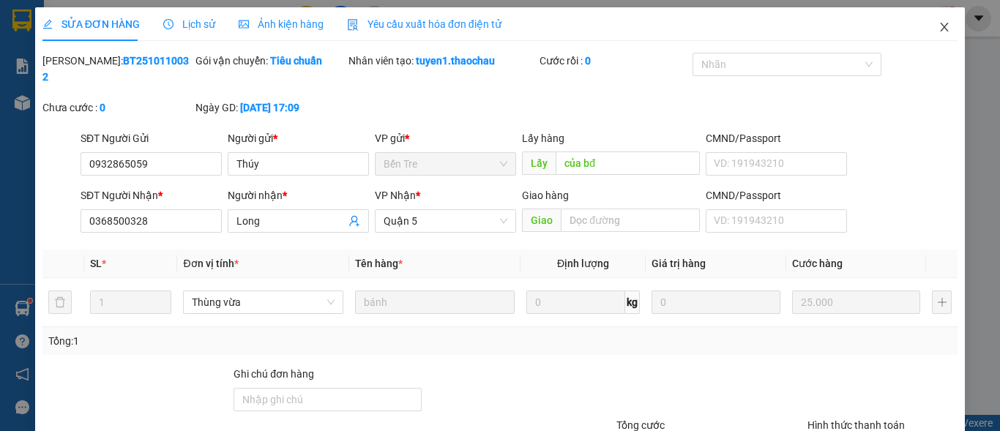
click at [939, 29] on icon "close" at bounding box center [945, 27] width 12 height 12
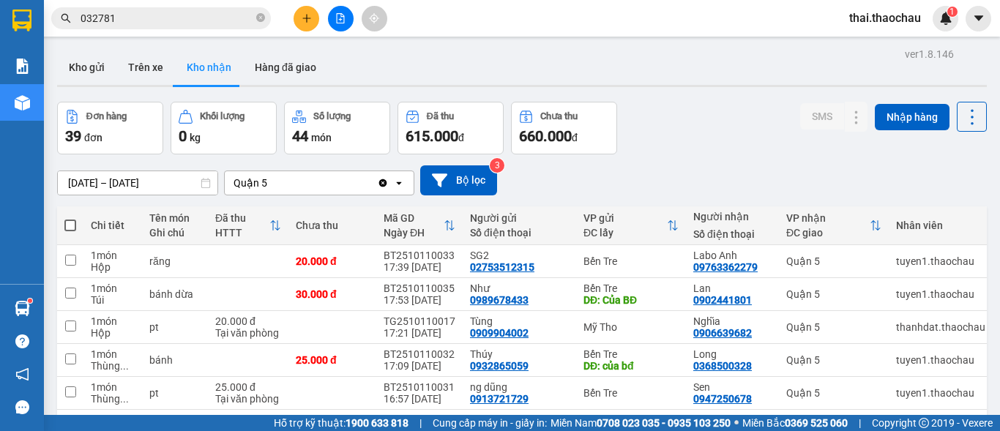
click at [296, 22] on button at bounding box center [307, 19] width 26 height 26
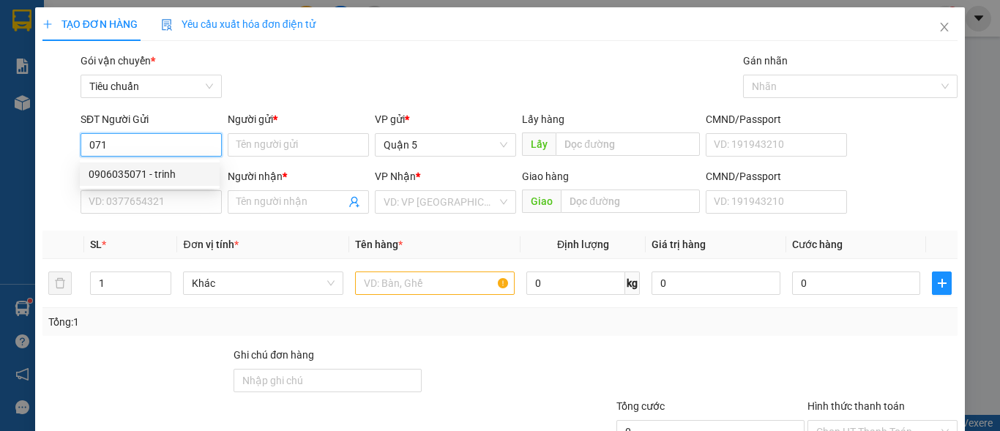
click at [137, 173] on div "0906035071 - trinh" at bounding box center [150, 174] width 122 height 16
type input "0906035071"
type input "trinh"
type input "0906035071"
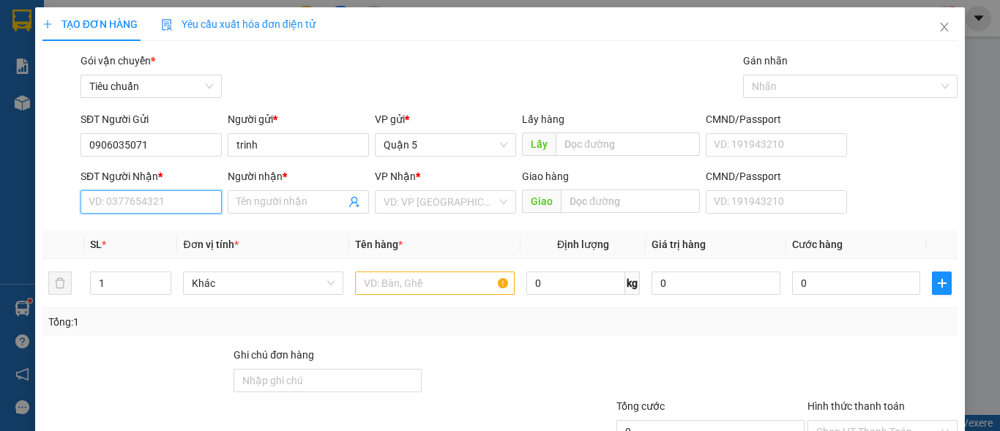
click at [149, 206] on input "SĐT Người Nhận *" at bounding box center [151, 201] width 141 height 23
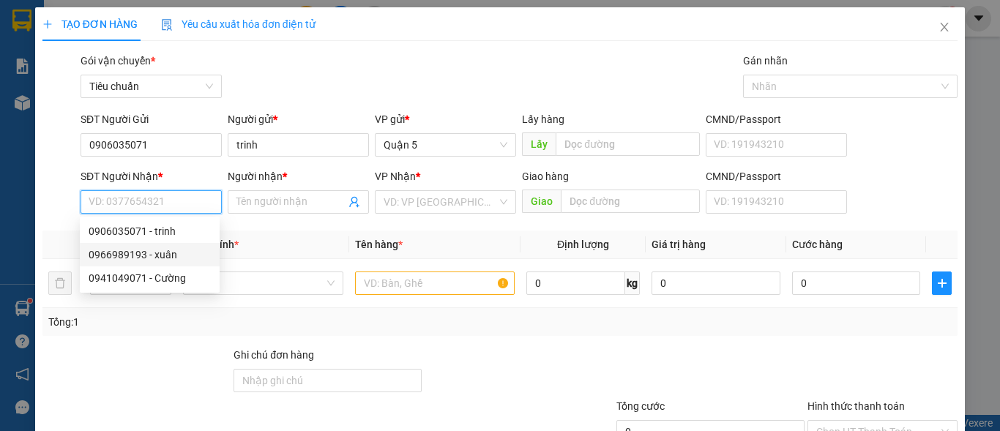
click at [149, 254] on div "0966989193 - xuân" at bounding box center [150, 255] width 122 height 16
type input "0966989193"
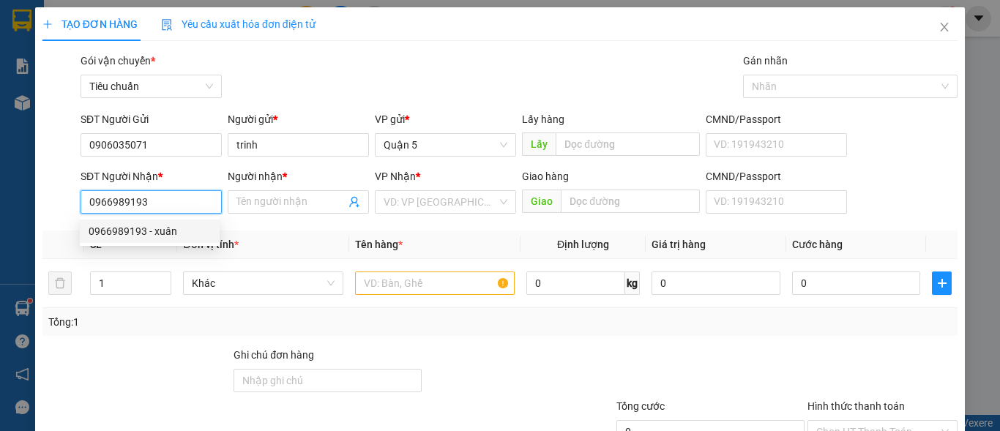
type input "xuân"
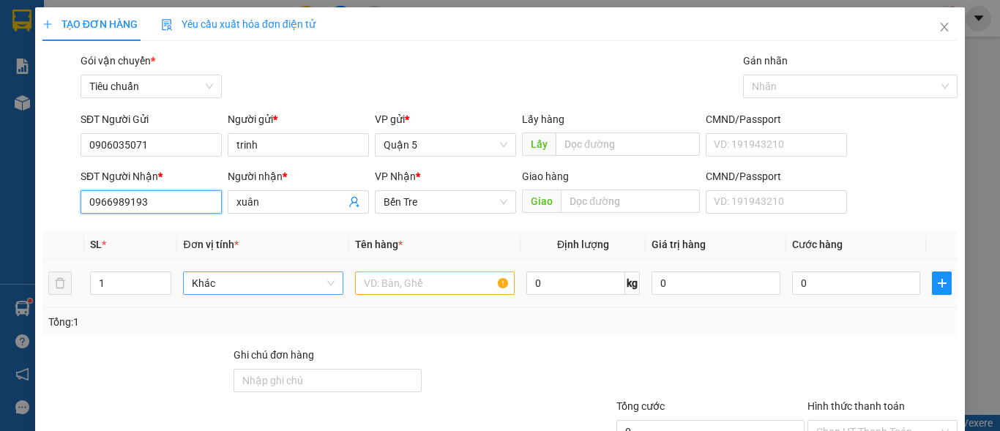
click at [271, 278] on span "Khác" at bounding box center [263, 283] width 142 height 22
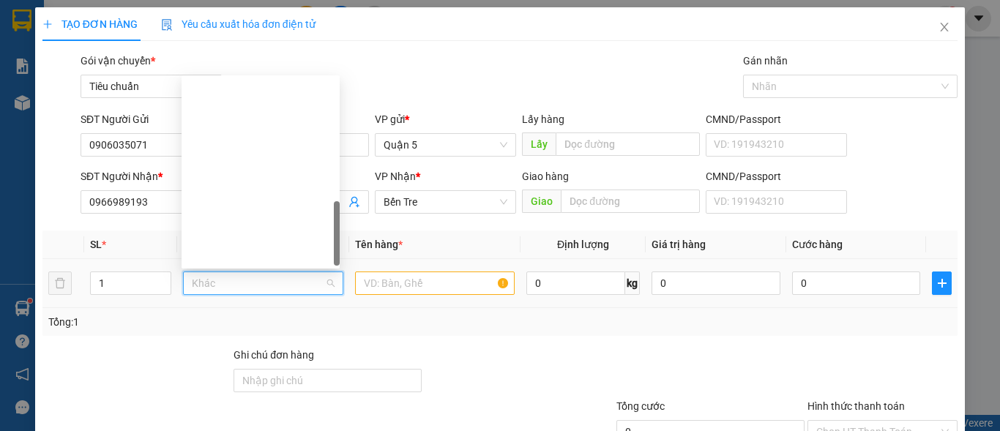
scroll to position [457, 0]
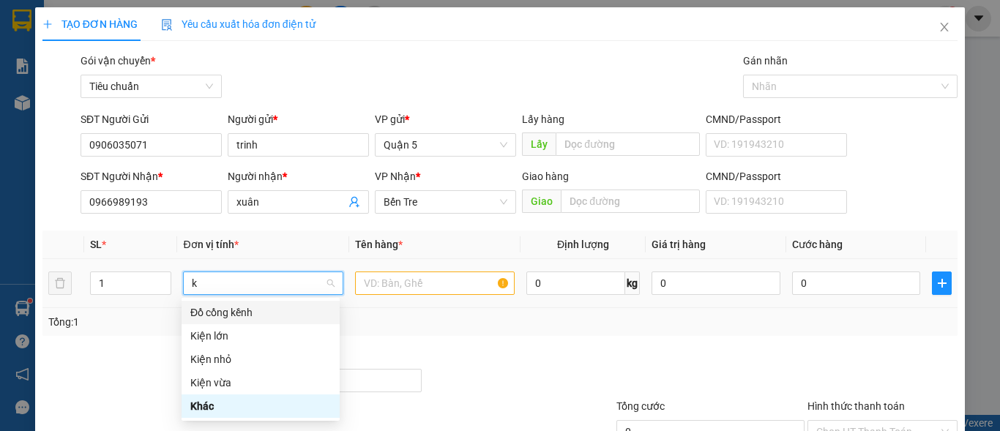
type input "k"
click at [225, 376] on div "Kiện vừa" at bounding box center [260, 383] width 141 height 16
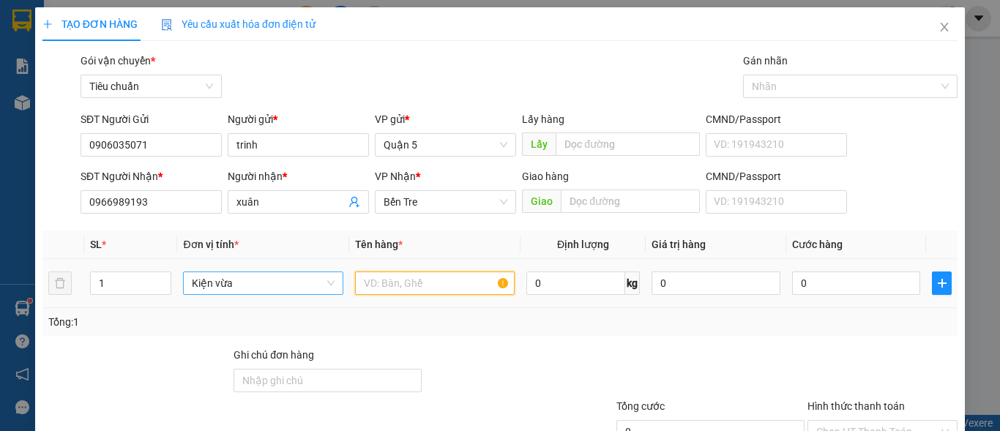
click at [400, 288] on input "text" at bounding box center [435, 283] width 160 height 23
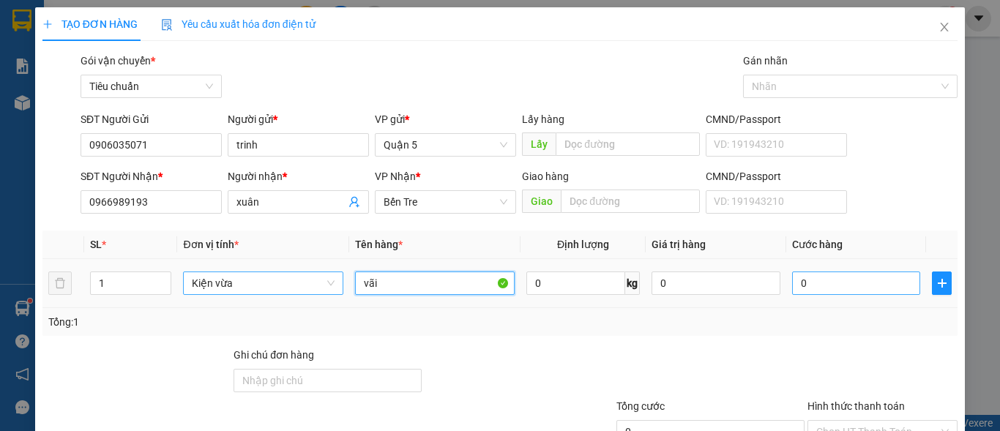
type input "vãi"
click at [792, 281] on input "0" at bounding box center [856, 283] width 129 height 23
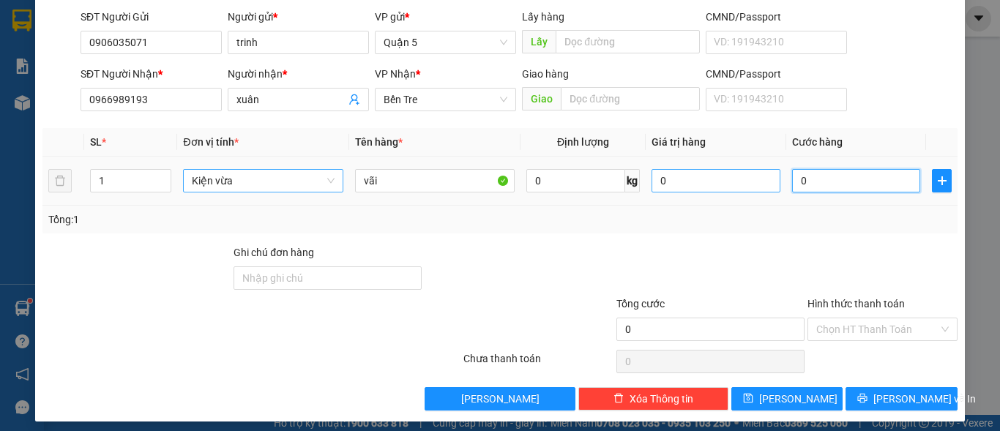
scroll to position [111, 0]
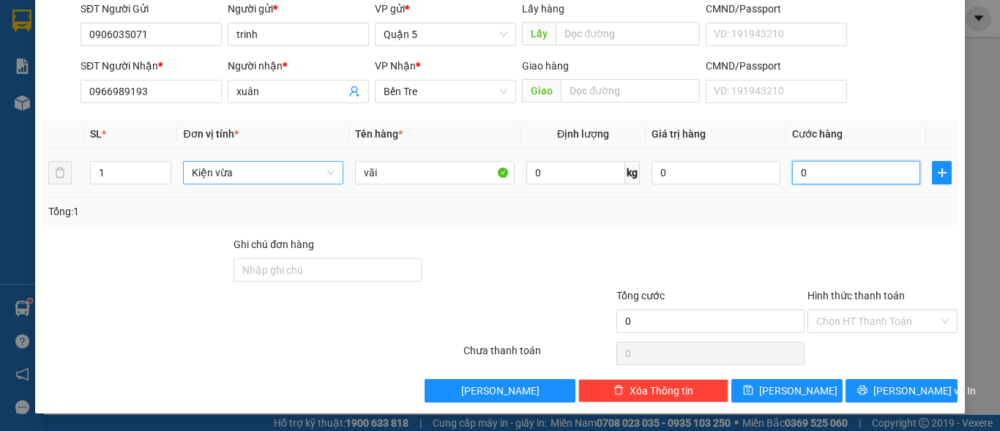
type input "05"
type input "5"
type input "0"
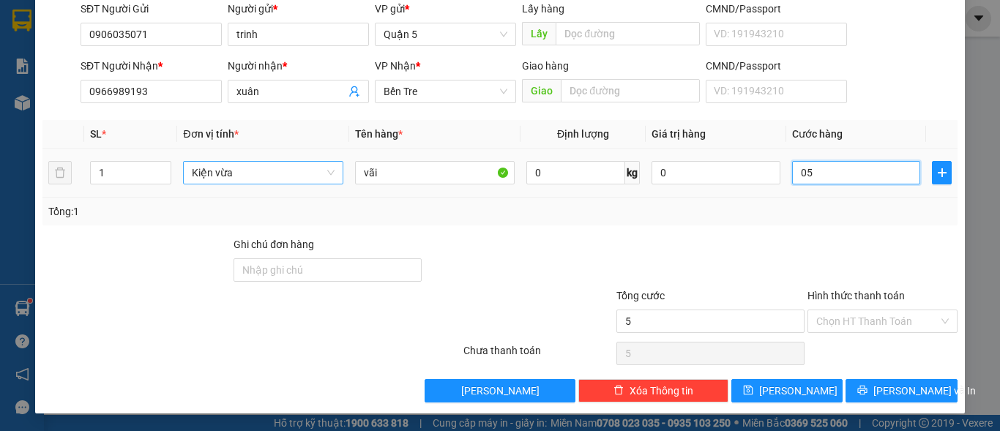
type input "0"
type input "04"
type input "4"
type input "040"
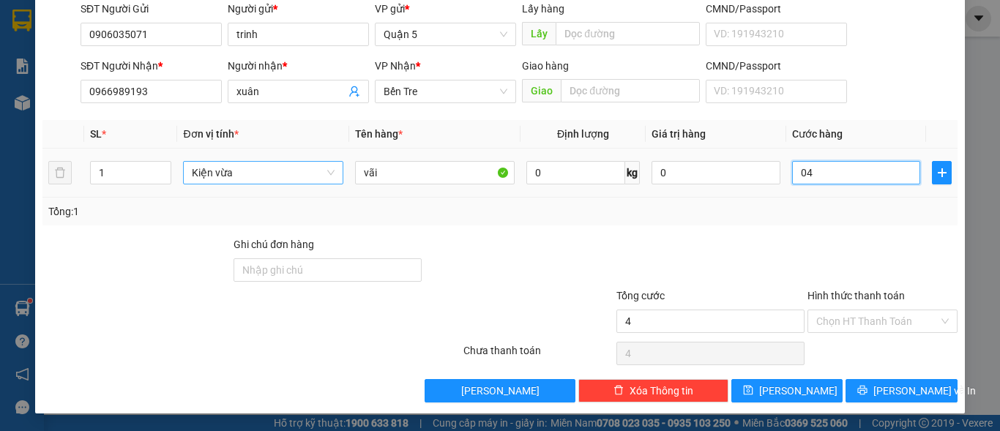
type input "40"
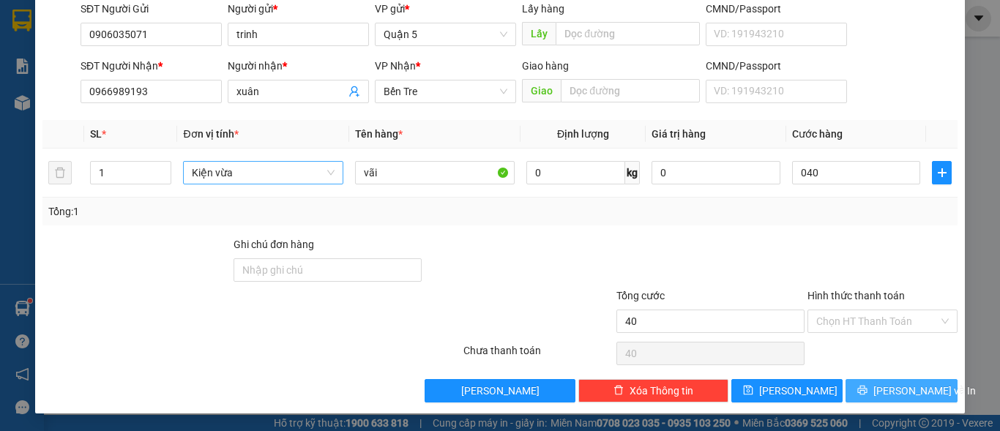
type input "40.000"
click at [889, 392] on span "[PERSON_NAME] và In" at bounding box center [924, 391] width 102 height 16
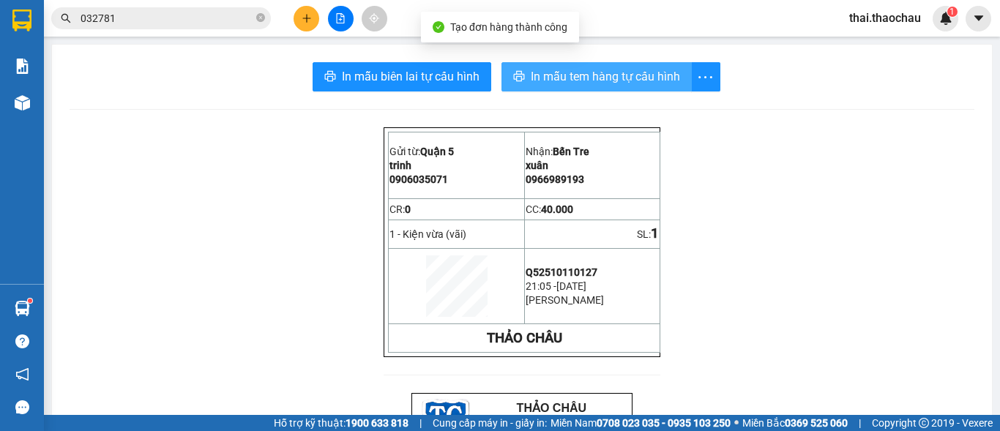
click at [578, 67] on span "In mẫu tem hàng tự cấu hình" at bounding box center [605, 76] width 149 height 18
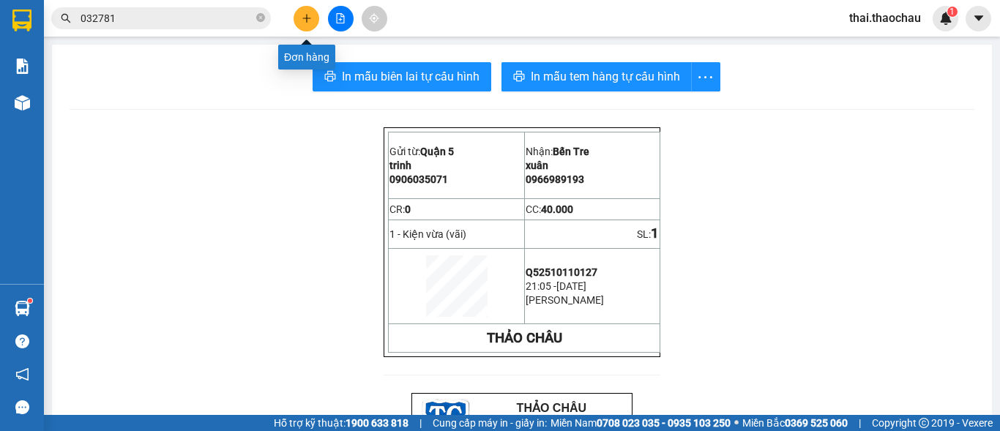
click at [312, 17] on button at bounding box center [307, 19] width 26 height 26
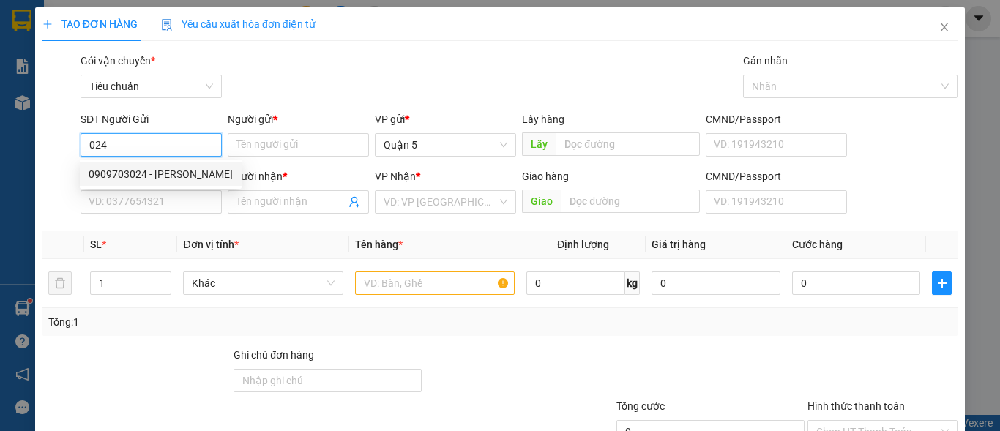
click at [149, 170] on div "0909703024 - [PERSON_NAME]" at bounding box center [161, 174] width 144 height 16
type input "0909703024"
type input "Sang"
click at [146, 177] on div "0909703024 - [PERSON_NAME]" at bounding box center [161, 174] width 144 height 16
type input "0"
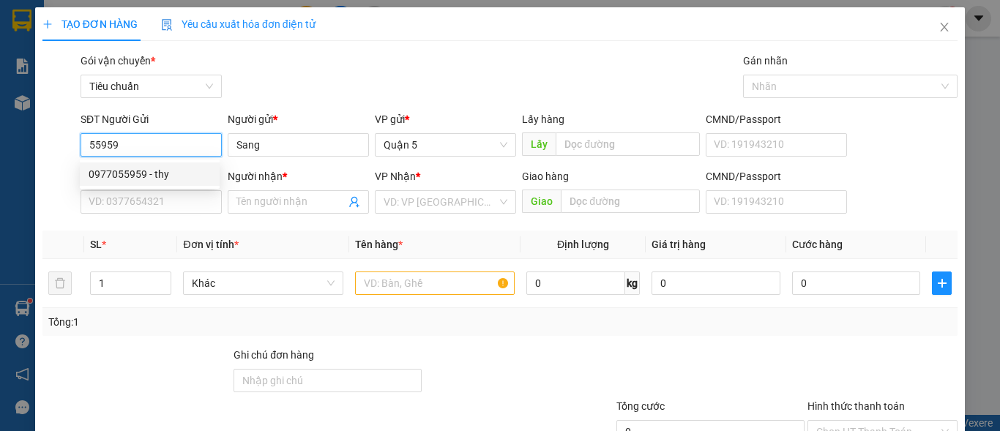
click at [97, 144] on input "55959" at bounding box center [151, 144] width 141 height 23
click at [171, 176] on div "0799505959 - [GEOGRAPHIC_DATA]" at bounding box center [171, 174] width 165 height 16
type input "0799505959"
type input "Giang"
type input "0799505959"
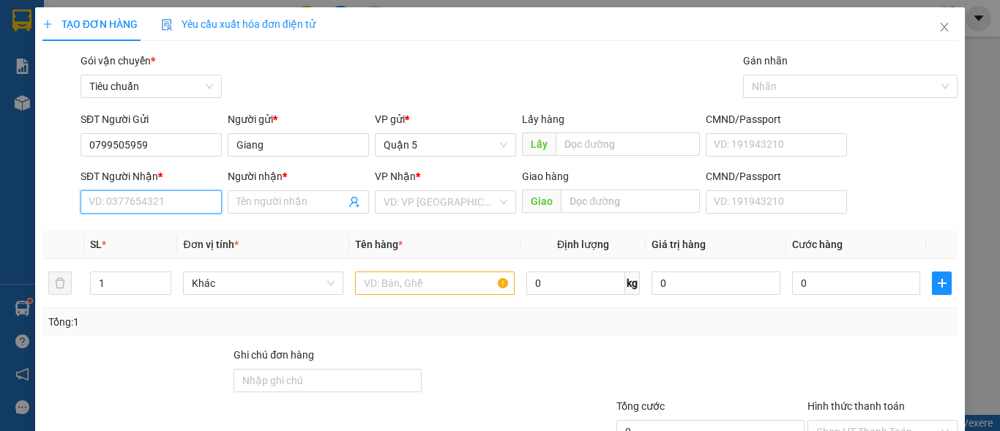
click at [161, 206] on input "SĐT Người Nhận *" at bounding box center [151, 201] width 141 height 23
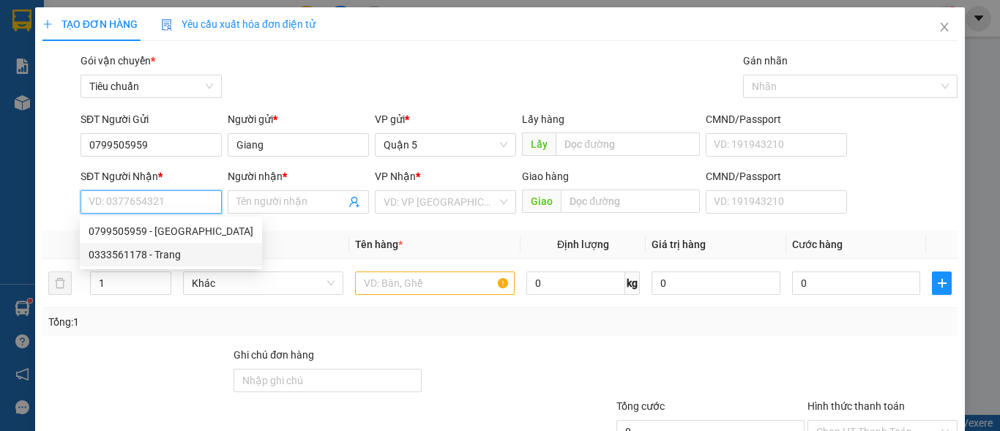
click at [149, 256] on div "0333561178 - Trang" at bounding box center [171, 255] width 165 height 16
type input "0333561178"
type input "Trang"
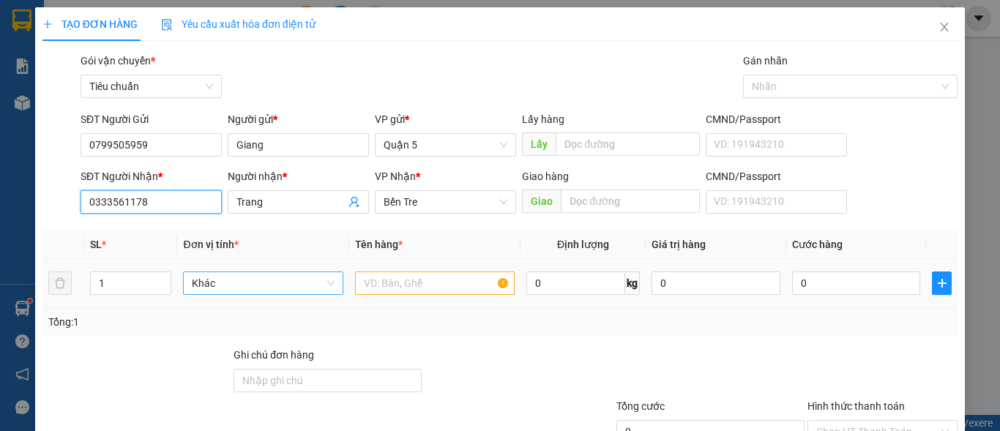
click at [292, 285] on span "Khác" at bounding box center [263, 283] width 142 height 22
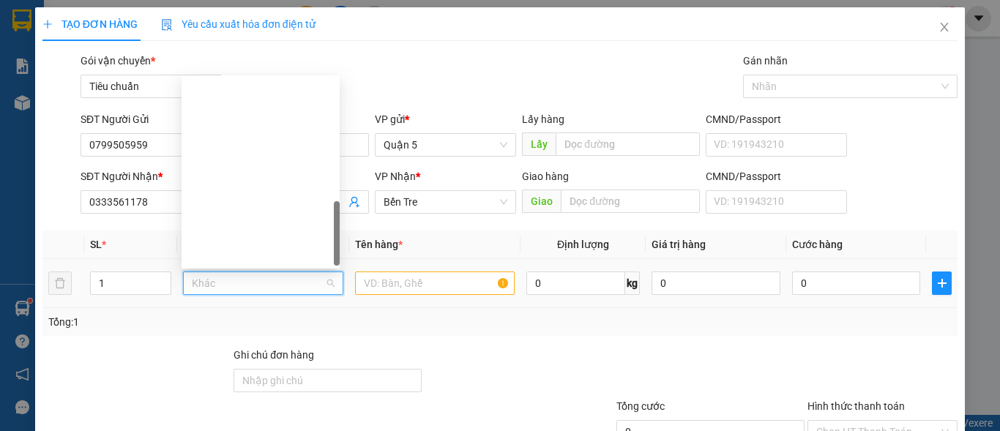
click at [156, 270] on div "1" at bounding box center [131, 283] width 82 height 29
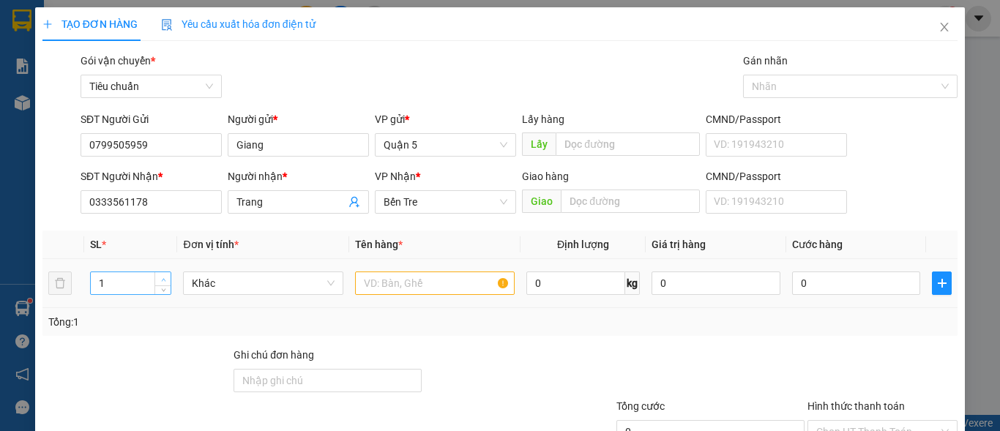
type input "2"
click at [159, 276] on span "up" at bounding box center [163, 279] width 9 height 9
click at [243, 291] on span "Khác" at bounding box center [263, 283] width 142 height 22
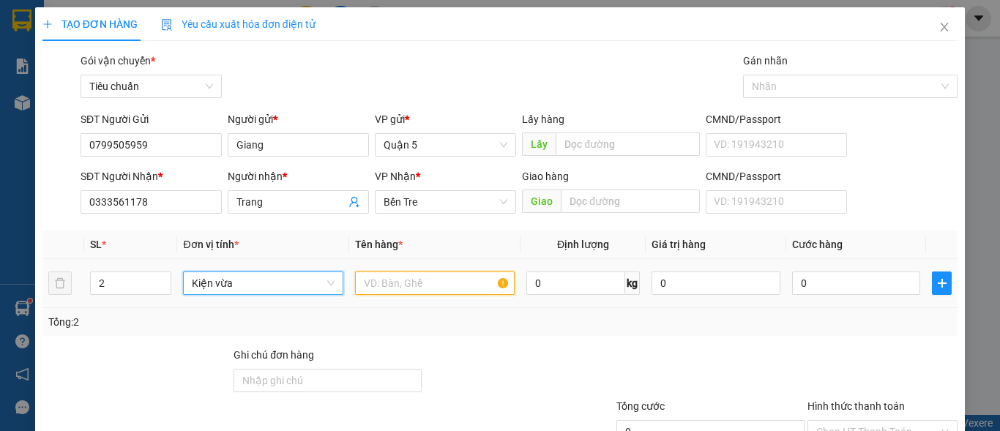
click at [380, 272] on input "text" at bounding box center [435, 283] width 160 height 23
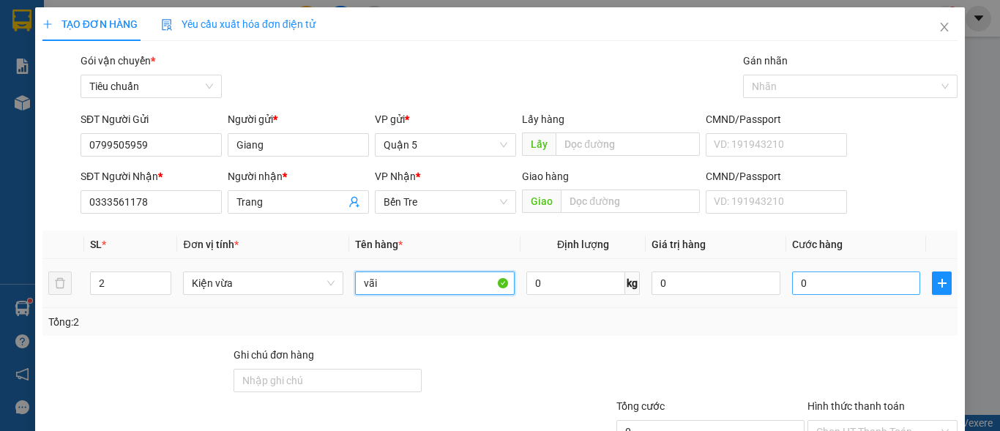
type input "vãi"
click at [847, 272] on input "0" at bounding box center [856, 283] width 129 height 23
type input "7"
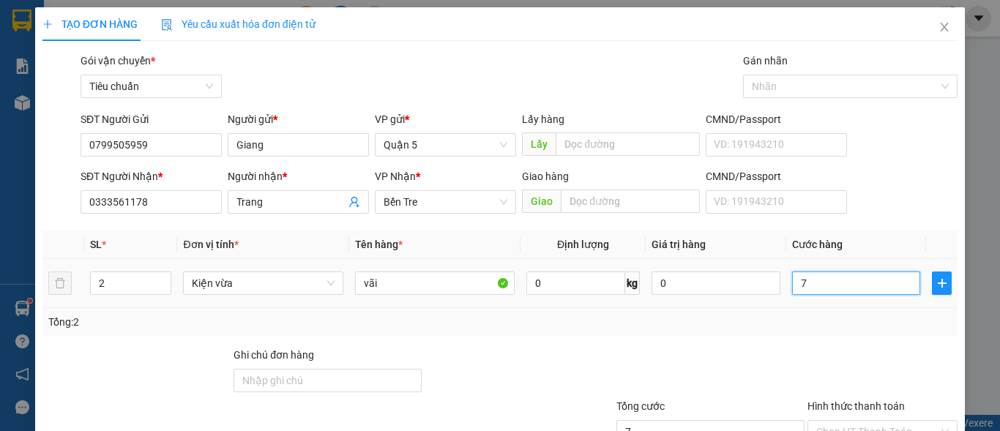
type input "70"
click at [881, 421] on input "Hình thức thanh toán" at bounding box center [877, 432] width 122 height 22
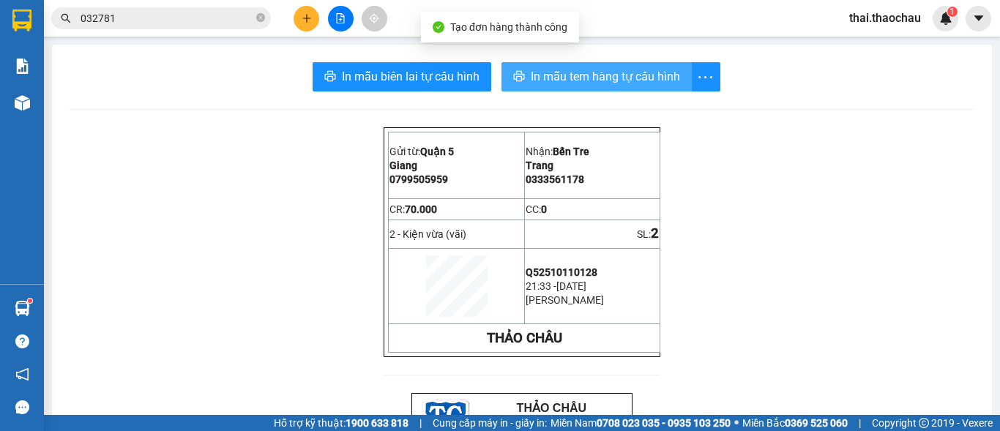
click at [590, 71] on span "In mẫu tem hàng tự cấu hình" at bounding box center [605, 76] width 149 height 18
